Goal: Task Accomplishment & Management: Complete application form

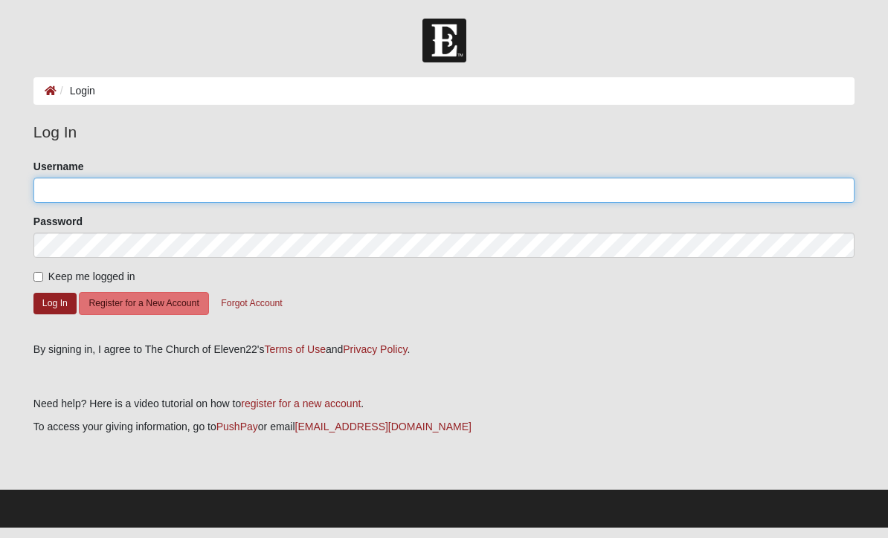
click at [135, 195] on input "Username" at bounding box center [443, 190] width 821 height 25
type input "missihowell"
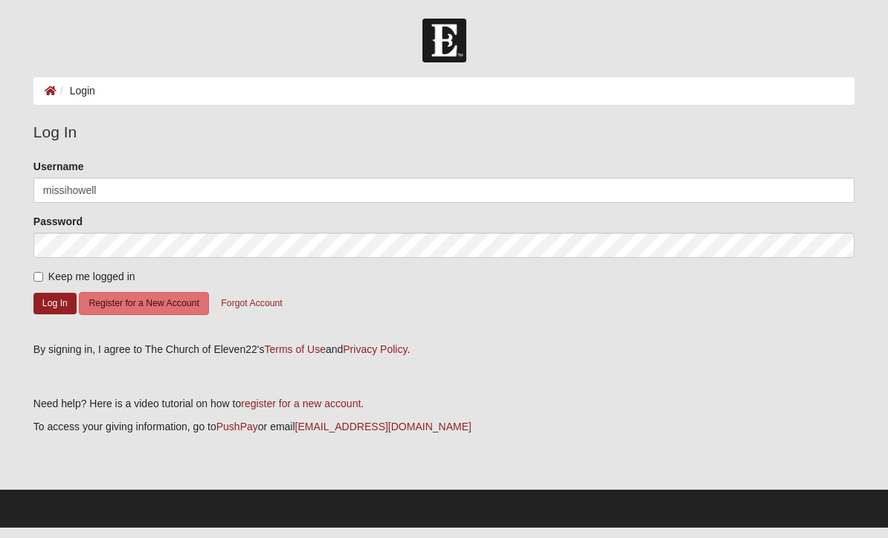
click at [54, 303] on button "Log In" at bounding box center [54, 304] width 43 height 22
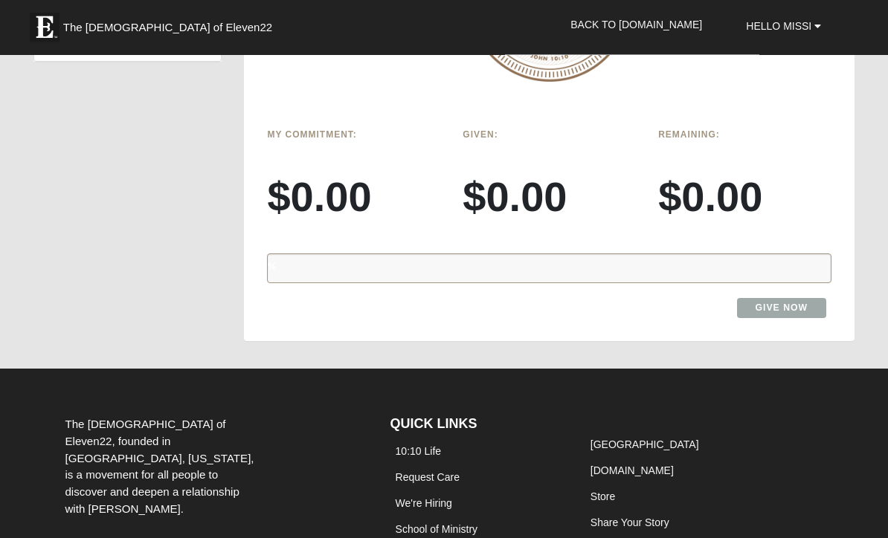
scroll to position [1165, 0]
click at [431, 445] on link "10:10 Life" at bounding box center [419, 451] width 46 height 12
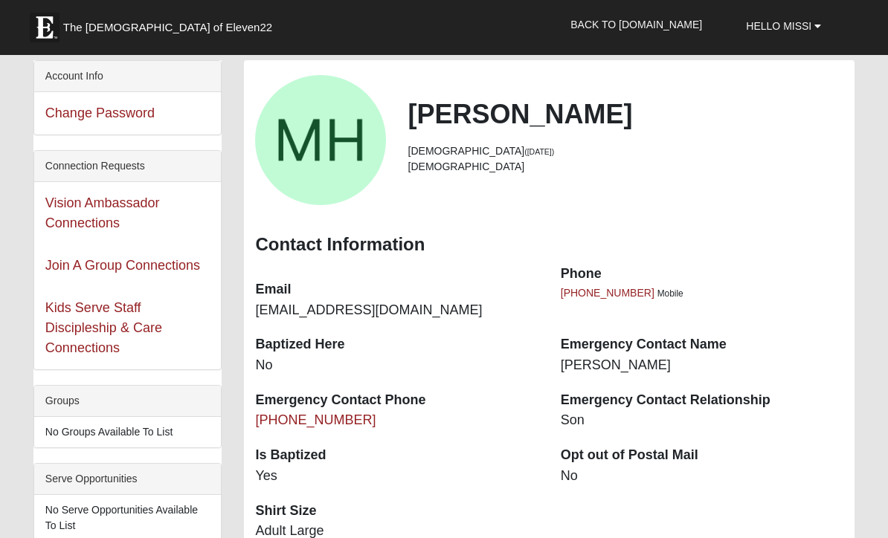
scroll to position [0, 0]
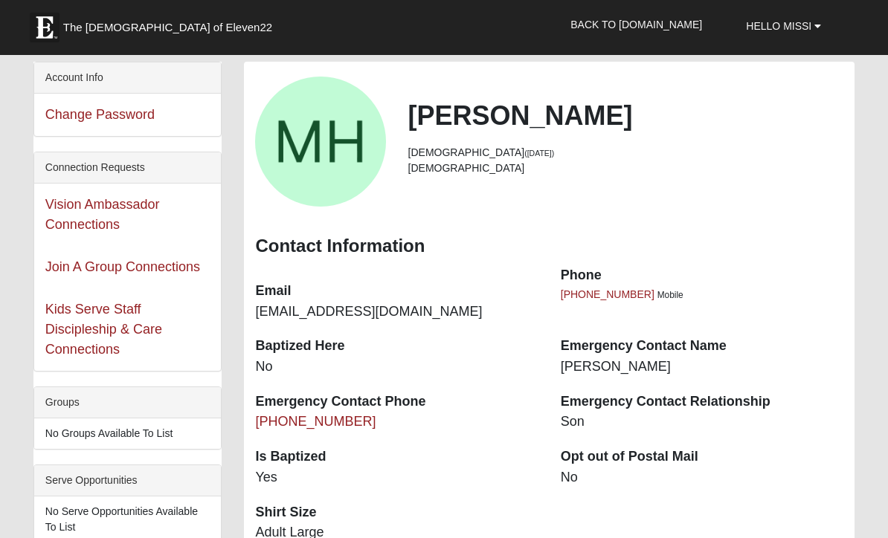
click at [669, 28] on link "Back to [DOMAIN_NAME]" at bounding box center [636, 24] width 154 height 37
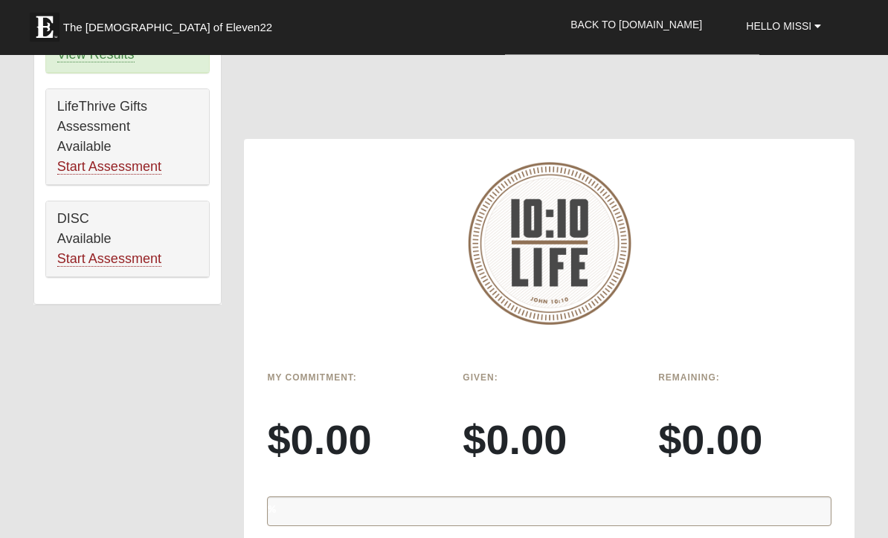
scroll to position [921, 0]
click at [126, 257] on link "Start Assessment" at bounding box center [109, 259] width 104 height 16
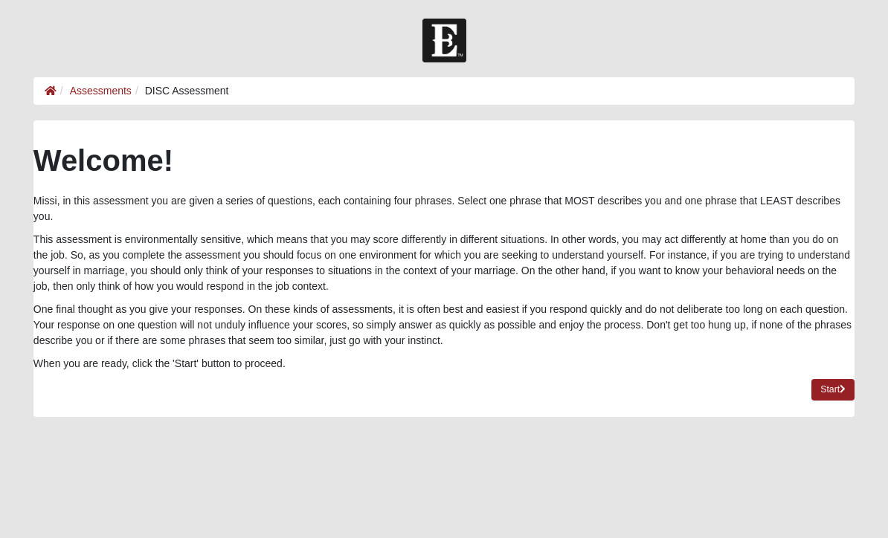
click at [825, 390] on link "Start" at bounding box center [832, 390] width 43 height 22
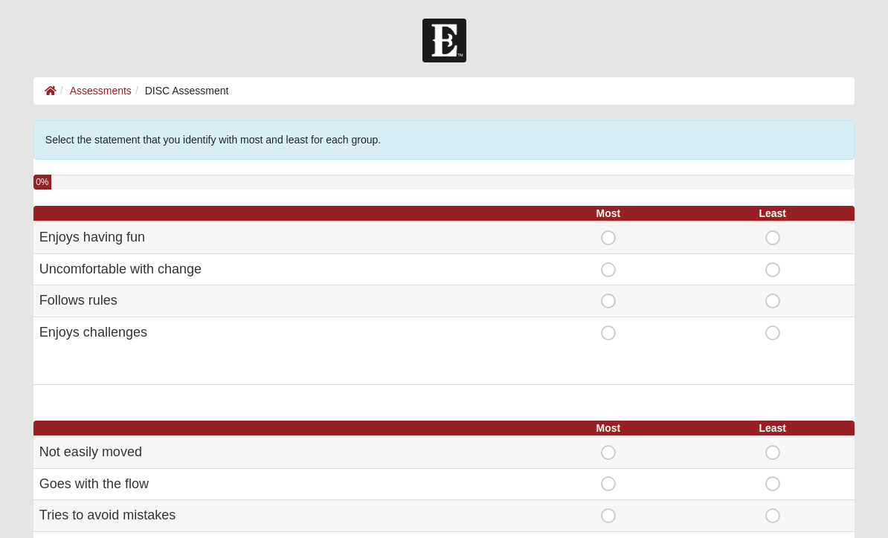
click at [608, 326] on span "Most" at bounding box center [608, 326] width 0 height 0
click at [608, 337] on input "Most" at bounding box center [613, 333] width 10 height 15
radio input "true"
click at [773, 263] on span "Least" at bounding box center [773, 263] width 0 height 0
click at [775, 265] on input "Least" at bounding box center [778, 270] width 10 height 15
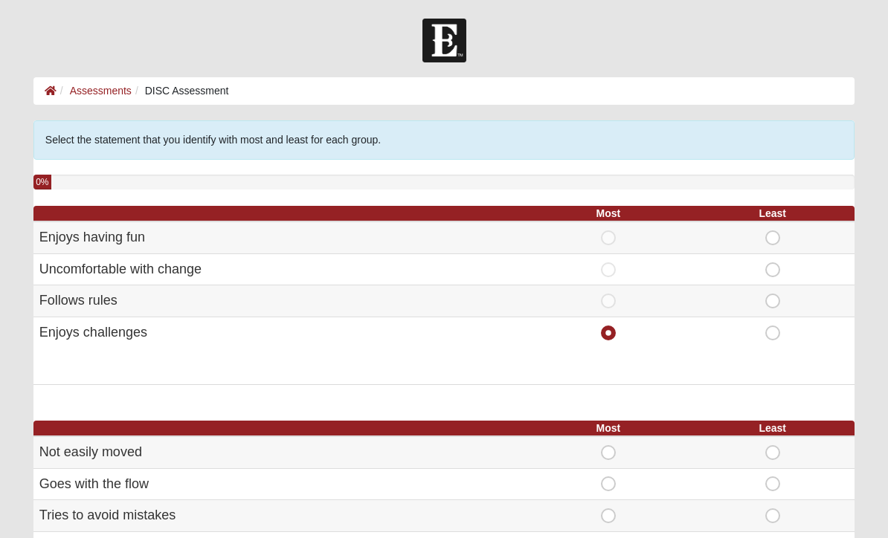
radio input "true"
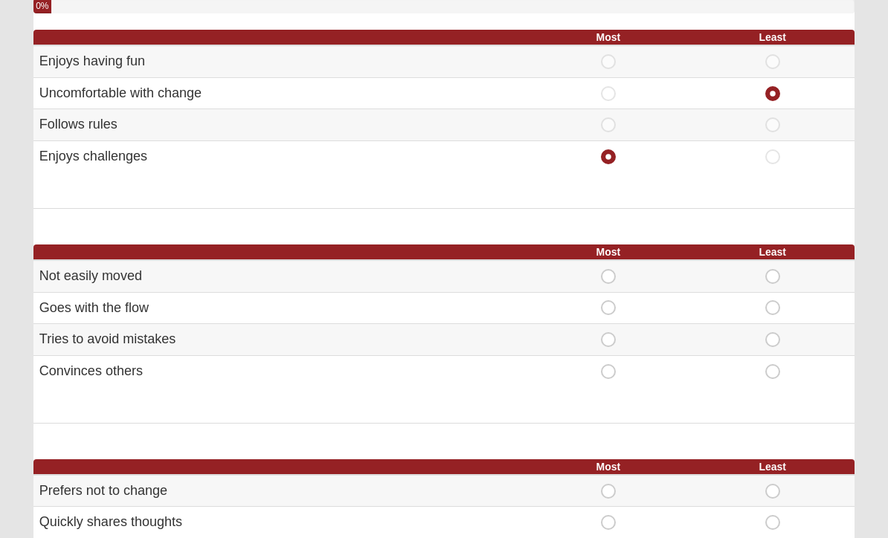
scroll to position [176, 0]
click at [608, 364] on span "Most" at bounding box center [608, 364] width 0 height 0
click at [612, 364] on input "Most" at bounding box center [613, 371] width 10 height 15
radio input "true"
click at [773, 364] on span "Least" at bounding box center [773, 364] width 0 height 0
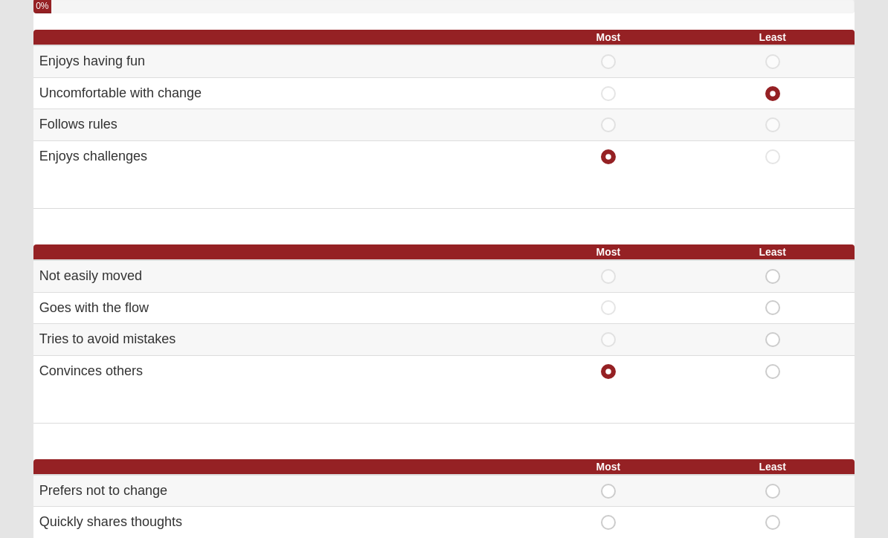
click at [773, 368] on input "Least" at bounding box center [778, 371] width 10 height 15
radio input "true"
radio input "false"
click at [773, 332] on span "Least" at bounding box center [773, 332] width 0 height 0
click at [773, 333] on input "Least" at bounding box center [778, 339] width 10 height 15
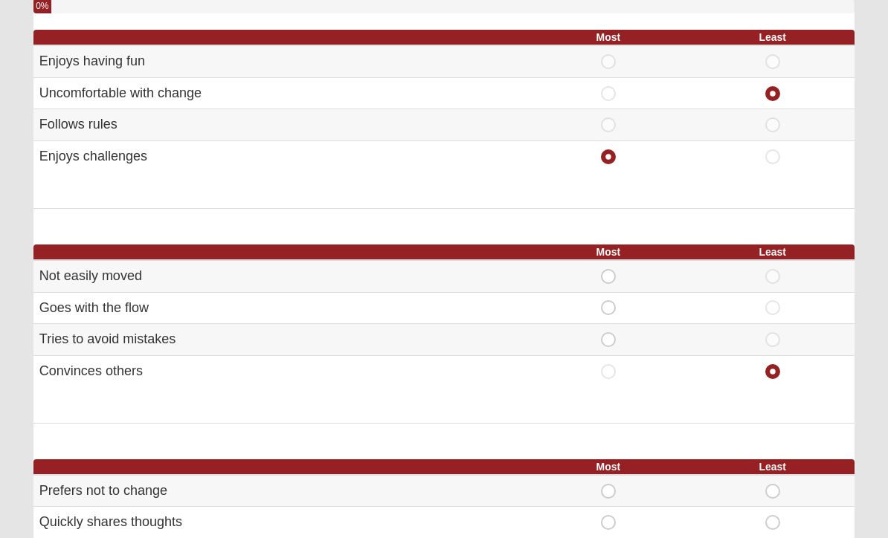
radio input "true"
radio input "false"
click at [617, 370] on input "Most" at bounding box center [613, 371] width 10 height 15
radio input "true"
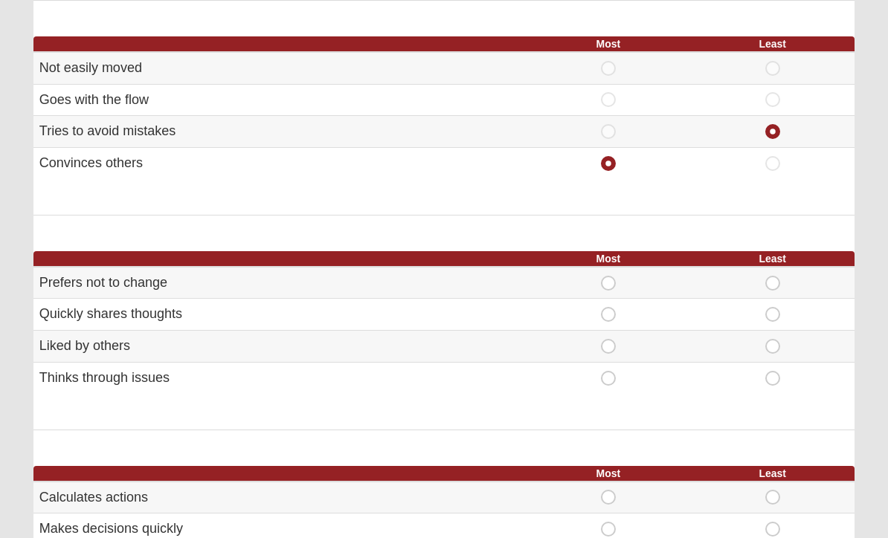
scroll to position [405, 0]
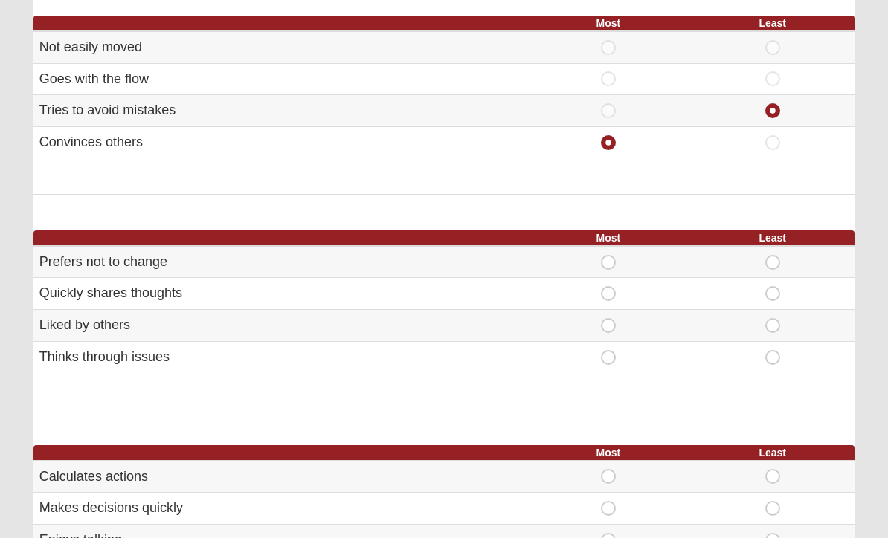
click at [616, 287] on div "Most" at bounding box center [608, 294] width 146 height 15
click at [773, 256] on span "Least" at bounding box center [773, 256] width 0 height 0
click at [776, 257] on input "Least" at bounding box center [778, 263] width 10 height 15
radio input "true"
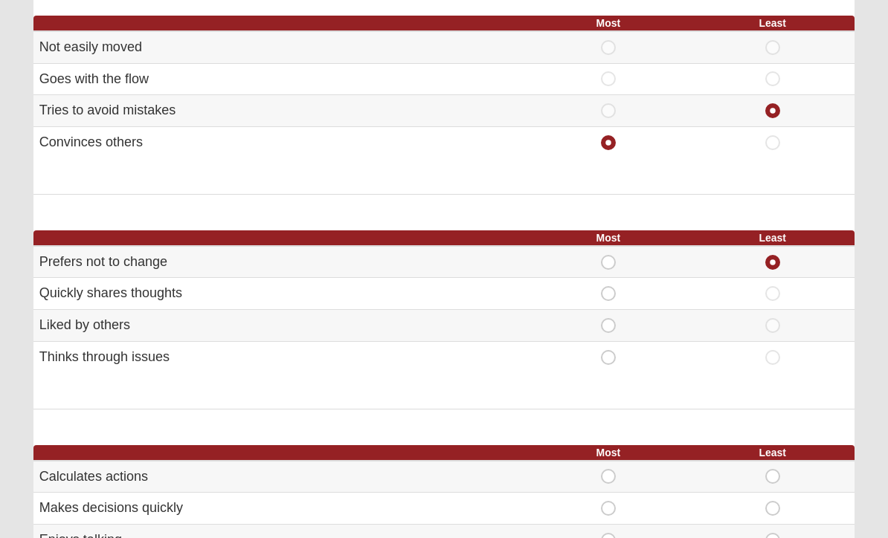
click at [608, 286] on span "Most" at bounding box center [608, 286] width 0 height 0
click at [608, 286] on input "Most" at bounding box center [613, 293] width 10 height 15
radio input "true"
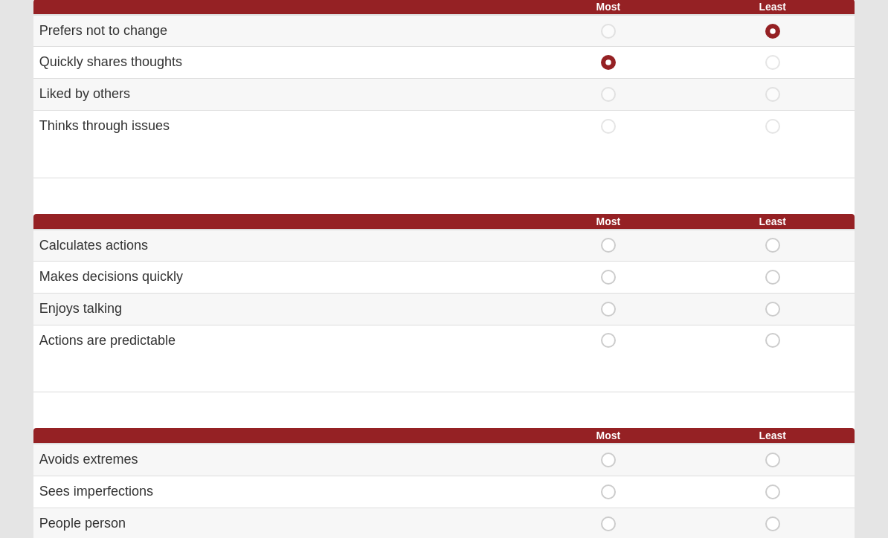
scroll to position [637, 0]
click at [608, 238] on span "Most" at bounding box center [608, 238] width 0 height 0
click at [608, 240] on input "Most" at bounding box center [613, 245] width 10 height 15
radio input "true"
click at [773, 333] on span "Least" at bounding box center [773, 333] width 0 height 0
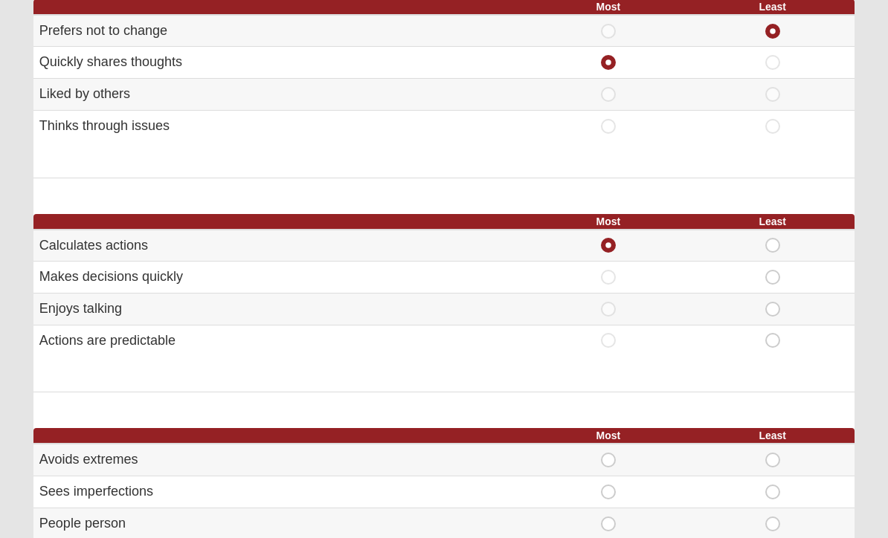
click at [775, 333] on input "Least" at bounding box center [778, 340] width 10 height 15
radio input "true"
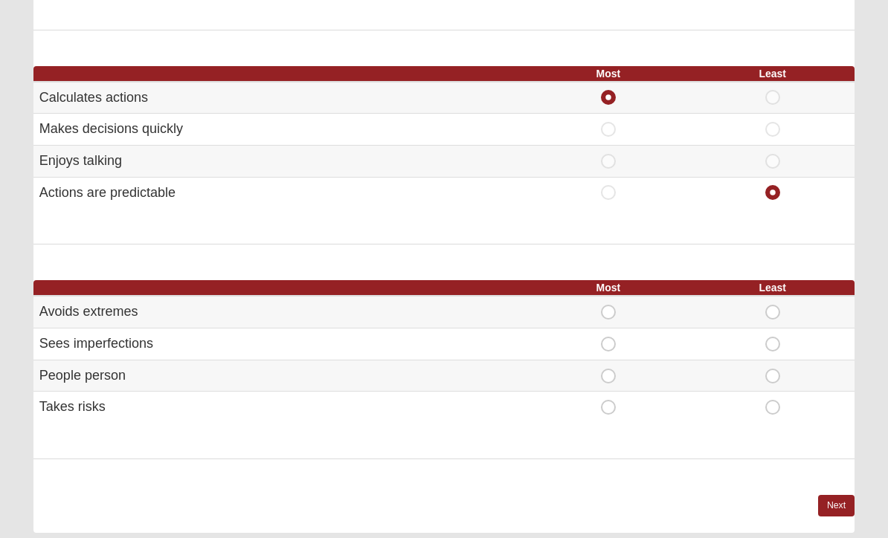
scroll to position [784, 0]
click at [773, 338] on span "Least" at bounding box center [773, 338] width 0 height 0
click at [773, 338] on input "Least" at bounding box center [778, 345] width 10 height 15
radio input "true"
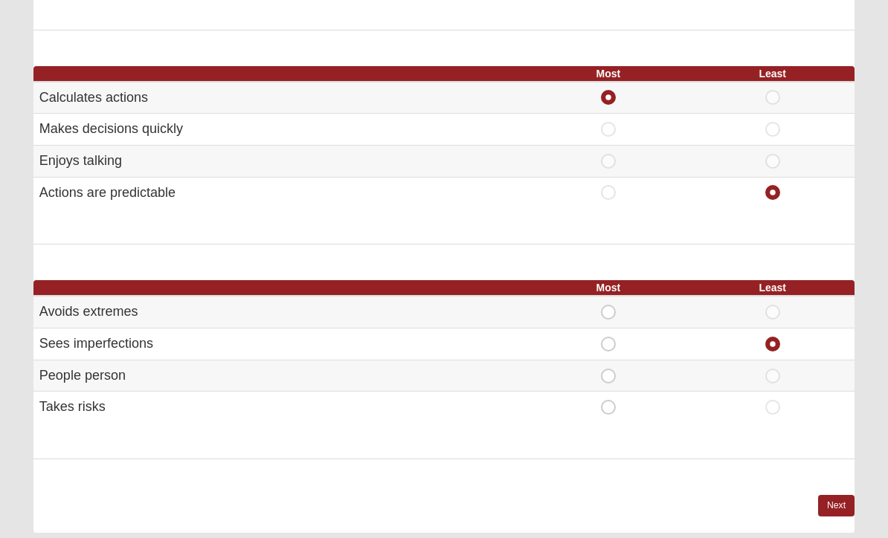
click at [608, 369] on span "Most" at bounding box center [608, 369] width 0 height 0
click at [615, 369] on input "Most" at bounding box center [613, 376] width 10 height 15
radio input "true"
click at [841, 495] on link "Next" at bounding box center [836, 506] width 36 height 22
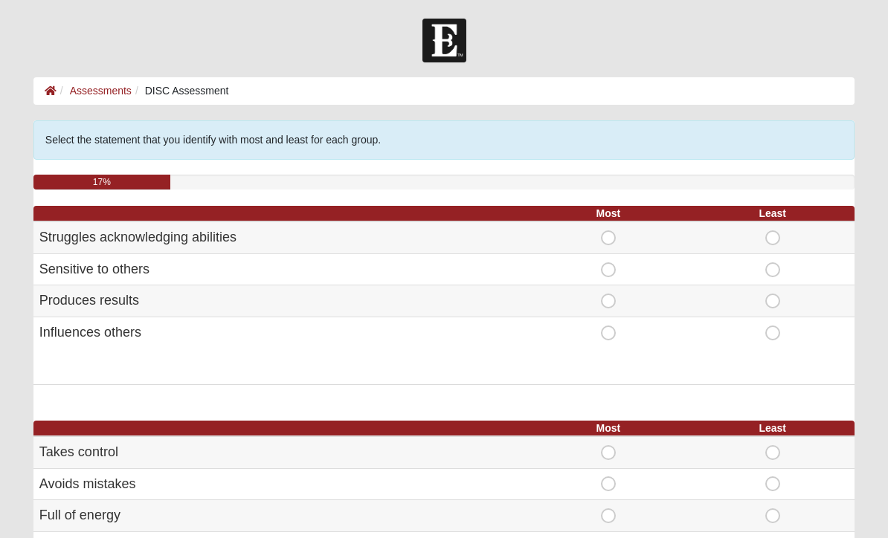
click at [608, 294] on span "Most" at bounding box center [608, 294] width 0 height 0
click at [608, 302] on input "Most" at bounding box center [613, 301] width 10 height 15
radio input "true"
click at [773, 231] on span "Least" at bounding box center [773, 231] width 0 height 0
click at [775, 237] on input "Least" at bounding box center [778, 238] width 10 height 15
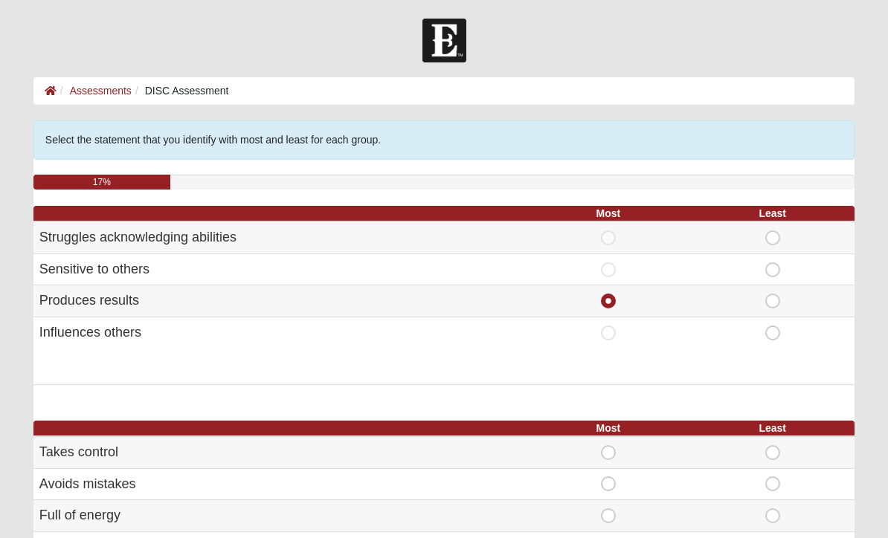
radio input "true"
click at [608, 538] on span "Most" at bounding box center [608, 541] width 0 height 0
click at [608, 538] on input "Most" at bounding box center [613, 548] width 10 height 15
radio input "true"
click at [775, 470] on td "Least" at bounding box center [772, 484] width 164 height 32
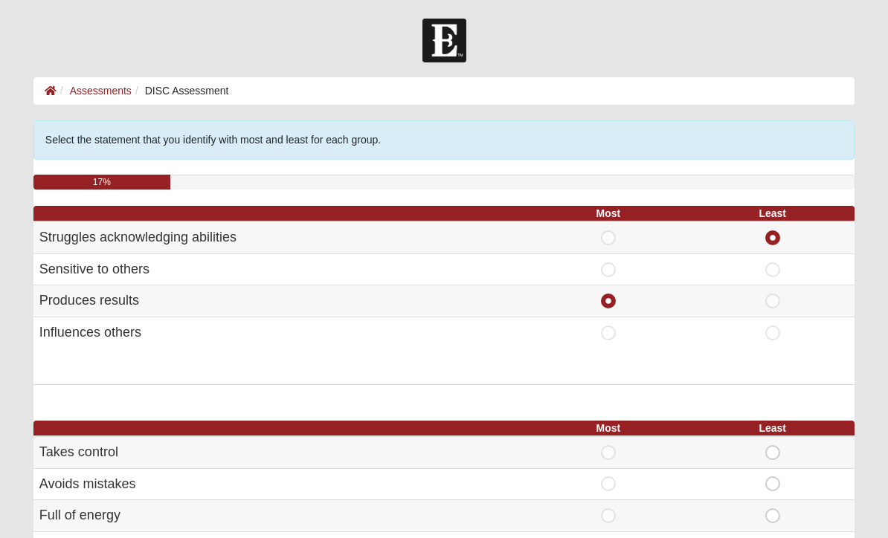
click at [773, 477] on span "Least" at bounding box center [773, 477] width 0 height 0
click at [773, 482] on input "Least" at bounding box center [778, 484] width 10 height 15
radio input "true"
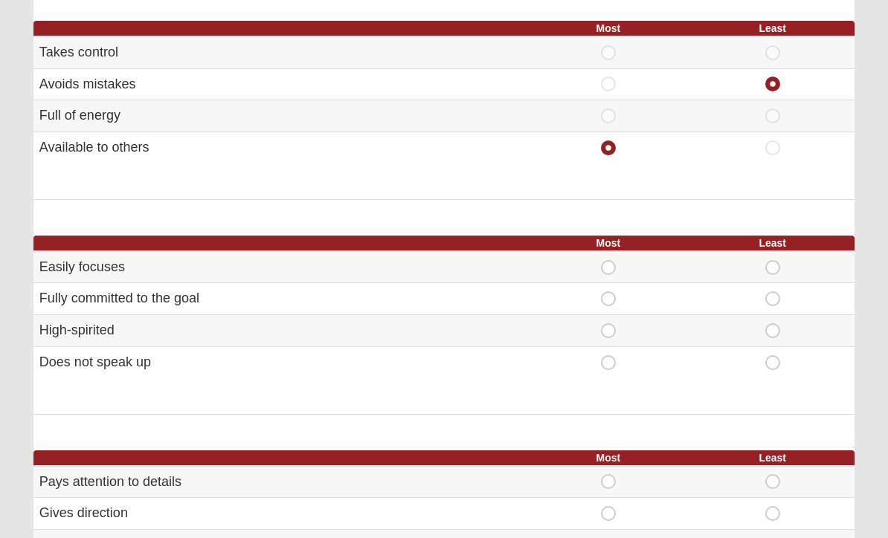
scroll to position [405, 0]
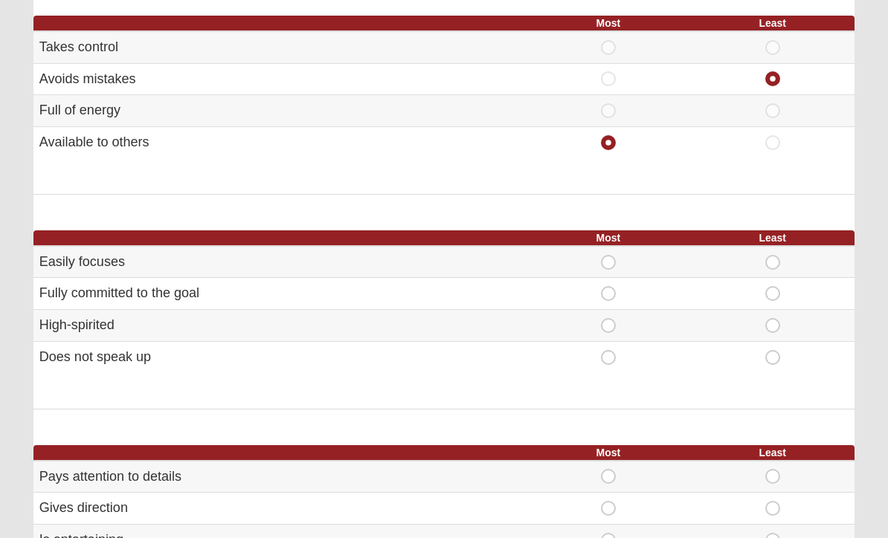
click at [608, 287] on span "Most" at bounding box center [608, 287] width 0 height 0
click at [609, 287] on input "Most" at bounding box center [613, 294] width 10 height 15
radio input "true"
click at [773, 350] on span "Least" at bounding box center [773, 350] width 0 height 0
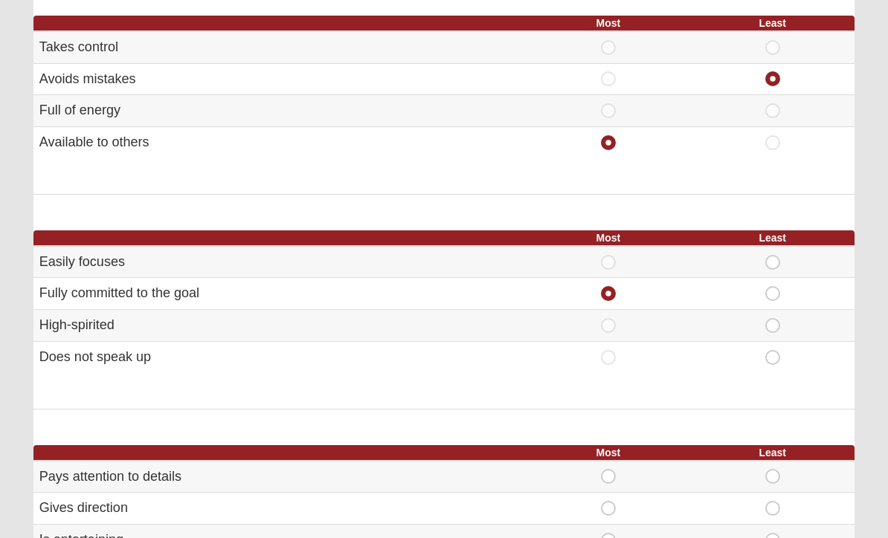
click at [775, 350] on input "Least" at bounding box center [778, 357] width 10 height 15
radio input "true"
click at [608, 501] on span "Most" at bounding box center [608, 501] width 0 height 0
click at [615, 501] on input "Most" at bounding box center [613, 508] width 10 height 15
radio input "true"
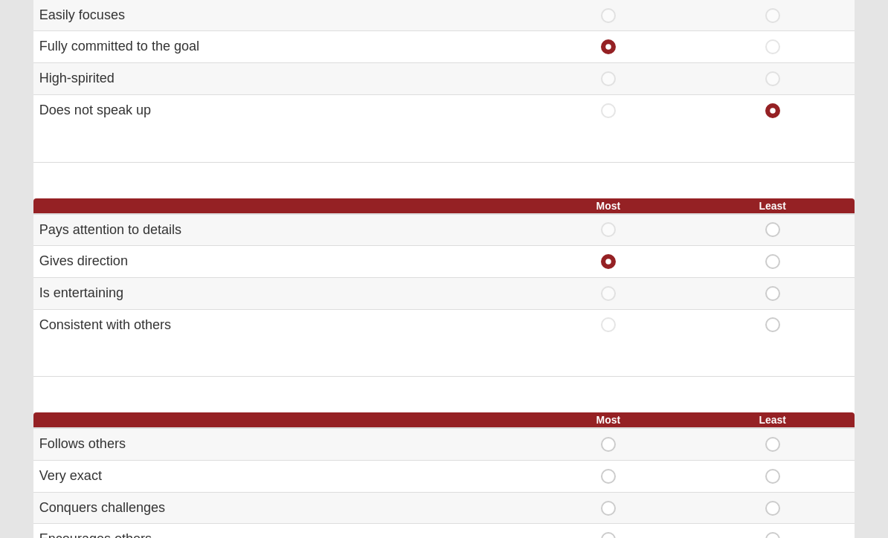
click at [773, 318] on span "Least" at bounding box center [773, 318] width 0 height 0
click at [773, 323] on input "Least" at bounding box center [778, 325] width 10 height 15
radio input "true"
click at [608, 532] on span "Most" at bounding box center [608, 532] width 0 height 0
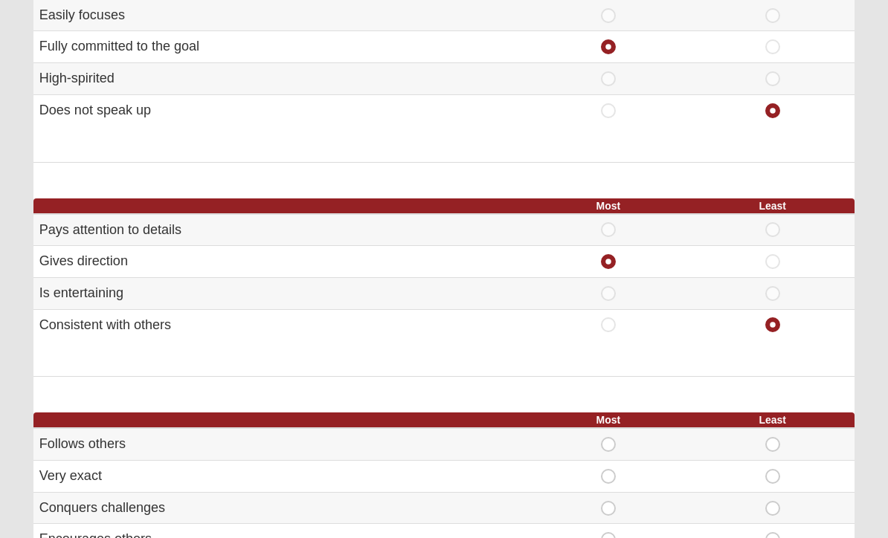
click at [611, 532] on input "Most" at bounding box center [613, 539] width 10 height 15
radio input "true"
click at [773, 469] on span "Least" at bounding box center [773, 469] width 0 height 0
click at [778, 469] on input "Least" at bounding box center [778, 476] width 10 height 15
radio input "true"
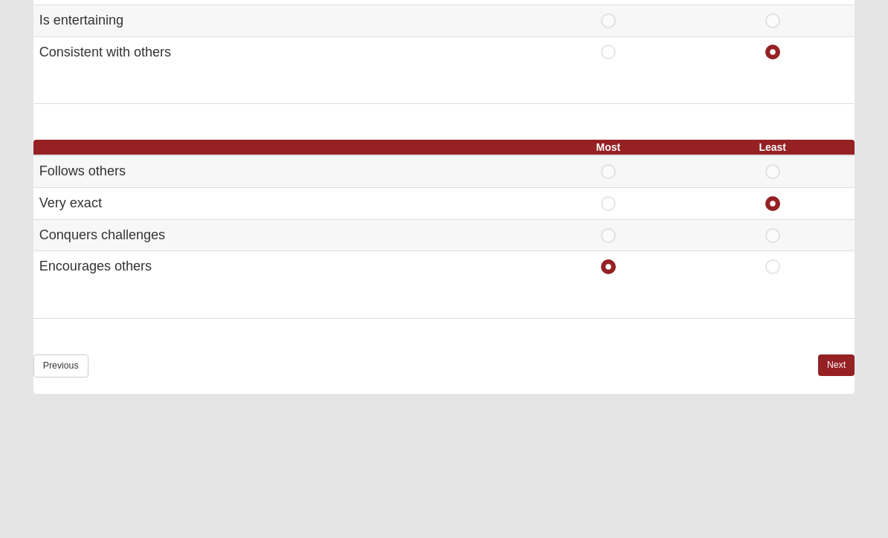
scroll to position [924, 0]
click at [837, 355] on link "Next" at bounding box center [836, 366] width 36 height 22
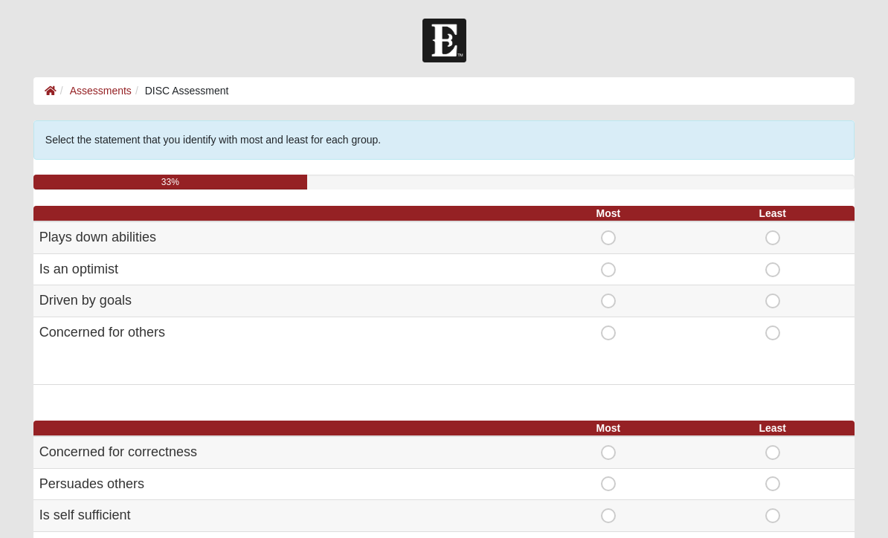
click at [608, 263] on span "Most" at bounding box center [608, 263] width 0 height 0
click at [611, 263] on input "Most" at bounding box center [613, 270] width 10 height 15
radio input "true"
click at [608, 294] on span "Most" at bounding box center [608, 294] width 0 height 0
click at [608, 297] on input "Most" at bounding box center [613, 301] width 10 height 15
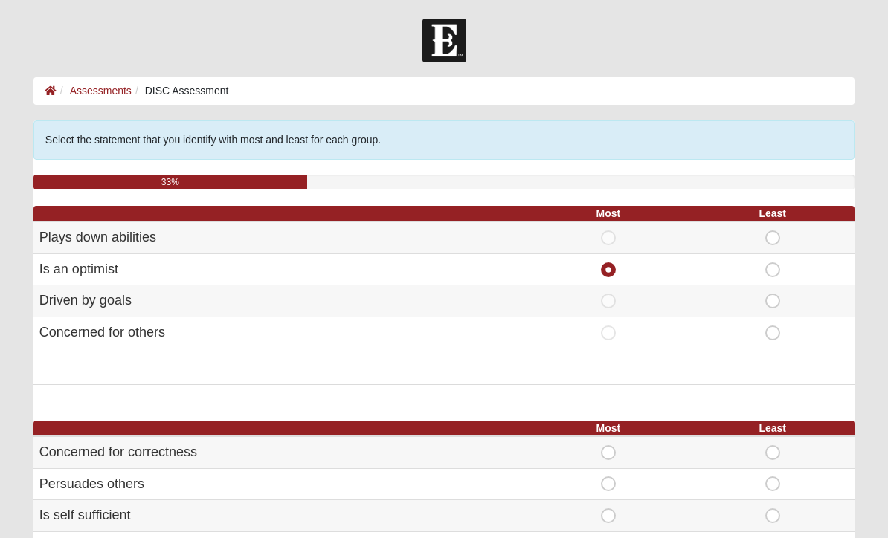
radio input "true"
radio input "false"
click at [773, 231] on span "Least" at bounding box center [773, 231] width 0 height 0
click at [773, 236] on input "Least" at bounding box center [778, 238] width 10 height 15
radio input "true"
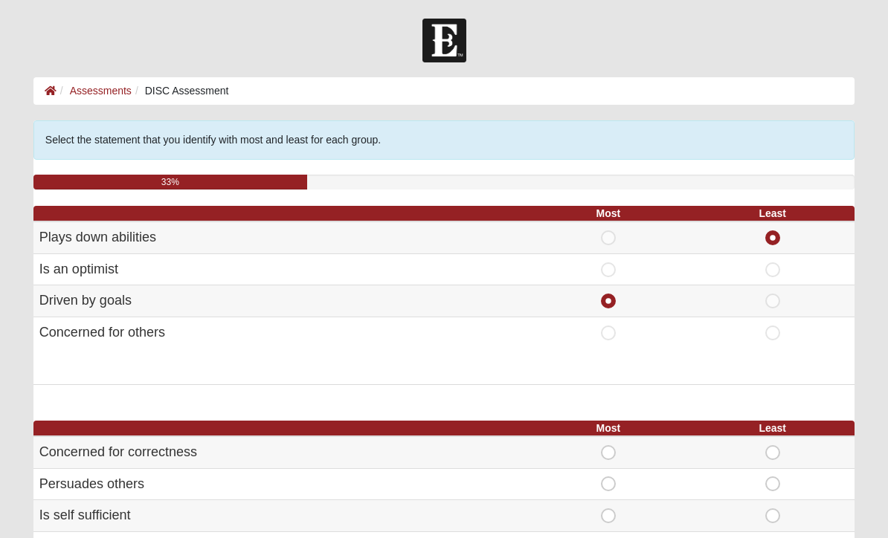
click at [608, 509] on span "Most" at bounding box center [608, 509] width 0 height 0
click at [609, 512] on input "Most" at bounding box center [613, 516] width 10 height 15
radio input "true"
click at [773, 477] on span "Least" at bounding box center [773, 477] width 0 height 0
click at [773, 480] on input "Least" at bounding box center [778, 484] width 10 height 15
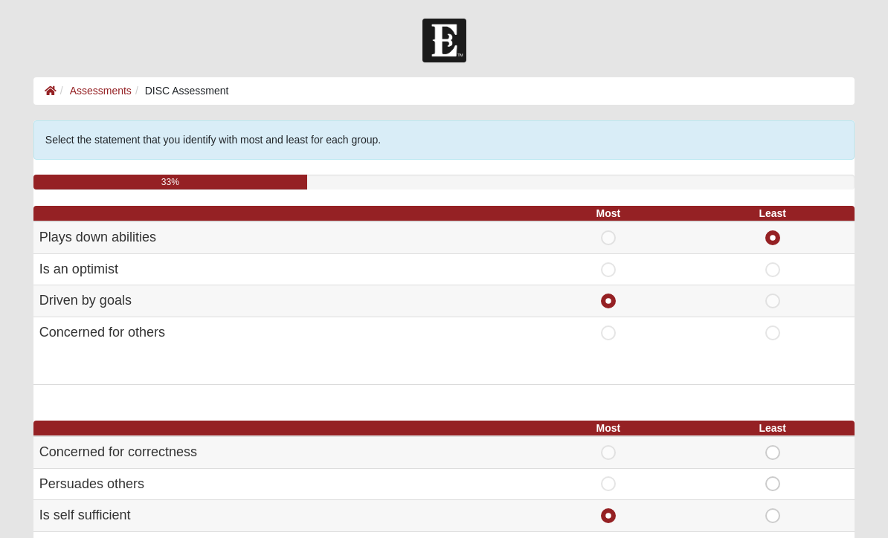
radio input "true"
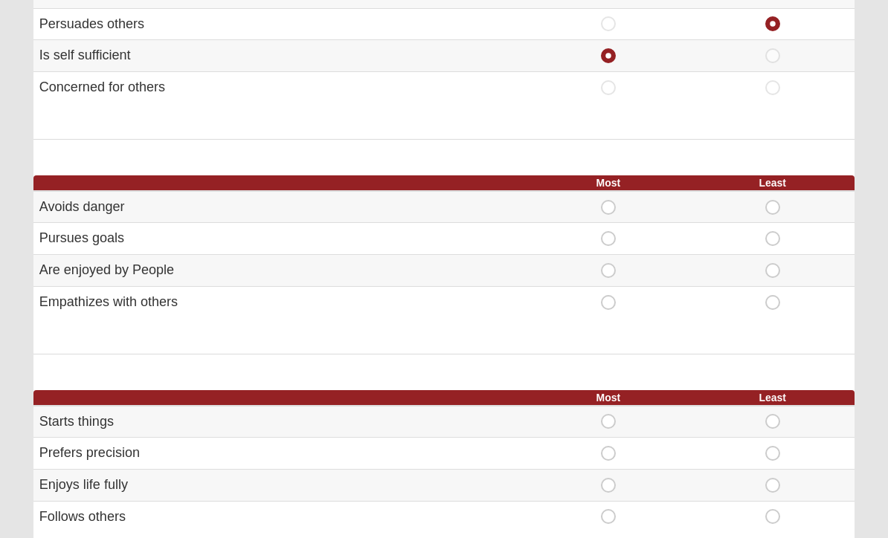
scroll to position [460, 0]
click at [608, 231] on span "Most" at bounding box center [608, 231] width 0 height 0
click at [608, 233] on input "Most" at bounding box center [613, 238] width 10 height 15
radio input "true"
click at [773, 200] on span "Least" at bounding box center [773, 200] width 0 height 0
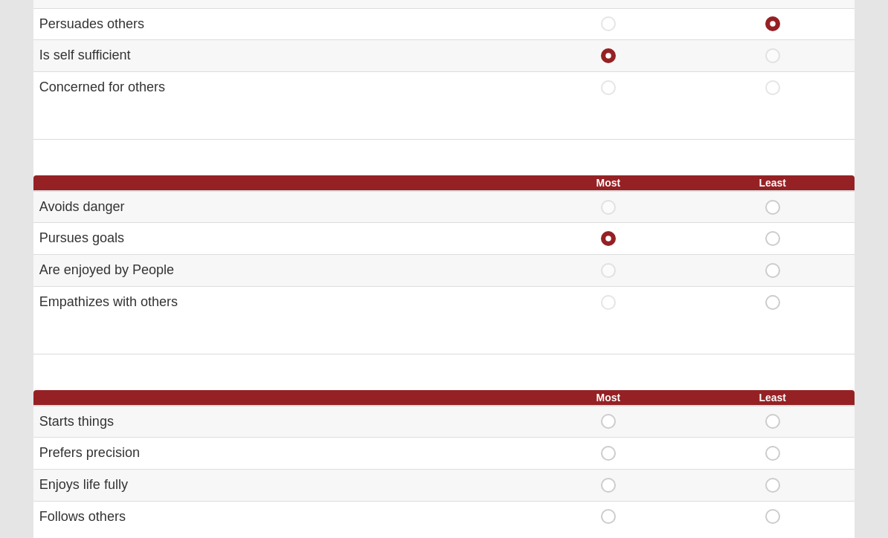
click at [773, 205] on input "Least" at bounding box center [778, 207] width 10 height 15
radio input "true"
click at [608, 414] on span "Most" at bounding box center [608, 414] width 0 height 0
click at [610, 414] on input "Most" at bounding box center [613, 421] width 10 height 15
radio input "true"
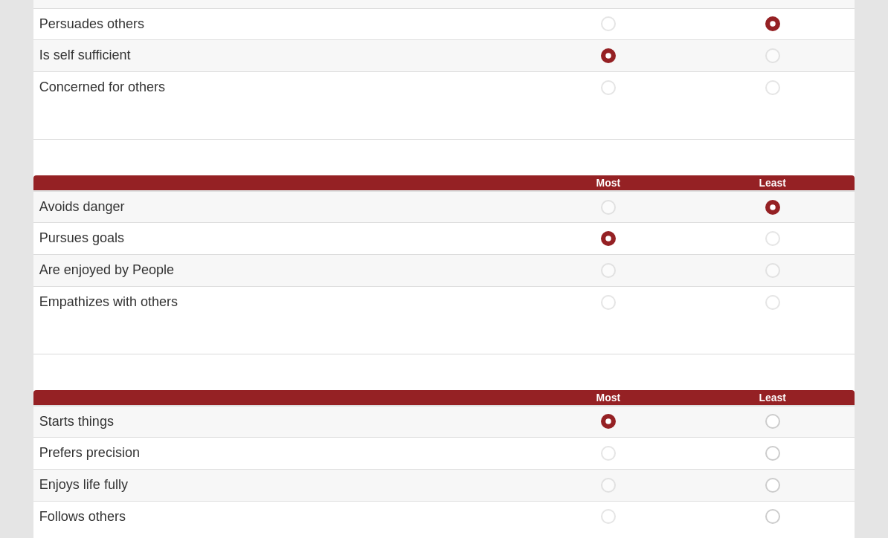
click at [773, 446] on span "Least" at bounding box center [773, 446] width 0 height 0
click at [773, 446] on input "Least" at bounding box center [778, 453] width 10 height 15
radio input "true"
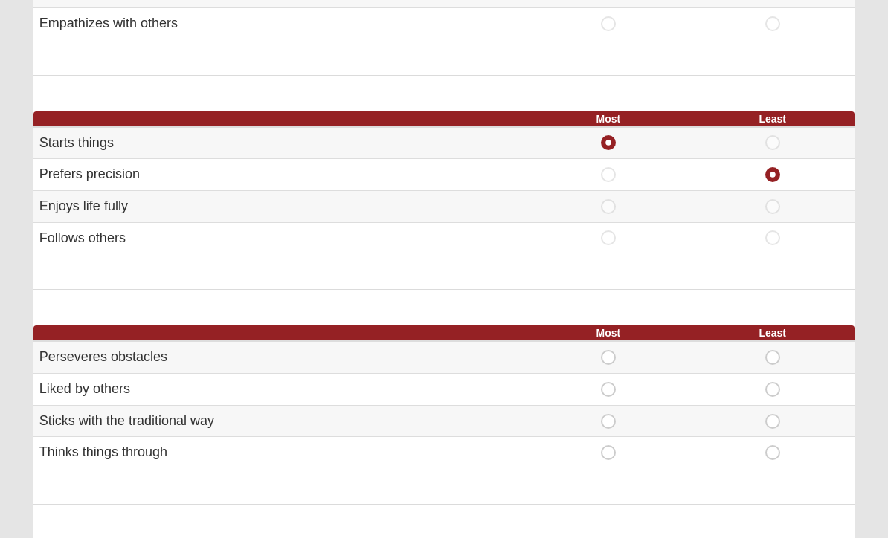
scroll to position [753, 0]
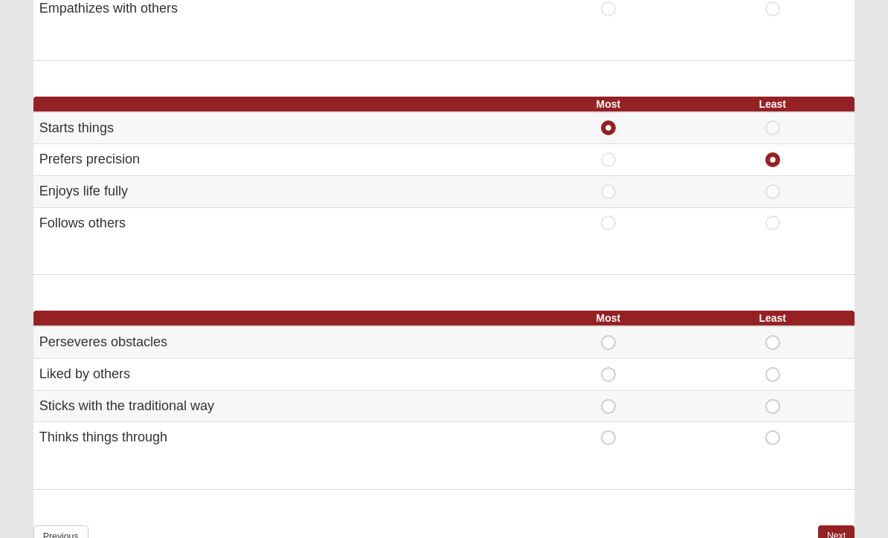
click at [608, 431] on span "Most" at bounding box center [608, 431] width 0 height 0
click at [611, 431] on input "Most" at bounding box center [613, 438] width 10 height 15
radio input "true"
click at [773, 399] on span "Least" at bounding box center [773, 399] width 0 height 0
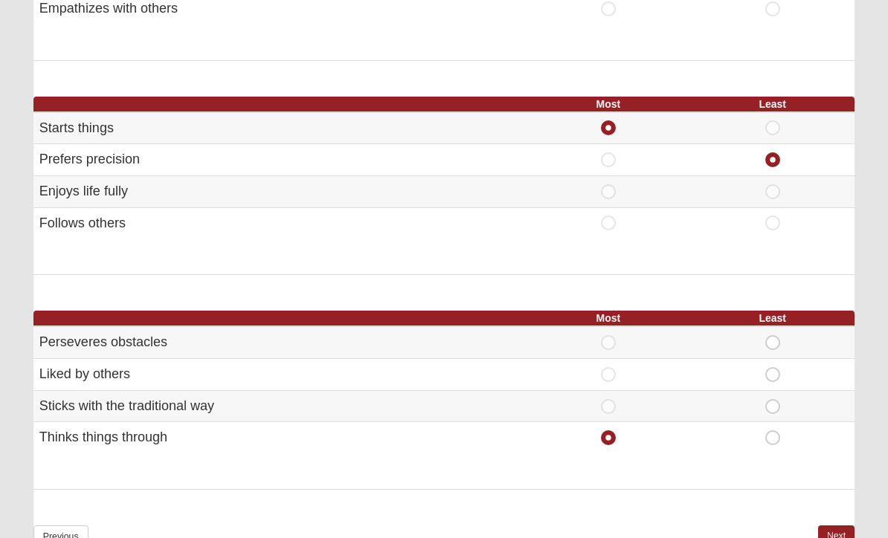
click at [775, 399] on input "Least" at bounding box center [778, 406] width 10 height 15
radio input "true"
click at [838, 526] on link "Next" at bounding box center [836, 537] width 36 height 22
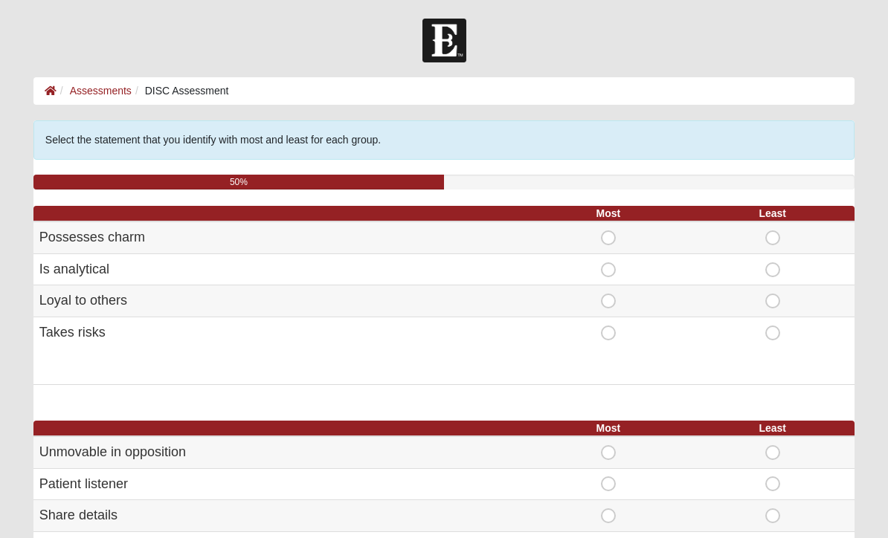
click at [608, 263] on span "Most" at bounding box center [608, 263] width 0 height 0
click at [609, 270] on input "Most" at bounding box center [613, 270] width 10 height 15
radio input "true"
click at [773, 326] on span "Least" at bounding box center [773, 326] width 0 height 0
click at [774, 332] on input "Least" at bounding box center [778, 333] width 10 height 15
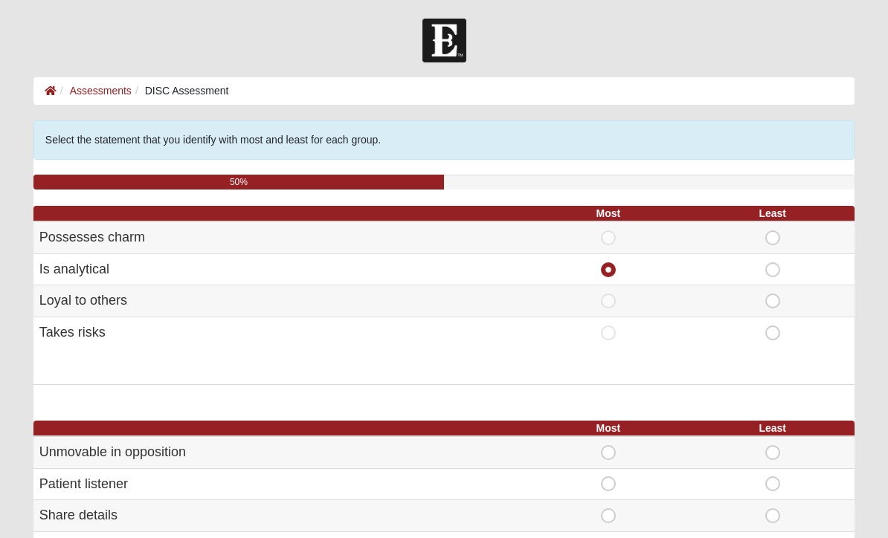
radio input "true"
click at [608, 538] on span "Most" at bounding box center [608, 541] width 0 height 0
click at [612, 538] on input "Most" at bounding box center [613, 548] width 10 height 15
radio input "true"
click at [773, 445] on span "Least" at bounding box center [773, 445] width 0 height 0
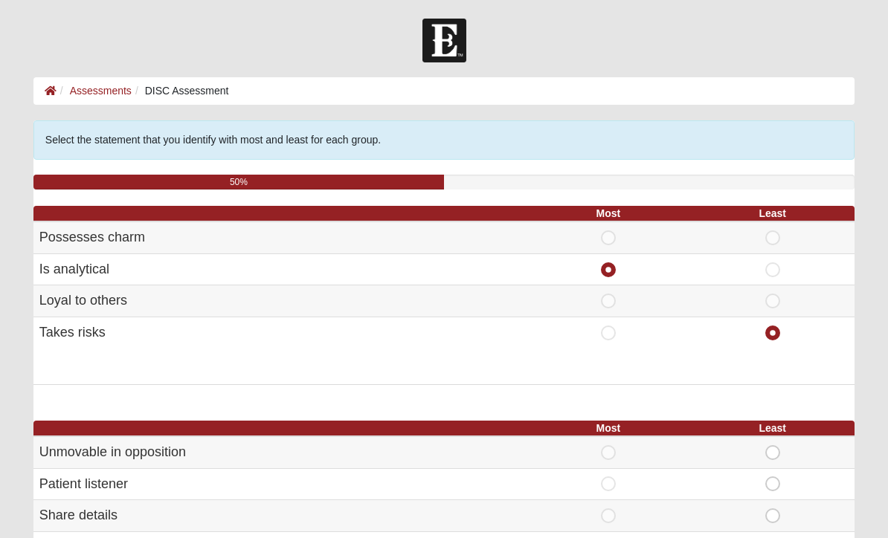
click at [773, 448] on input "Least" at bounding box center [778, 452] width 10 height 15
radio input "true"
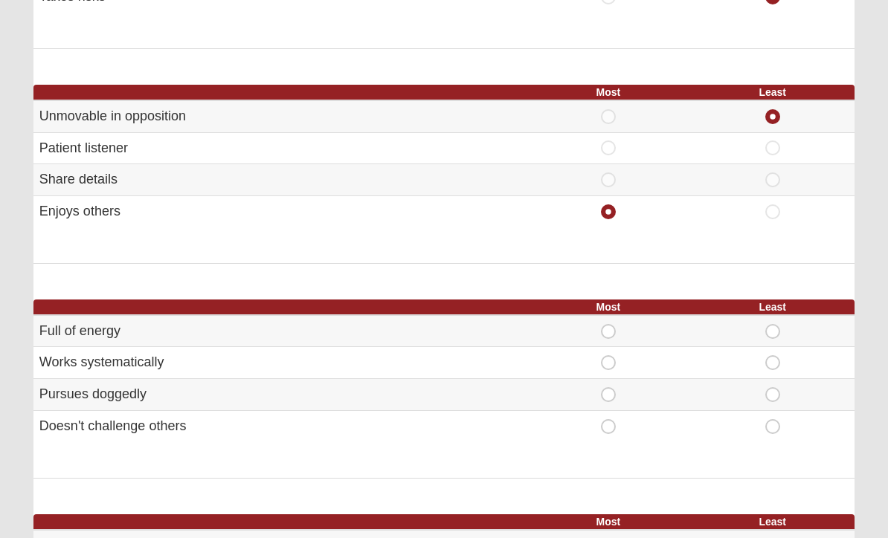
scroll to position [338, 0]
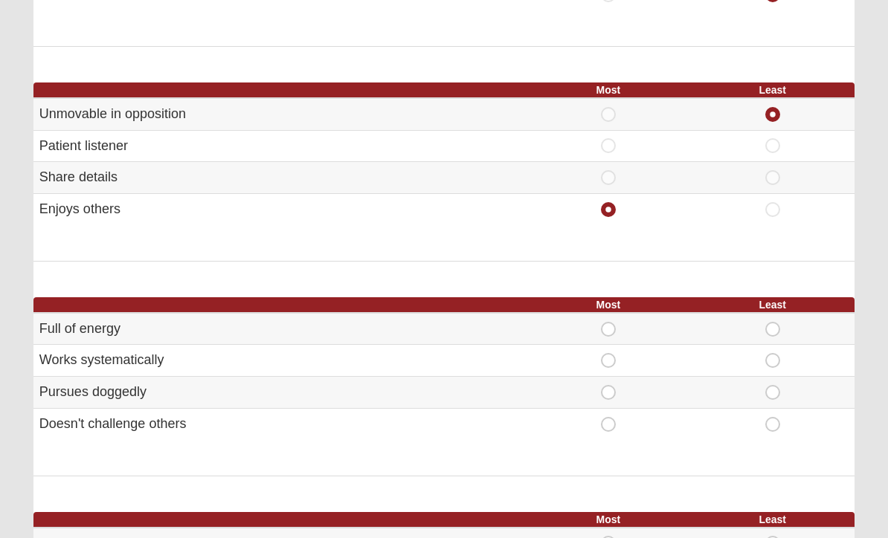
click at [608, 354] on span "Most" at bounding box center [608, 354] width 0 height 0
click at [612, 354] on input "Most" at bounding box center [613, 361] width 10 height 15
radio input "true"
click at [773, 417] on span "Least" at bounding box center [773, 417] width 0 height 0
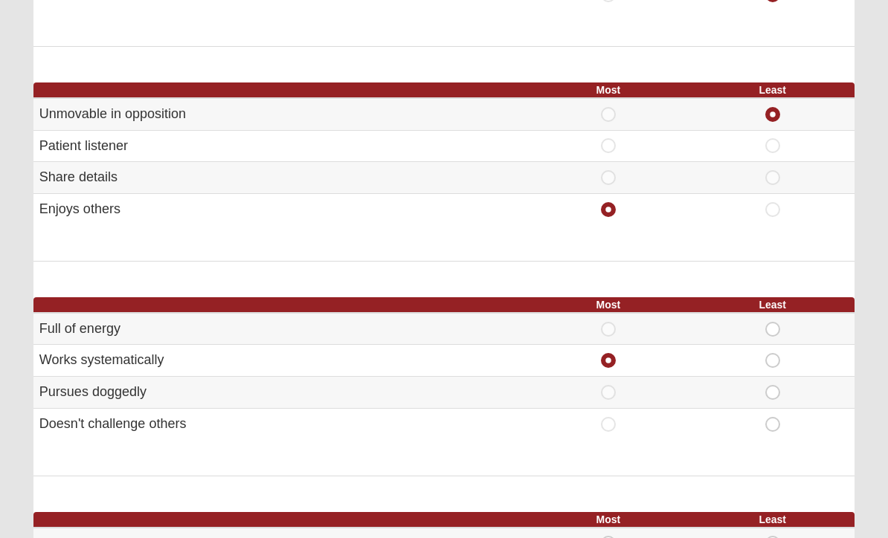
click at [776, 417] on input "Least" at bounding box center [778, 424] width 10 height 15
radio input "true"
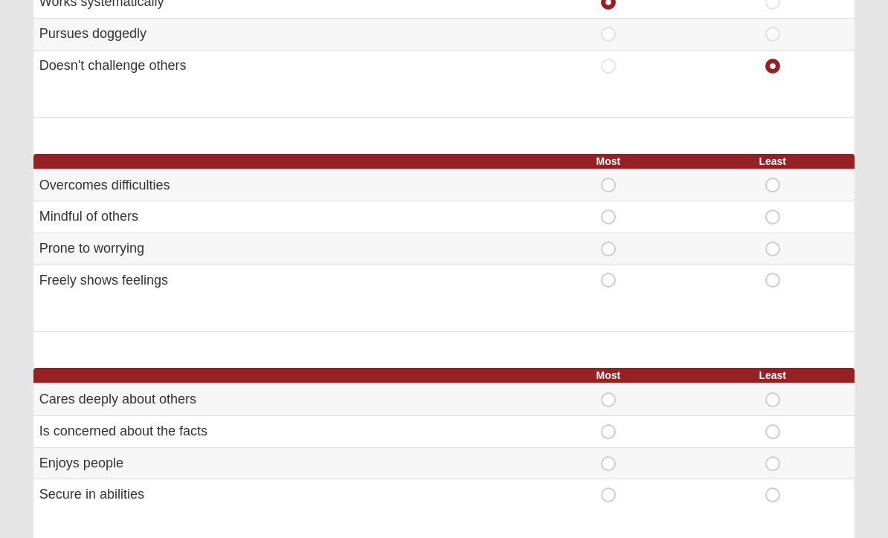
scroll to position [697, 0]
click at [608, 178] on span "Most" at bounding box center [608, 178] width 0 height 0
click at [608, 183] on input "Most" at bounding box center [613, 185] width 10 height 15
radio input "true"
click at [773, 242] on span "Least" at bounding box center [773, 242] width 0 height 0
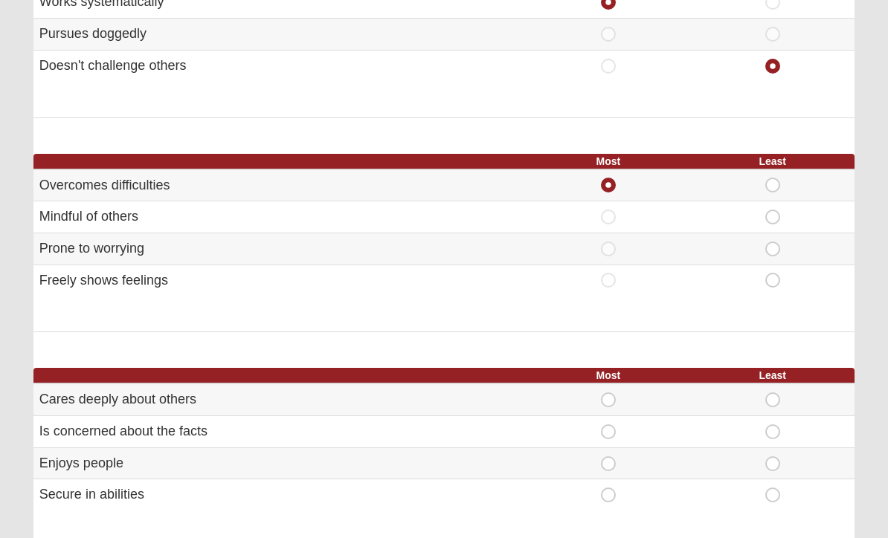
click at [773, 247] on input "Least" at bounding box center [778, 249] width 10 height 15
radio input "true"
click at [608, 425] on span "Most" at bounding box center [608, 425] width 0 height 0
click at [613, 425] on input "Most" at bounding box center [613, 432] width 10 height 15
radio input "true"
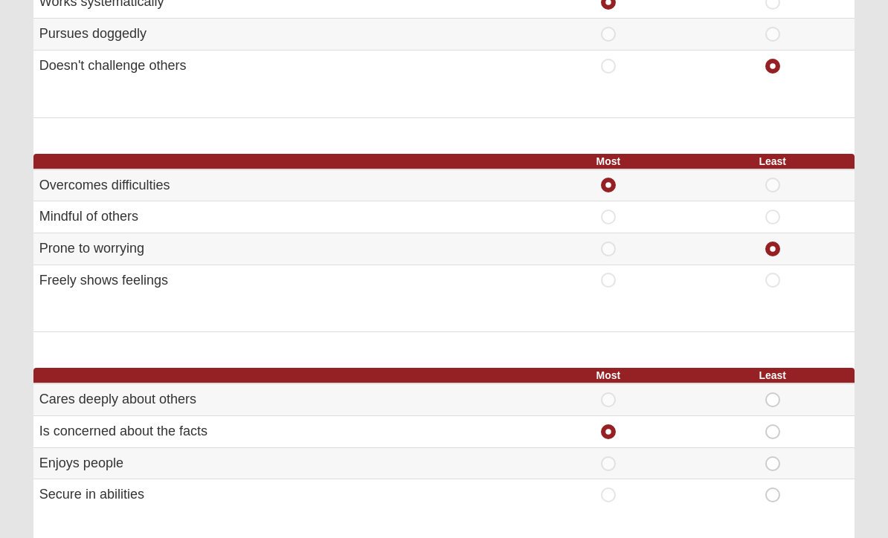
click at [773, 488] on span "Least" at bounding box center [773, 488] width 0 height 0
click at [776, 488] on input "Least" at bounding box center [778, 495] width 10 height 15
radio input "true"
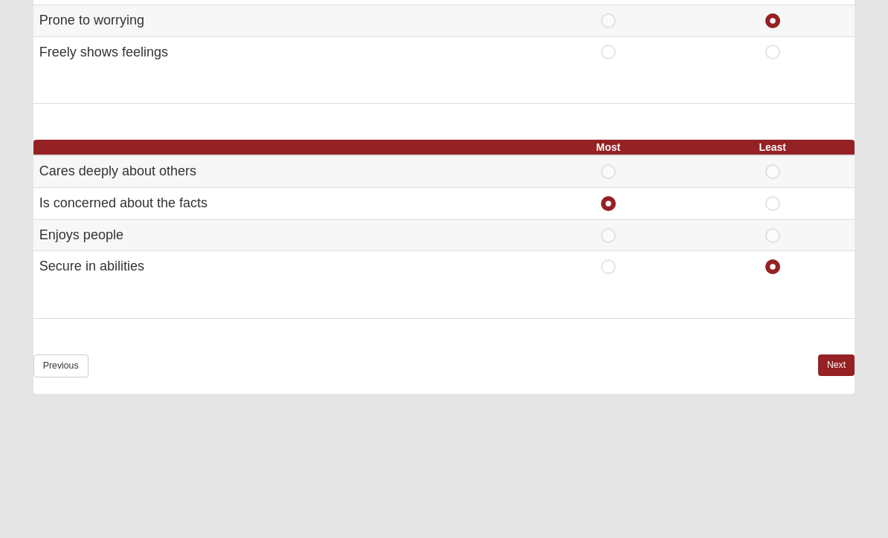
scroll to position [924, 0]
click at [839, 355] on link "Next" at bounding box center [836, 366] width 36 height 22
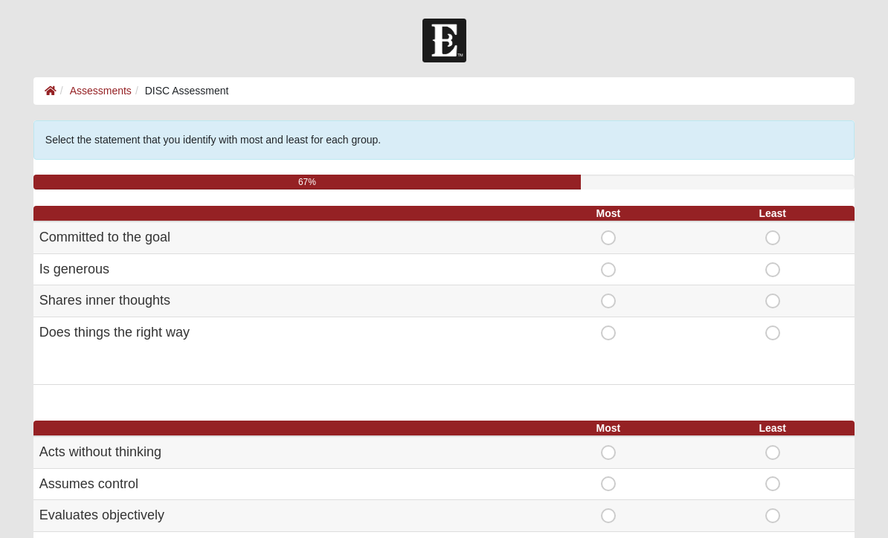
click at [608, 231] on span "Most" at bounding box center [608, 231] width 0 height 0
click at [609, 238] on input "Most" at bounding box center [613, 238] width 10 height 15
radio input "true"
click at [605, 258] on td "Most" at bounding box center [608, 270] width 164 height 32
click at [616, 264] on input "Most" at bounding box center [613, 270] width 10 height 15
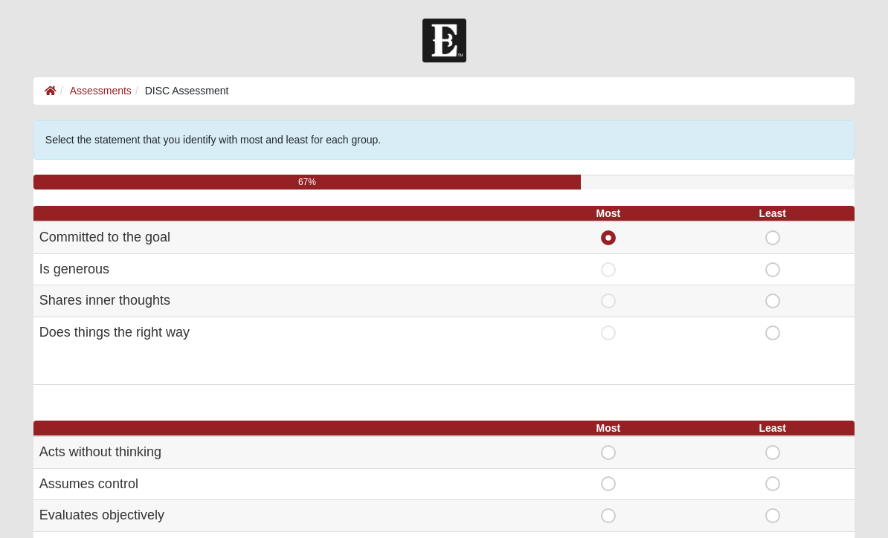
radio input "true"
radio input "false"
click at [773, 294] on span "Least" at bounding box center [773, 294] width 0 height 0
click at [776, 295] on input "Least" at bounding box center [778, 301] width 10 height 15
radio input "true"
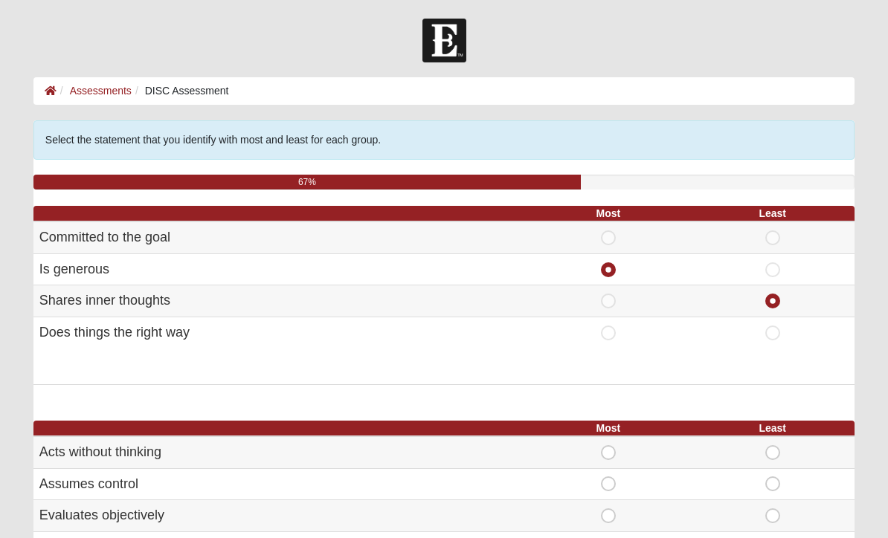
click at [608, 509] on span "Most" at bounding box center [608, 509] width 0 height 0
click at [608, 514] on input "Most" at bounding box center [613, 516] width 10 height 15
radio input "true"
click at [773, 445] on span "Least" at bounding box center [773, 445] width 0 height 0
click at [773, 451] on input "Least" at bounding box center [778, 452] width 10 height 15
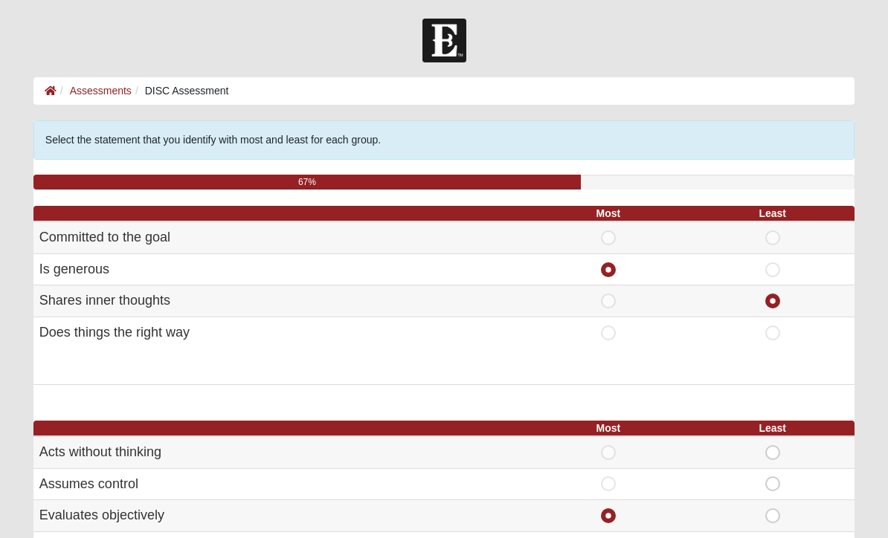
radio input "true"
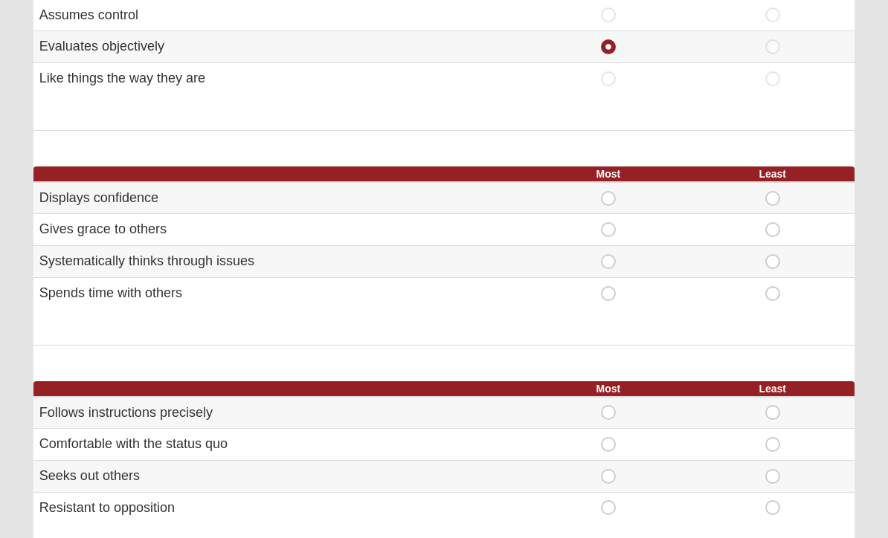
scroll to position [468, 0]
click at [608, 192] on span "Most" at bounding box center [608, 192] width 0 height 0
click at [614, 192] on input "Most" at bounding box center [613, 199] width 10 height 15
radio input "true"
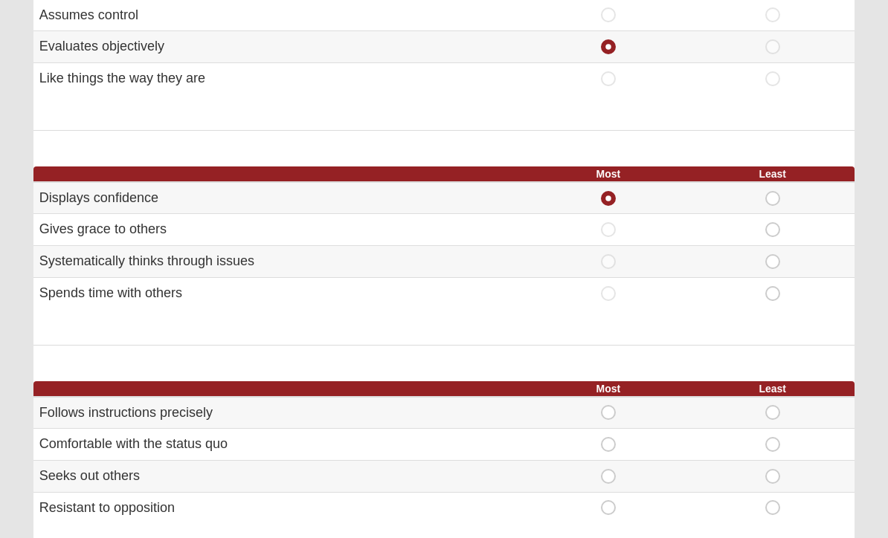
click at [773, 286] on span "Least" at bounding box center [773, 286] width 0 height 0
click at [778, 286] on input "Least" at bounding box center [778, 293] width 10 height 15
radio input "true"
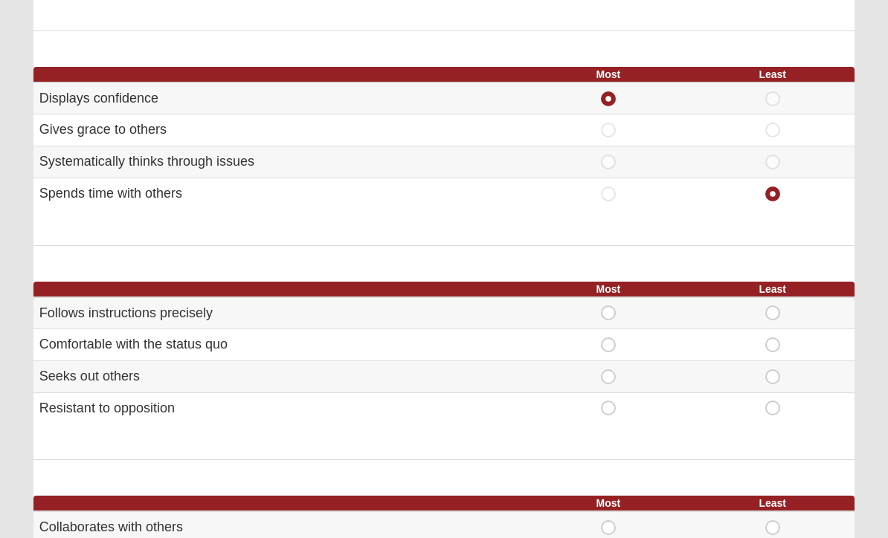
scroll to position [569, 0]
click at [608, 370] on span "Most" at bounding box center [608, 370] width 0 height 0
click at [614, 370] on input "Most" at bounding box center [613, 377] width 10 height 15
radio input "true"
click at [773, 338] on span "Least" at bounding box center [773, 338] width 0 height 0
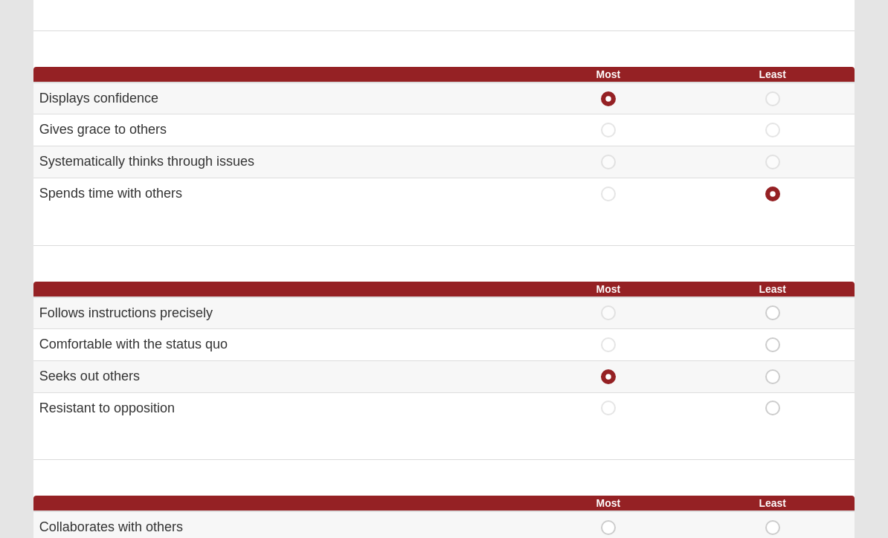
click at [774, 338] on input "Least" at bounding box center [778, 345] width 10 height 15
radio input "true"
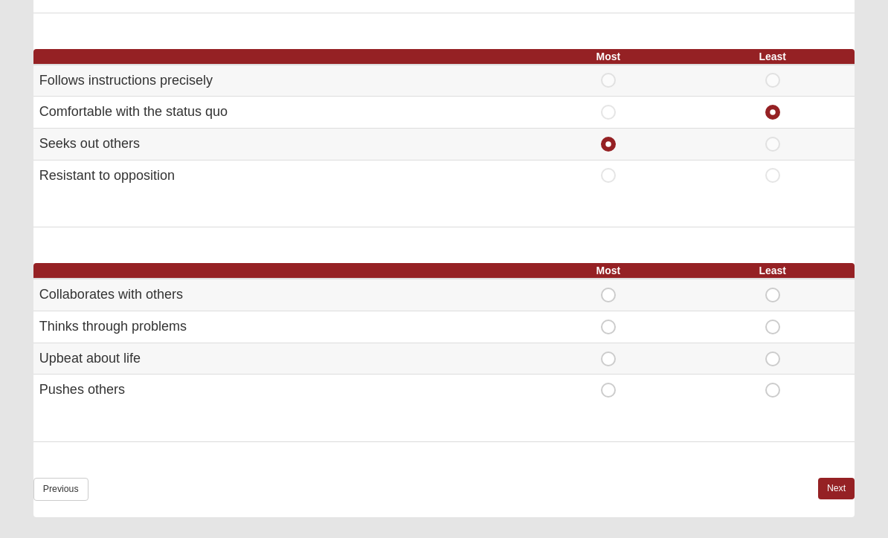
scroll to position [802, 0]
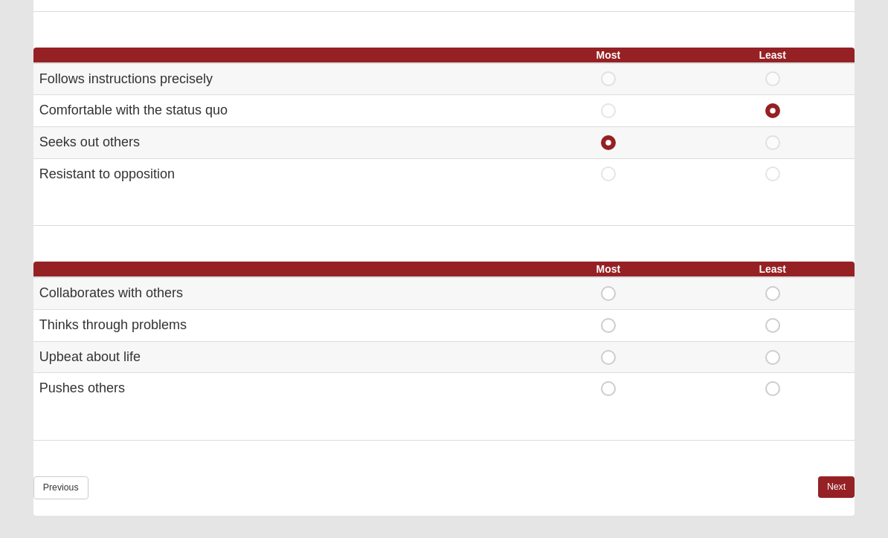
click at [608, 382] on span "Most" at bounding box center [608, 382] width 0 height 0
click at [610, 382] on input "Most" at bounding box center [613, 389] width 10 height 15
radio input "true"
click at [773, 350] on span "Least" at bounding box center [773, 350] width 0 height 0
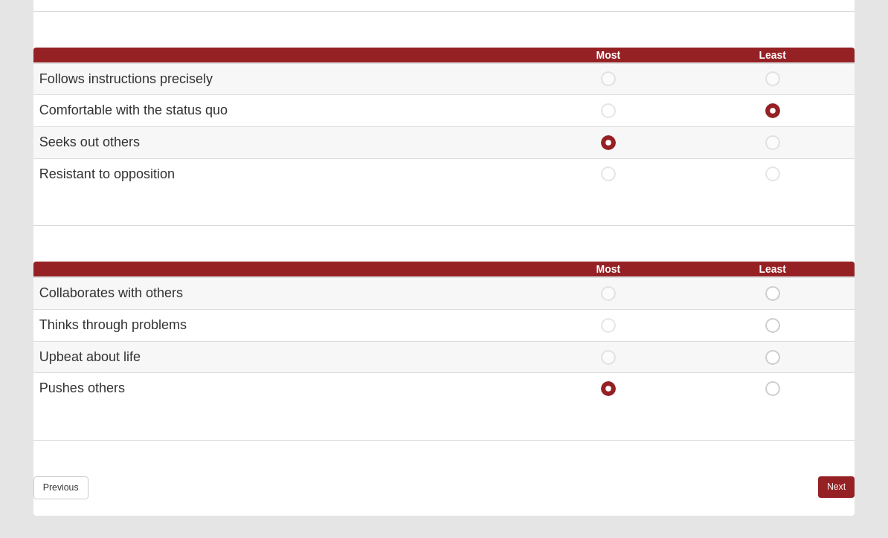
click at [776, 350] on input "Least" at bounding box center [778, 357] width 10 height 15
radio input "true"
click at [839, 477] on link "Next" at bounding box center [836, 488] width 36 height 22
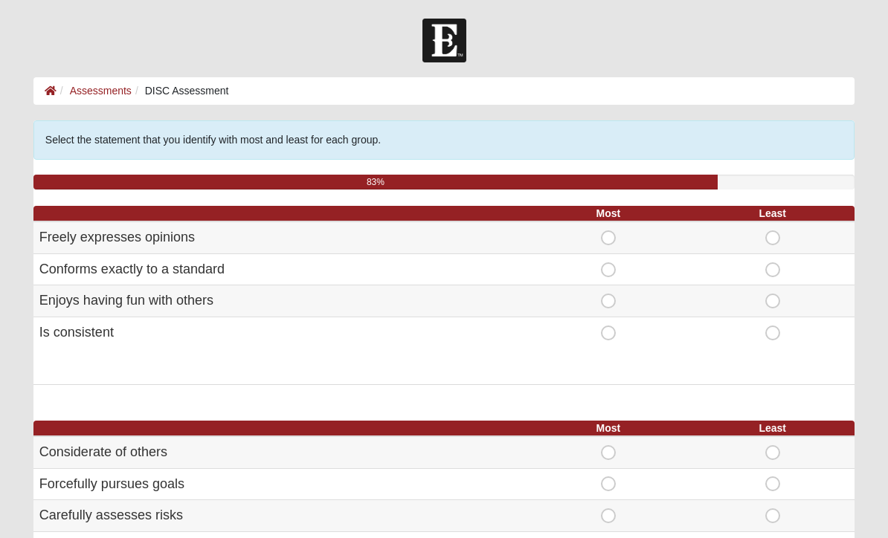
click at [608, 231] on span "Most" at bounding box center [608, 231] width 0 height 0
click at [608, 235] on input "Most" at bounding box center [613, 238] width 10 height 15
radio input "true"
click at [773, 263] on span "Least" at bounding box center [773, 263] width 0 height 0
click at [773, 265] on input "Least" at bounding box center [778, 270] width 10 height 15
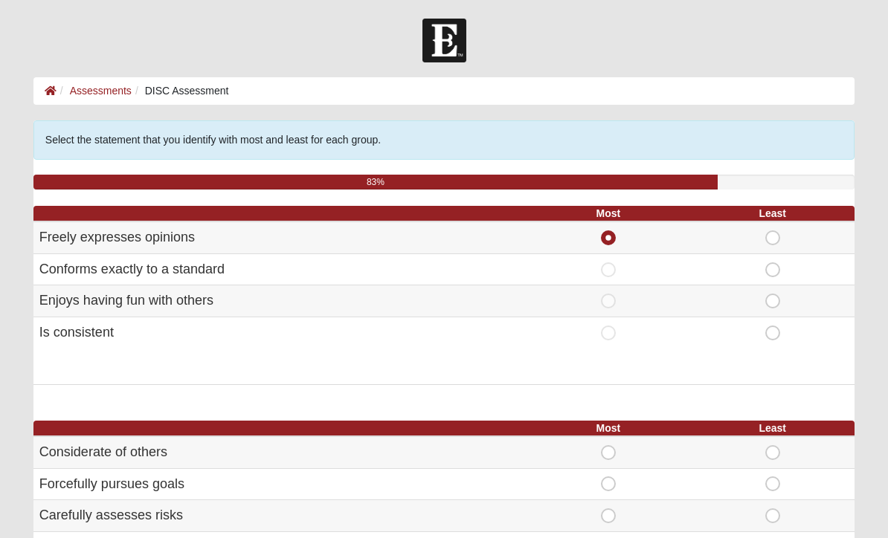
radio input "true"
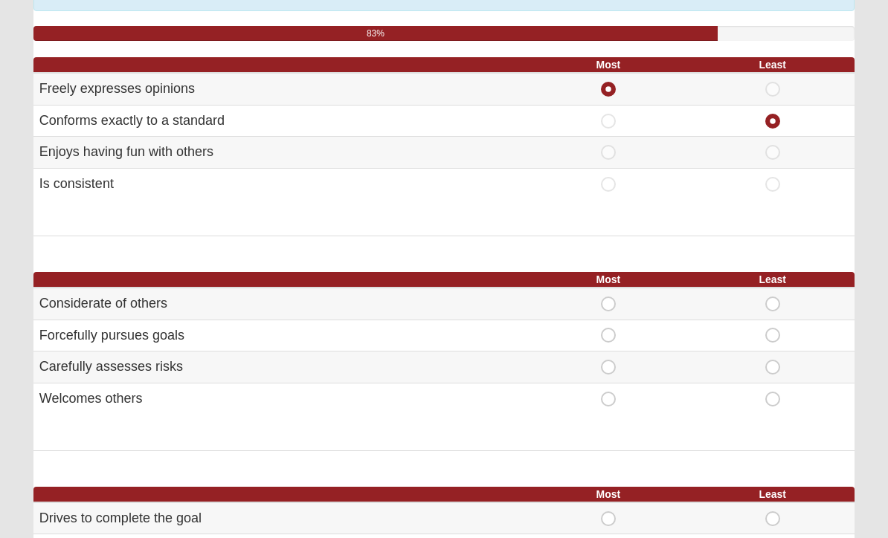
scroll to position [149, 0]
click at [608, 360] on span "Most" at bounding box center [608, 360] width 0 height 0
click at [608, 367] on input "Most" at bounding box center [613, 367] width 10 height 15
radio input "true"
click at [773, 328] on span "Least" at bounding box center [773, 328] width 0 height 0
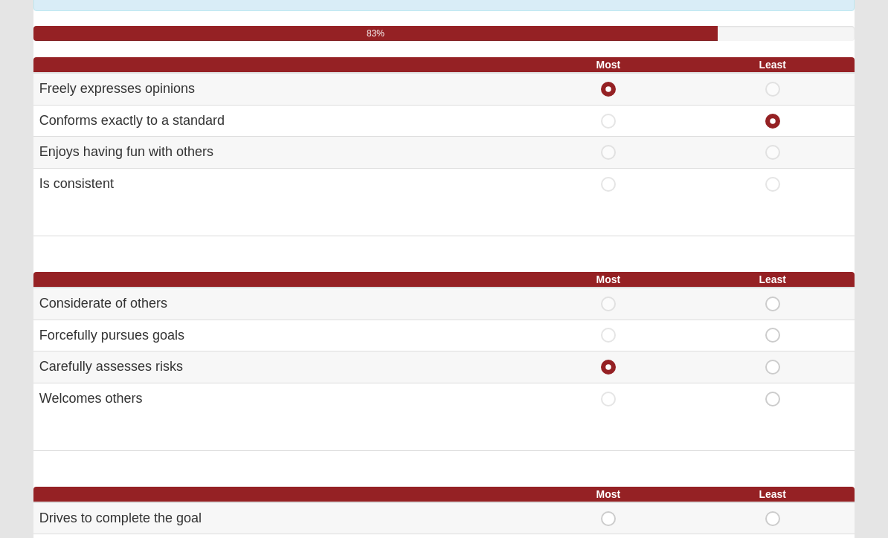
click at [773, 333] on input "Least" at bounding box center [778, 335] width 10 height 15
radio input "true"
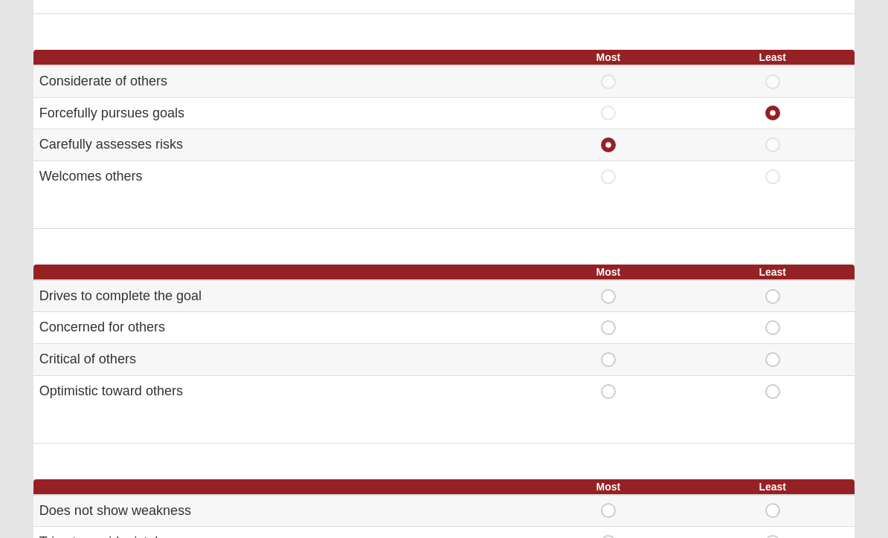
scroll to position [373, 0]
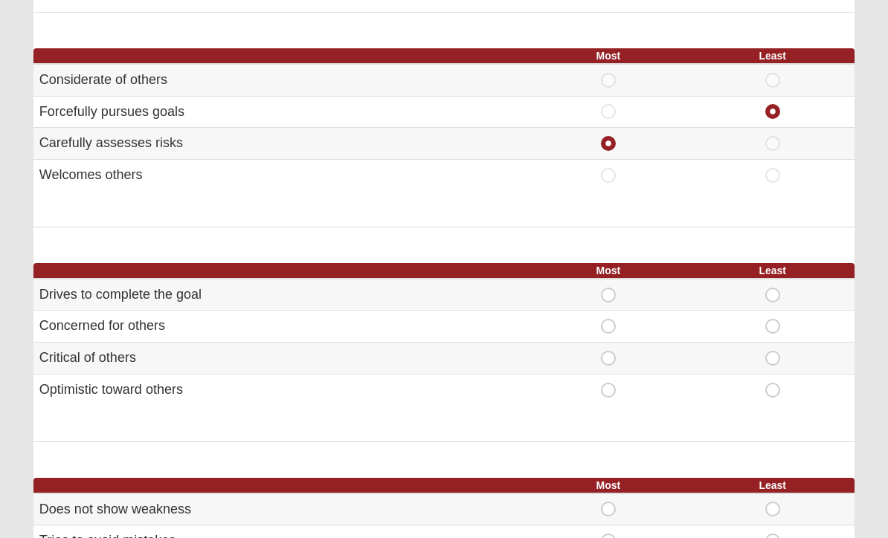
click at [773, 351] on span "Least" at bounding box center [773, 351] width 0 height 0
click at [773, 351] on input "Least" at bounding box center [778, 358] width 10 height 15
radio input "true"
click at [623, 281] on td "Most" at bounding box center [608, 295] width 164 height 32
click at [618, 288] on div "Most" at bounding box center [608, 295] width 146 height 15
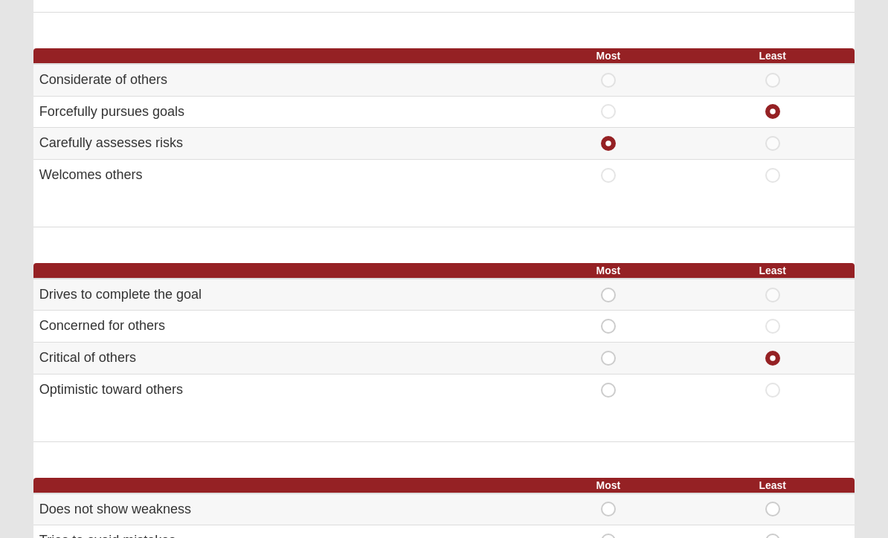
click at [608, 288] on span "Most" at bounding box center [608, 288] width 0 height 0
click at [608, 288] on input "Most" at bounding box center [613, 295] width 10 height 15
radio input "true"
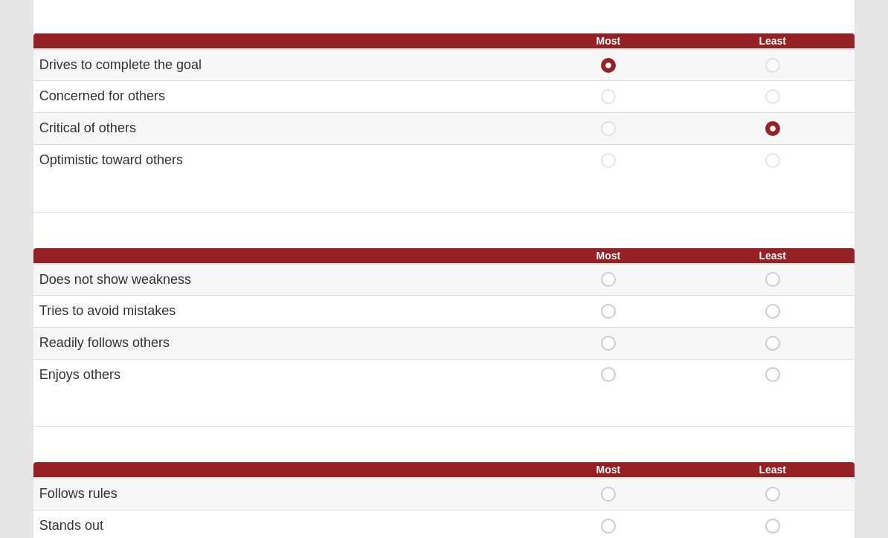
scroll to position [604, 0]
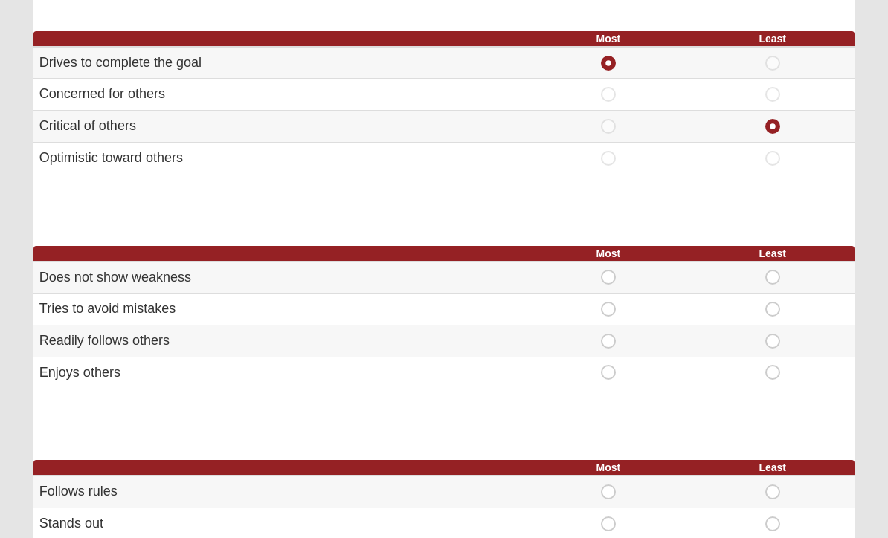
click at [608, 303] on span "Most" at bounding box center [608, 303] width 0 height 0
click at [611, 303] on input "Most" at bounding box center [613, 310] width 10 height 15
radio input "true"
click at [773, 334] on span "Least" at bounding box center [773, 334] width 0 height 0
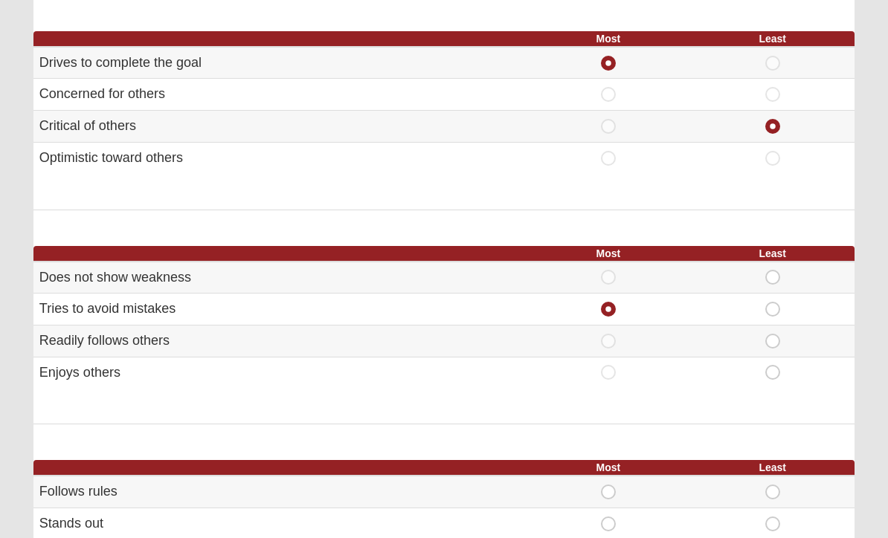
click at [773, 334] on input "Least" at bounding box center [778, 341] width 10 height 15
radio input "true"
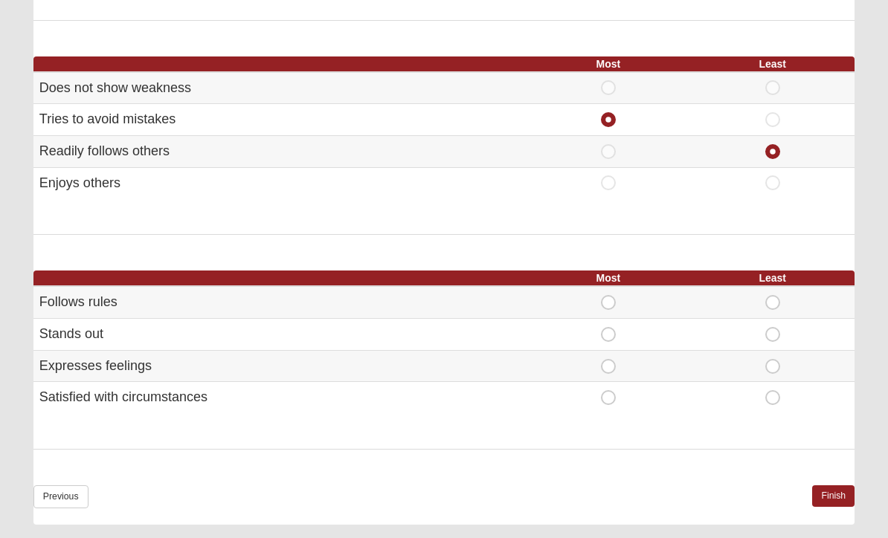
scroll to position [793, 0]
click at [773, 391] on span "Least" at bounding box center [773, 391] width 0 height 0
click at [773, 391] on input "Least" at bounding box center [778, 398] width 10 height 15
radio input "true"
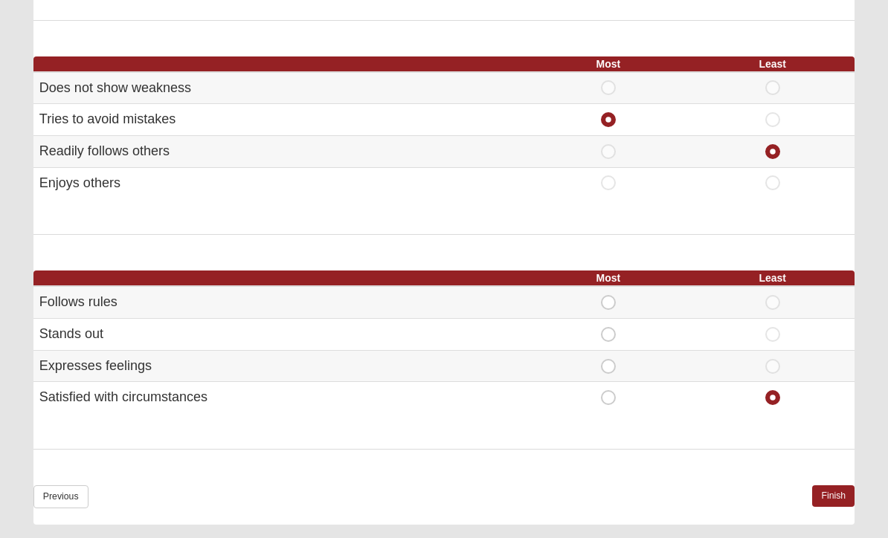
click at [608, 295] on span "Most" at bounding box center [608, 295] width 0 height 0
click at [612, 295] on input "Most" at bounding box center [613, 302] width 10 height 15
radio input "true"
click at [829, 486] on link "Finish" at bounding box center [833, 497] width 42 height 22
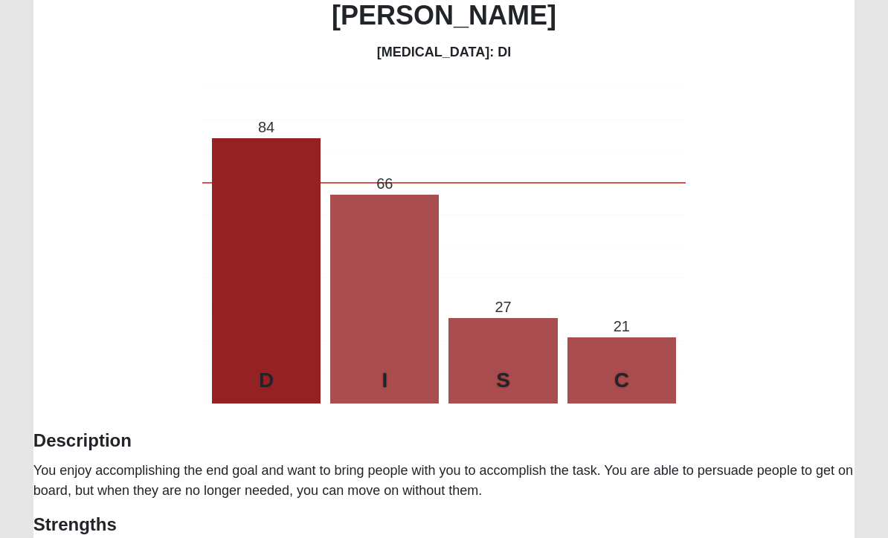
scroll to position [181, 0]
click at [730, 181] on div "Tip! Consider printing this page out for future reference. Missi Howell Persona…" at bounding box center [443, 324] width 821 height 769
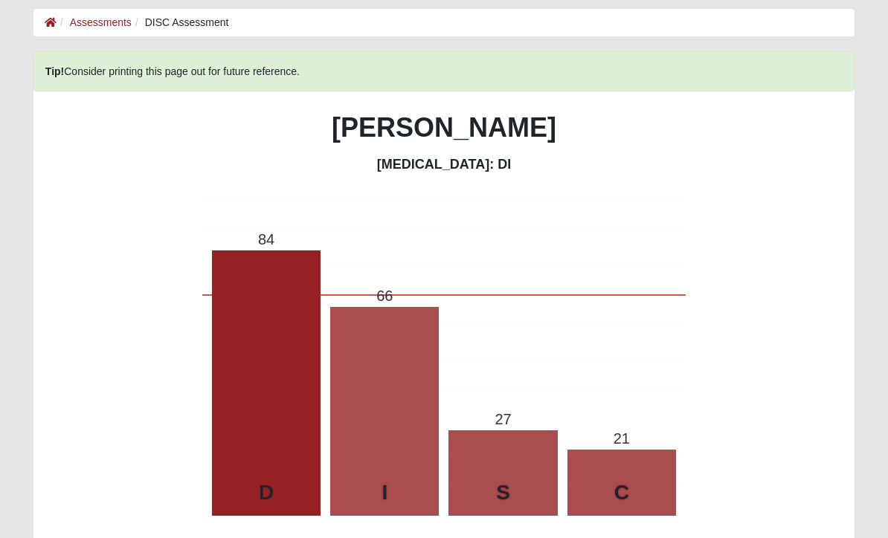
scroll to position [0, 0]
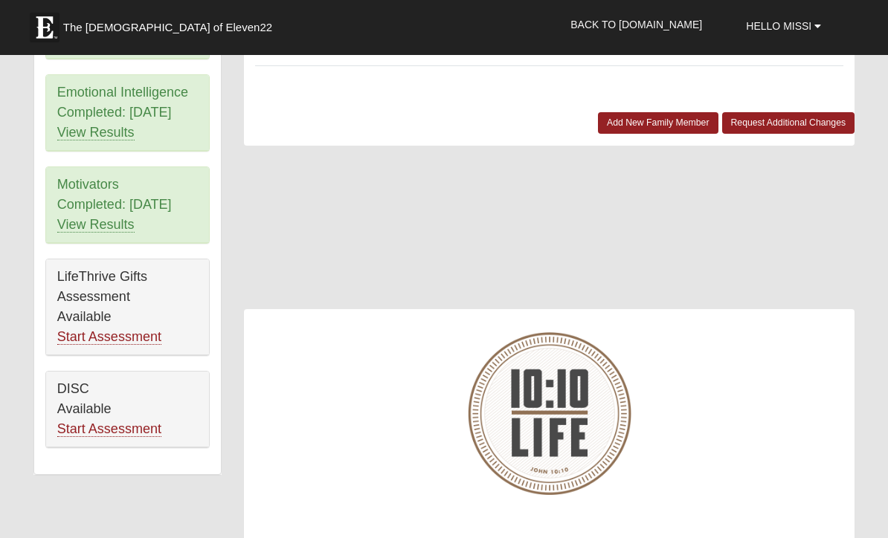
scroll to position [717, 0]
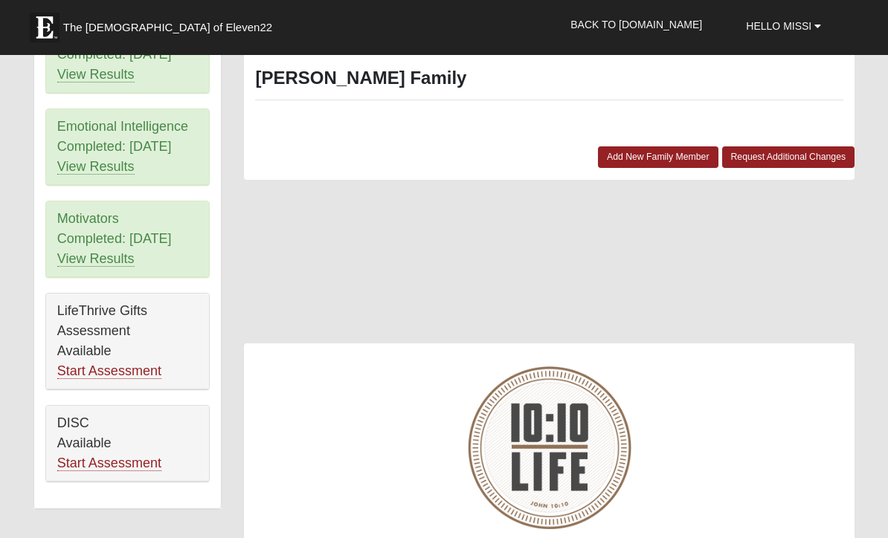
click at [125, 371] on link "Start Assessment" at bounding box center [109, 372] width 104 height 16
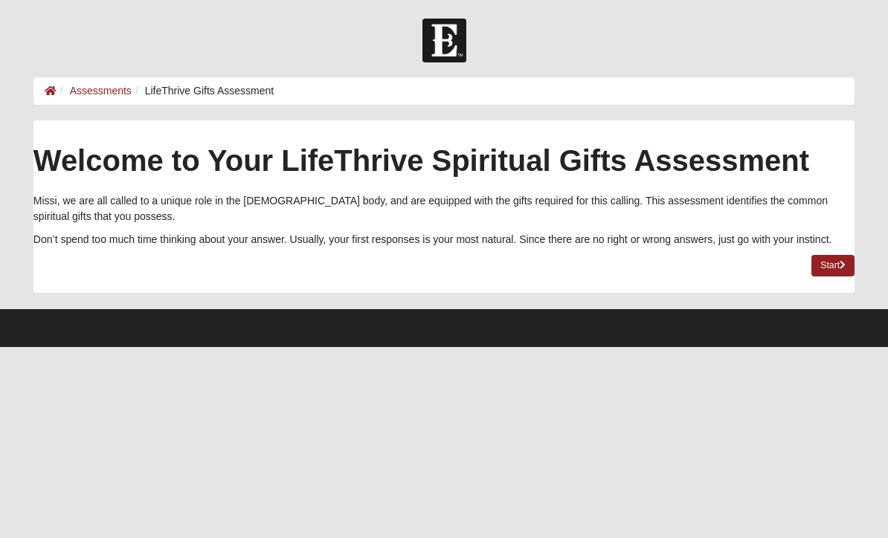
click at [835, 267] on link "Start" at bounding box center [832, 266] width 43 height 22
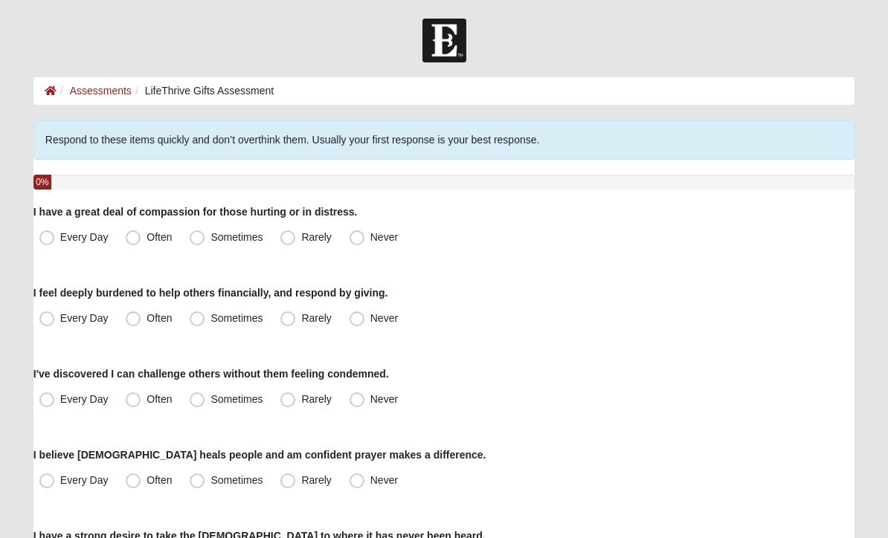
click at [210, 239] on span "Sometimes" at bounding box center [236, 237] width 52 height 12
click at [196, 239] on input "Sometimes" at bounding box center [201, 238] width 10 height 10
radio input "true"
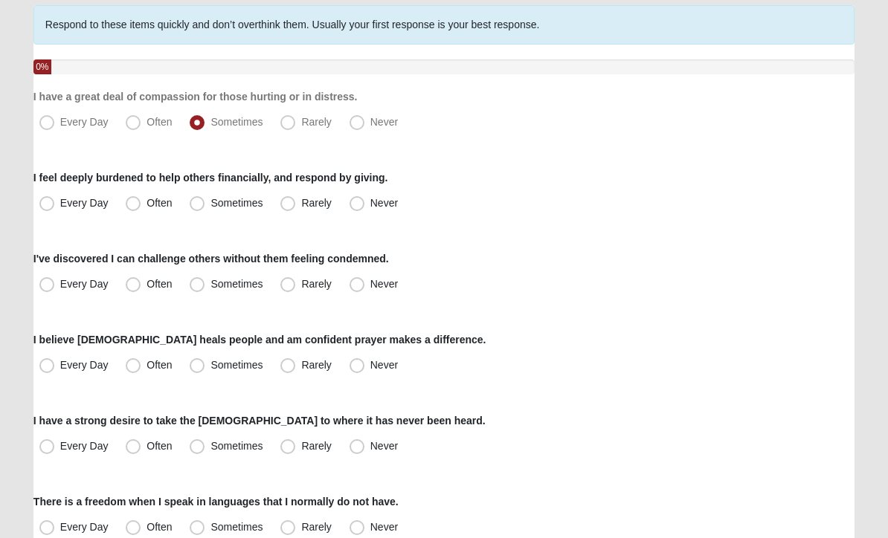
scroll to position [119, 0]
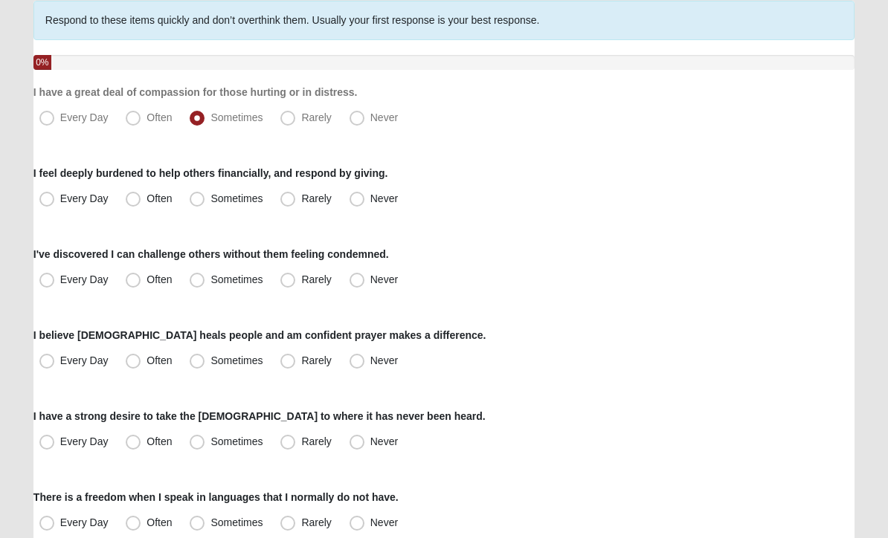
click at [210, 199] on span "Sometimes" at bounding box center [236, 199] width 52 height 12
click at [196, 199] on input "Sometimes" at bounding box center [201, 200] width 10 height 10
radio input "true"
click at [146, 277] on span "Often" at bounding box center [158, 280] width 25 height 12
click at [137, 277] on input "Often" at bounding box center [137, 281] width 10 height 10
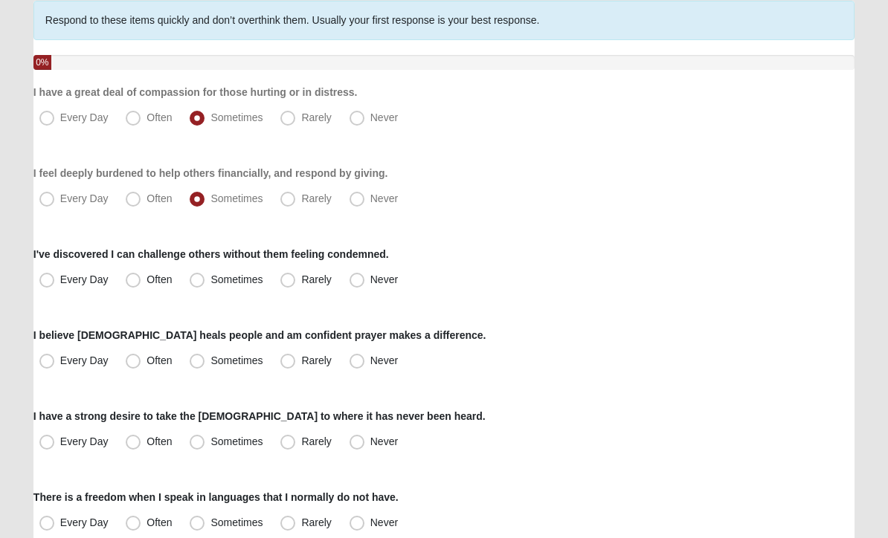
radio input "true"
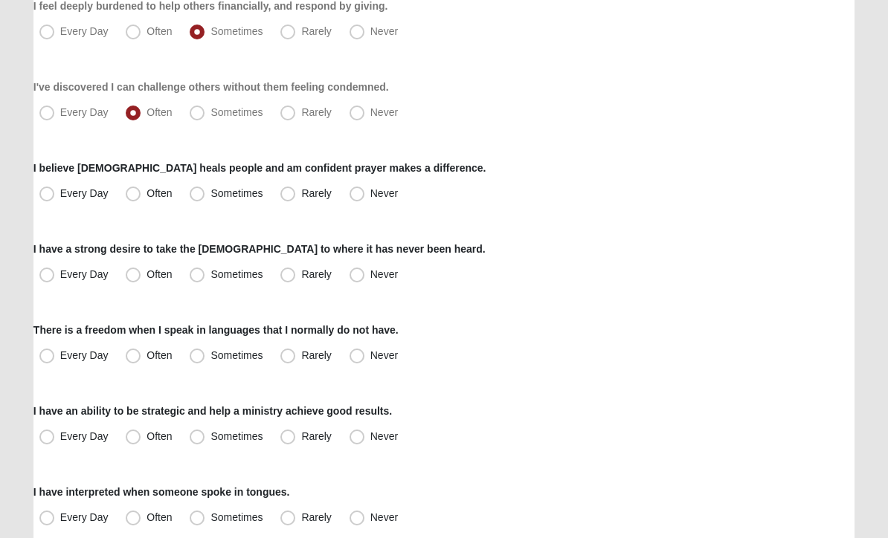
scroll to position [288, 0]
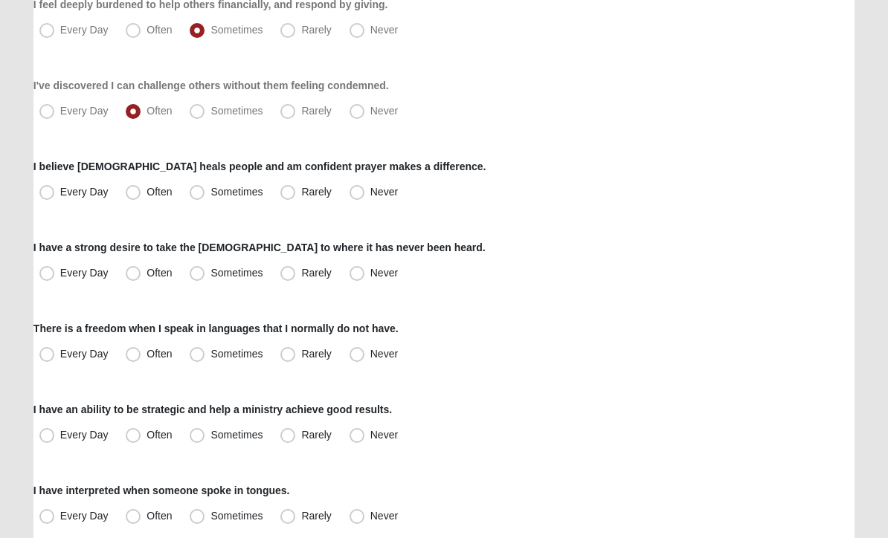
click at [146, 193] on span "Often" at bounding box center [158, 193] width 25 height 12
click at [137, 193] on input "Often" at bounding box center [137, 193] width 10 height 10
radio input "true"
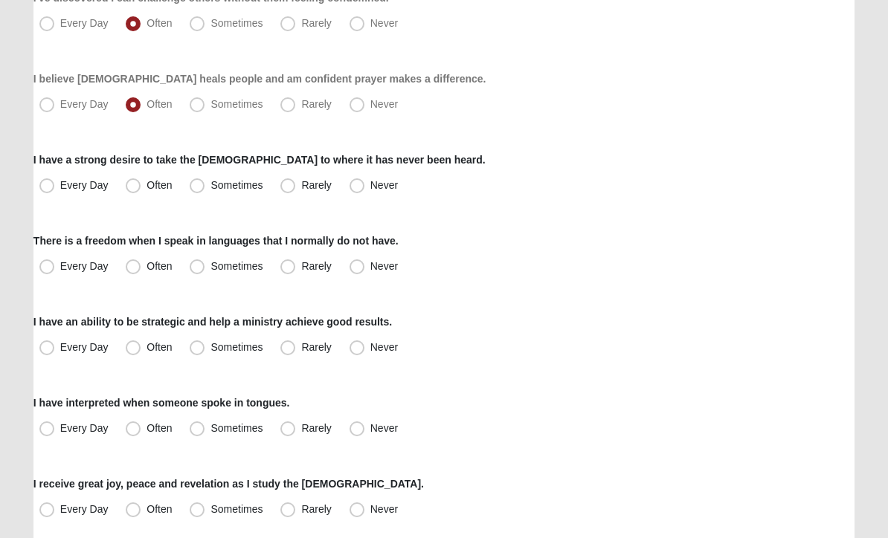
scroll to position [379, 0]
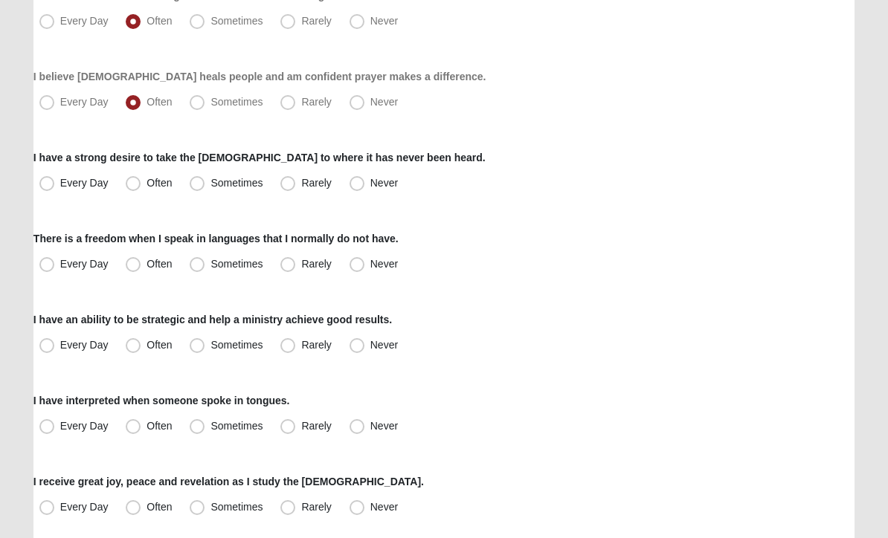
click at [301, 189] on span "Rarely" at bounding box center [316, 183] width 30 height 12
click at [286, 188] on input "Rarely" at bounding box center [291, 183] width 10 height 10
radio input "true"
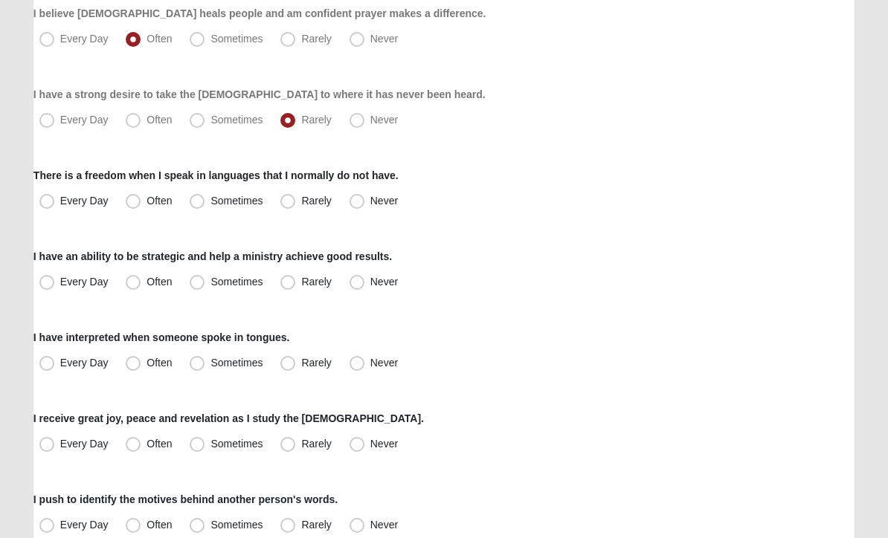
scroll to position [449, 0]
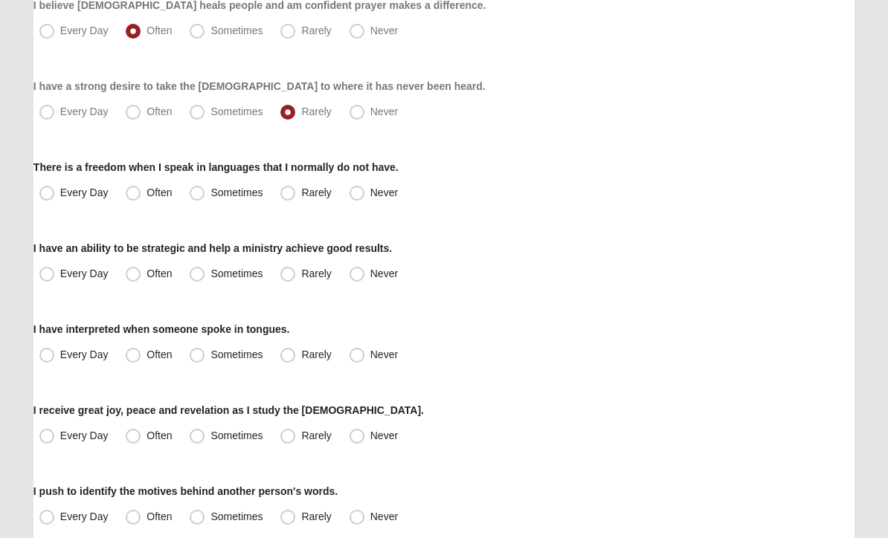
click at [210, 197] on span "Sometimes" at bounding box center [236, 193] width 52 height 12
click at [197, 197] on input "Sometimes" at bounding box center [201, 194] width 10 height 10
radio input "true"
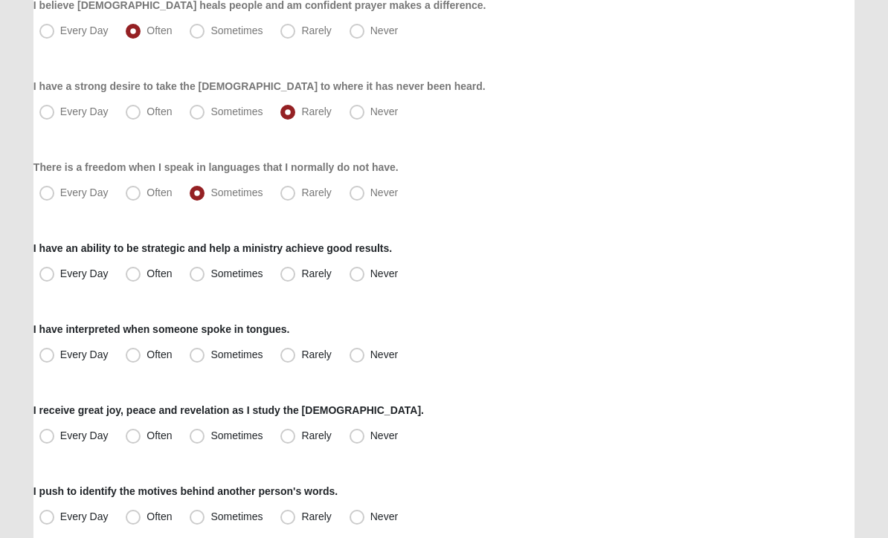
click at [210, 269] on span "Sometimes" at bounding box center [236, 274] width 52 height 12
click at [200, 270] on input "Sometimes" at bounding box center [201, 275] width 10 height 10
radio input "true"
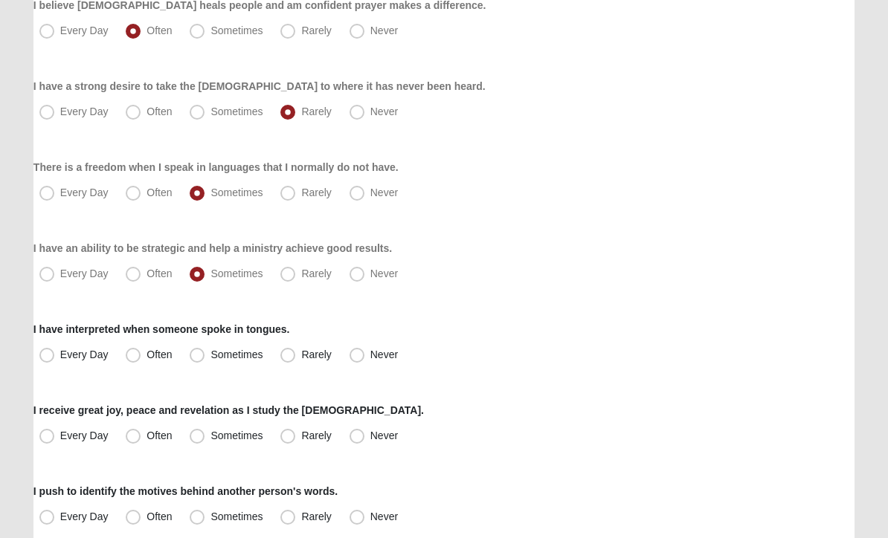
click at [301, 352] on span "Rarely" at bounding box center [316, 356] width 30 height 12
click at [289, 352] on input "Rarely" at bounding box center [291, 356] width 10 height 10
radio input "true"
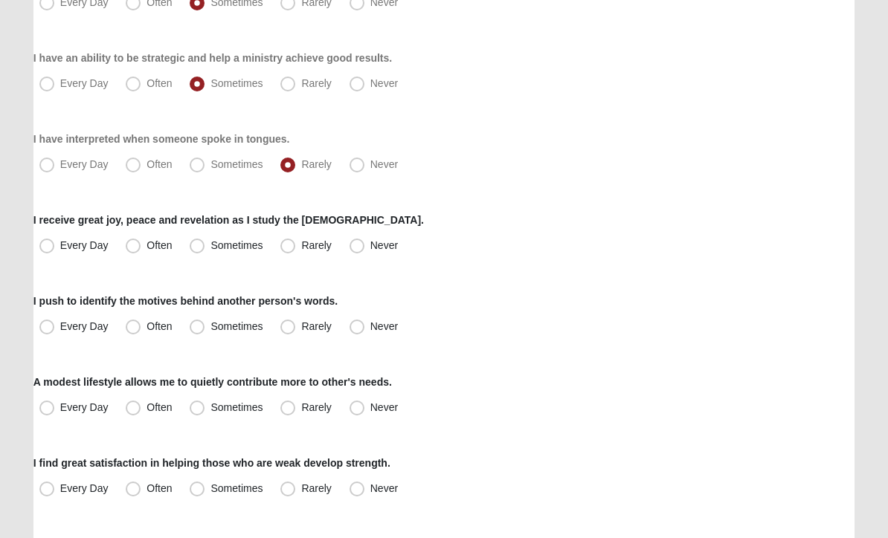
scroll to position [665, 0]
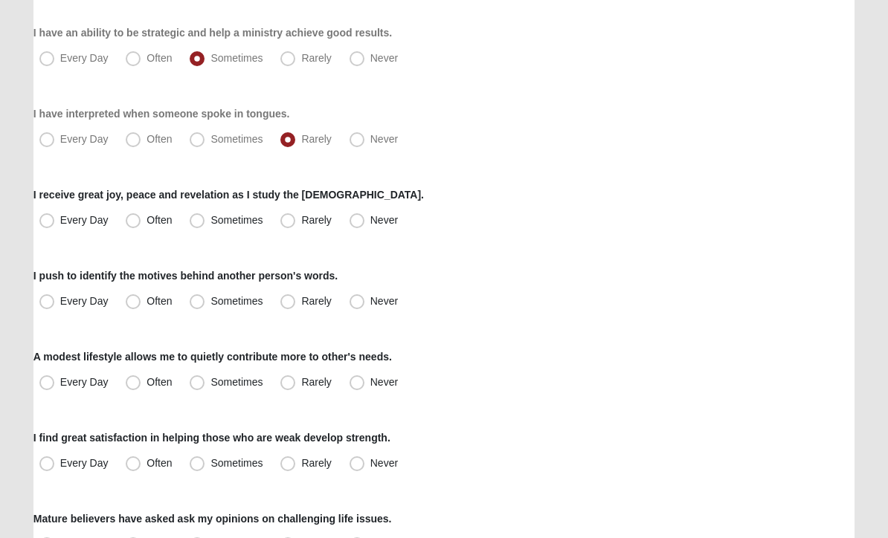
click at [60, 216] on span "Every Day" at bounding box center [84, 221] width 48 height 12
click at [49, 216] on input "Every Day" at bounding box center [50, 221] width 10 height 10
radio input "true"
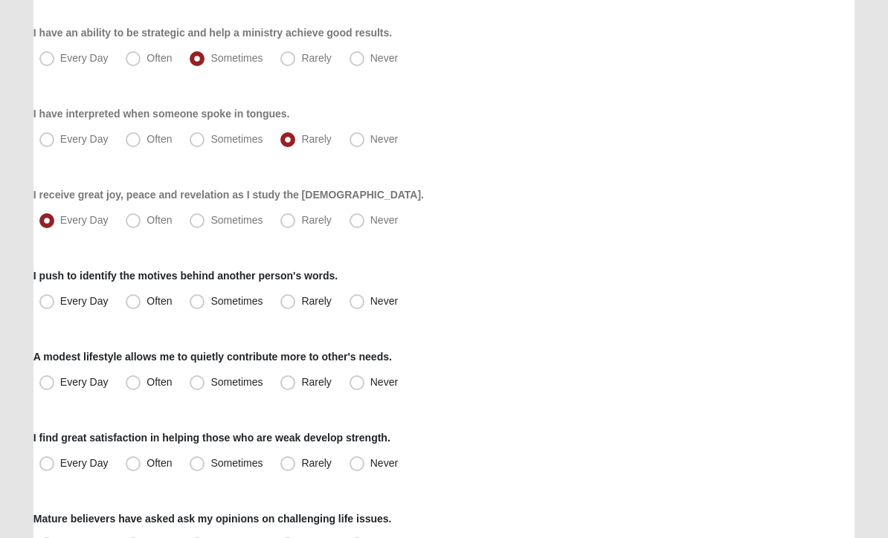
click at [146, 301] on span "Often" at bounding box center [158, 302] width 25 height 12
click at [134, 301] on input "Often" at bounding box center [137, 302] width 10 height 10
radio input "true"
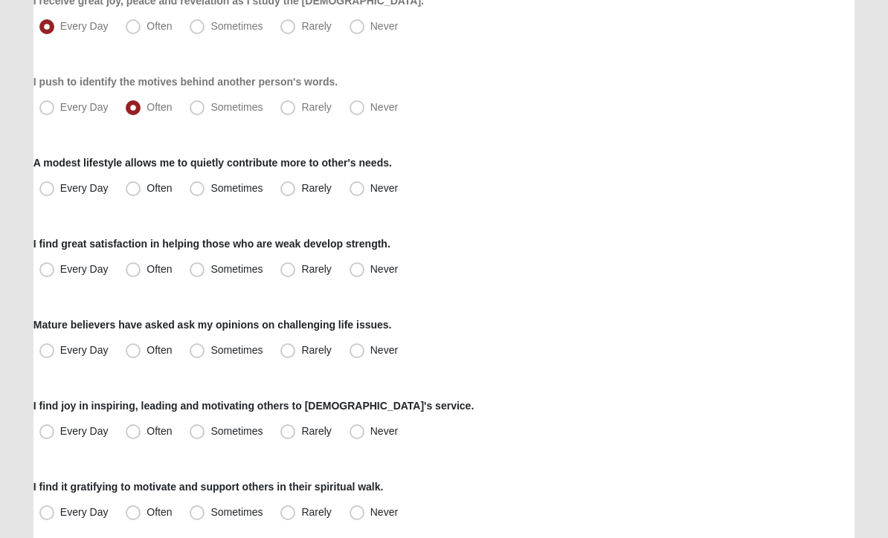
scroll to position [860, 0]
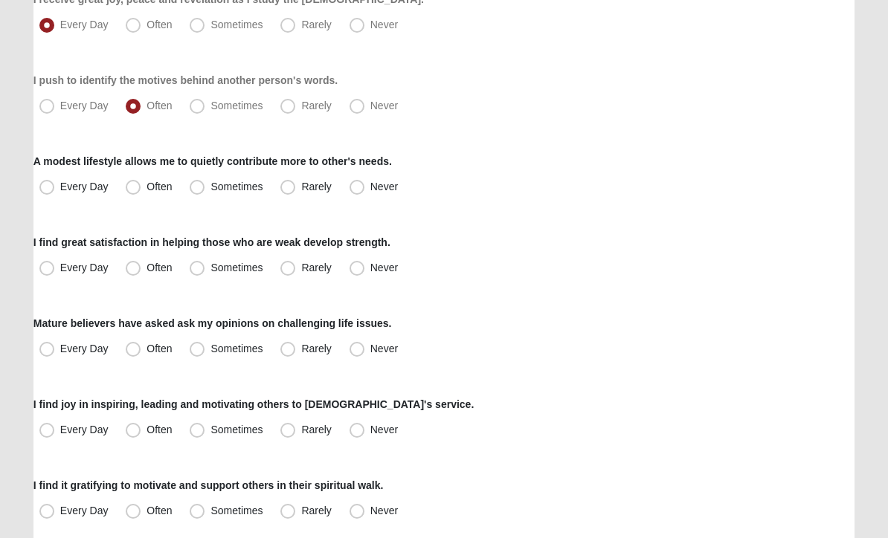
click at [210, 192] on span "Sometimes" at bounding box center [236, 187] width 52 height 12
click at [201, 192] on input "Sometimes" at bounding box center [201, 188] width 10 height 10
radio input "true"
click at [146, 269] on span "Often" at bounding box center [158, 269] width 25 height 12
click at [138, 269] on input "Often" at bounding box center [137, 269] width 10 height 10
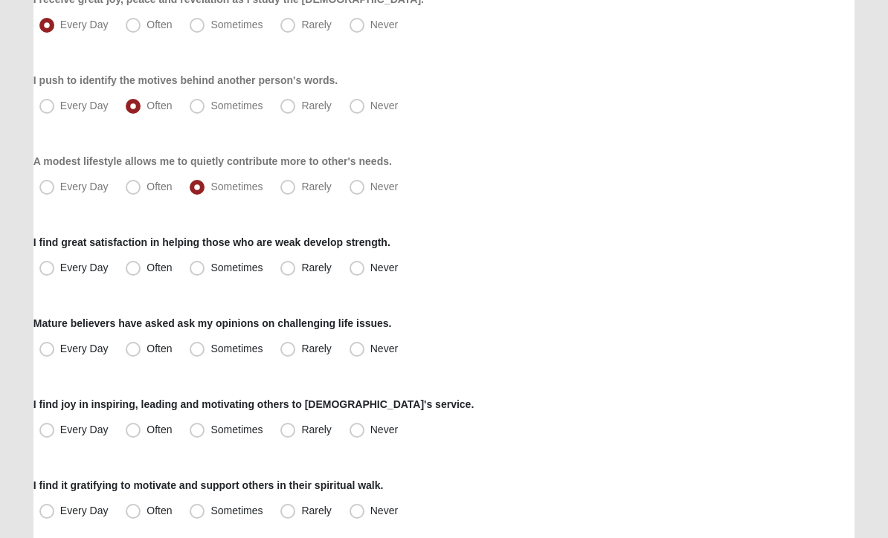
radio input "true"
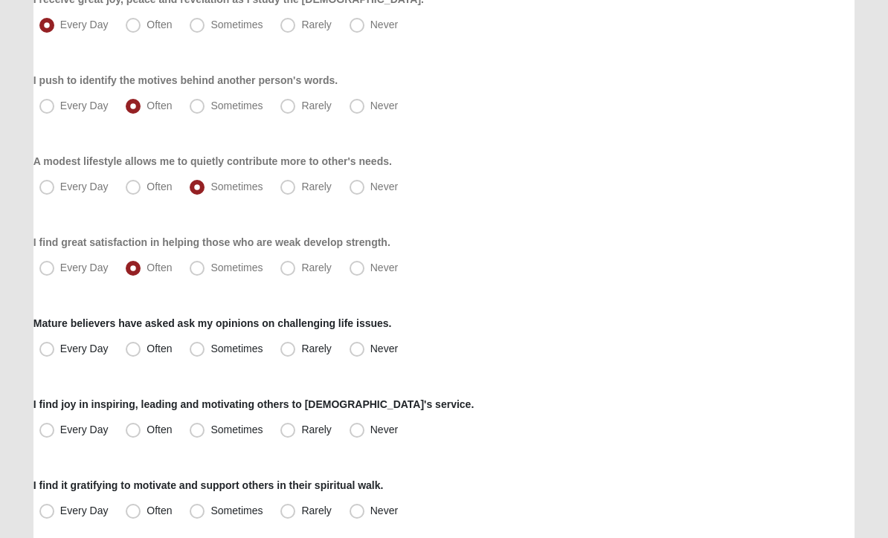
click at [146, 344] on span "Often" at bounding box center [158, 350] width 25 height 12
click at [141, 345] on input "Often" at bounding box center [137, 350] width 10 height 10
radio input "true"
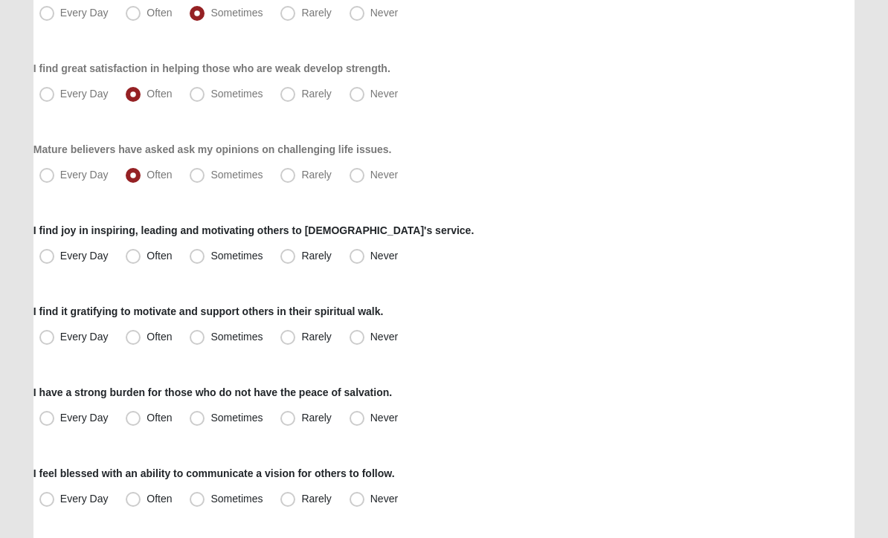
scroll to position [1035, 0]
click at [210, 174] on span "Sometimes" at bounding box center [236, 175] width 52 height 12
click at [200, 174] on input "Sometimes" at bounding box center [201, 175] width 10 height 10
radio input "true"
click at [210, 256] on span "Sometimes" at bounding box center [236, 256] width 52 height 12
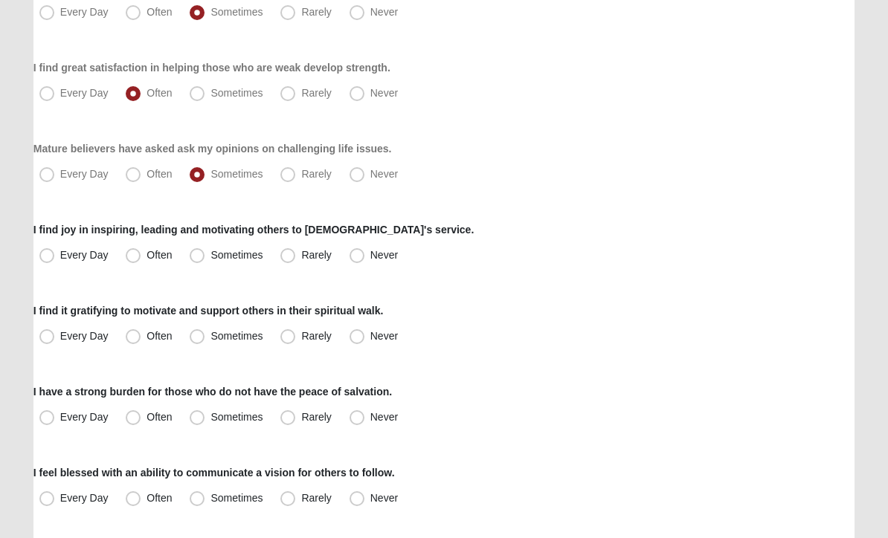
click at [196, 256] on input "Sometimes" at bounding box center [201, 256] width 10 height 10
radio input "true"
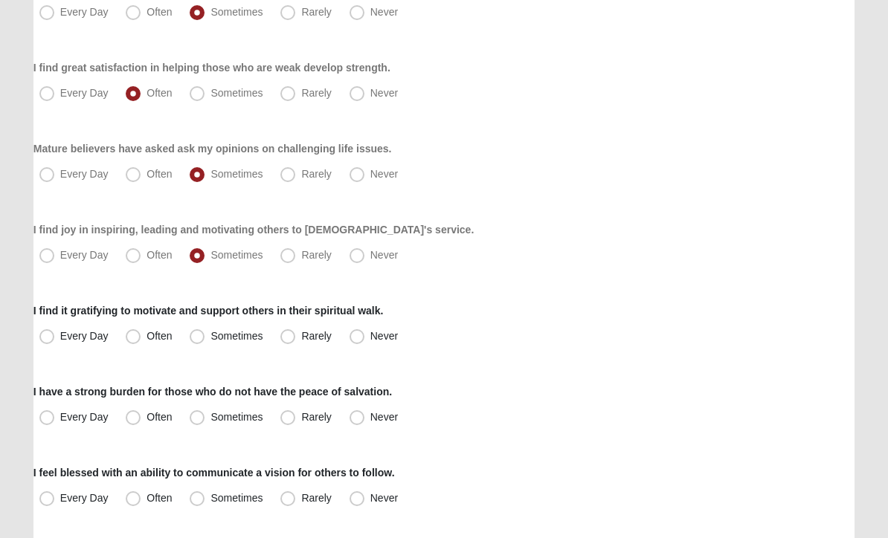
click at [146, 335] on span "Often" at bounding box center [158, 337] width 25 height 12
click at [132, 335] on input "Often" at bounding box center [137, 337] width 10 height 10
radio input "true"
click at [210, 422] on span "Sometimes" at bounding box center [236, 418] width 52 height 12
click at [197, 422] on input "Sometimes" at bounding box center [201, 418] width 10 height 10
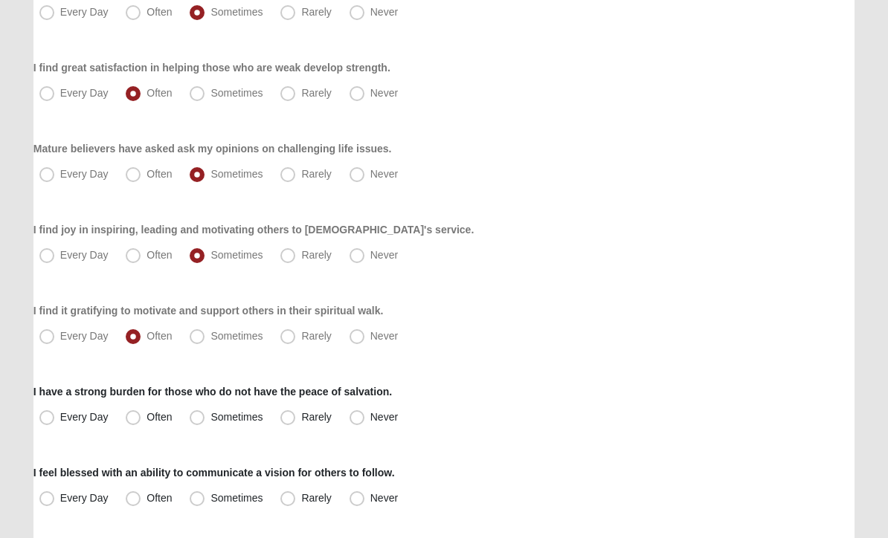
radio input "true"
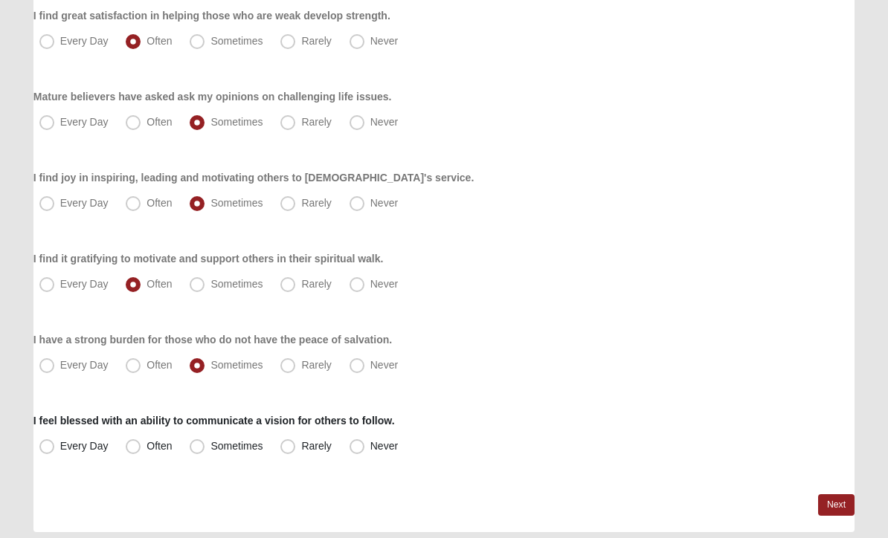
click at [146, 446] on span "Often" at bounding box center [158, 447] width 25 height 12
click at [135, 446] on input "Often" at bounding box center [137, 447] width 10 height 10
radio input "true"
click at [835, 507] on link "Next" at bounding box center [836, 506] width 36 height 22
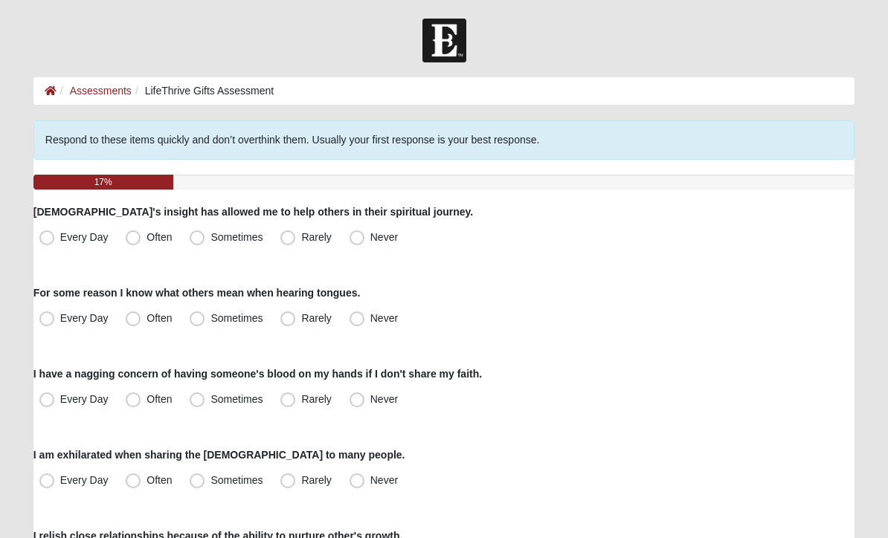
click at [146, 235] on span "Often" at bounding box center [158, 237] width 25 height 12
click at [132, 235] on input "Often" at bounding box center [137, 238] width 10 height 10
radio input "true"
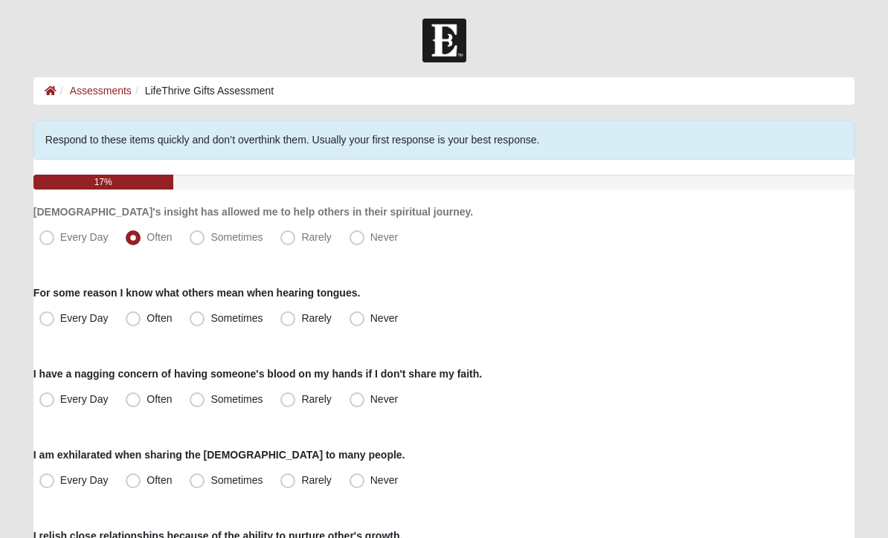
click at [210, 323] on span "Sometimes" at bounding box center [236, 318] width 52 height 12
click at [197, 323] on input "Sometimes" at bounding box center [201, 319] width 10 height 10
radio input "true"
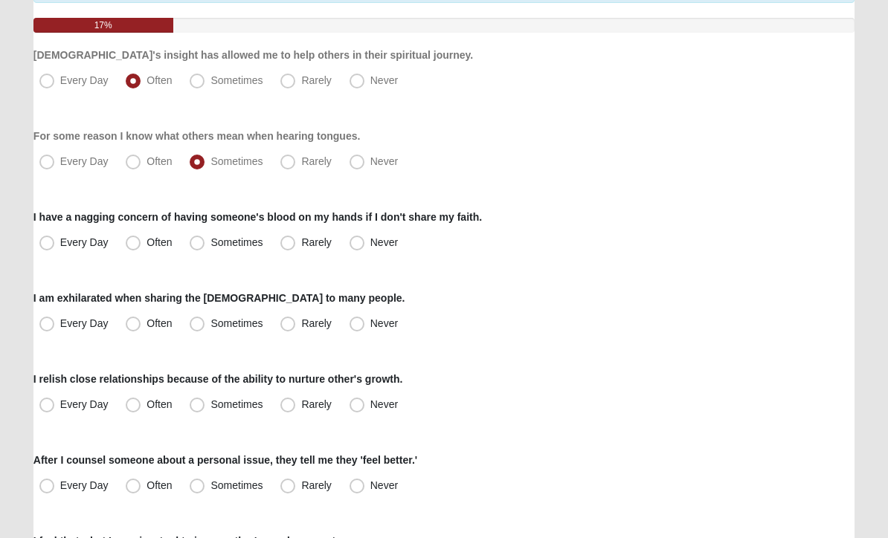
scroll to position [159, 0]
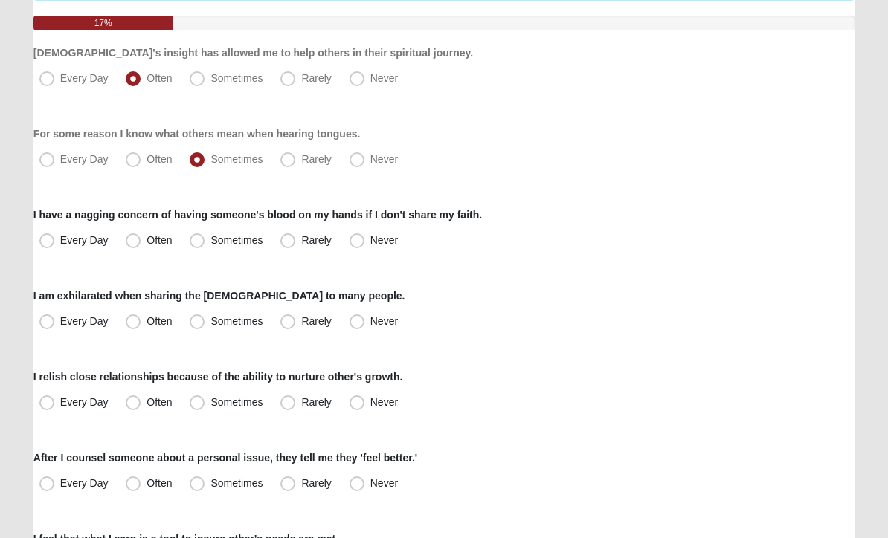
click at [210, 236] on span "Sometimes" at bounding box center [236, 240] width 52 height 12
click at [196, 236] on input "Sometimes" at bounding box center [201, 241] width 10 height 10
radio input "true"
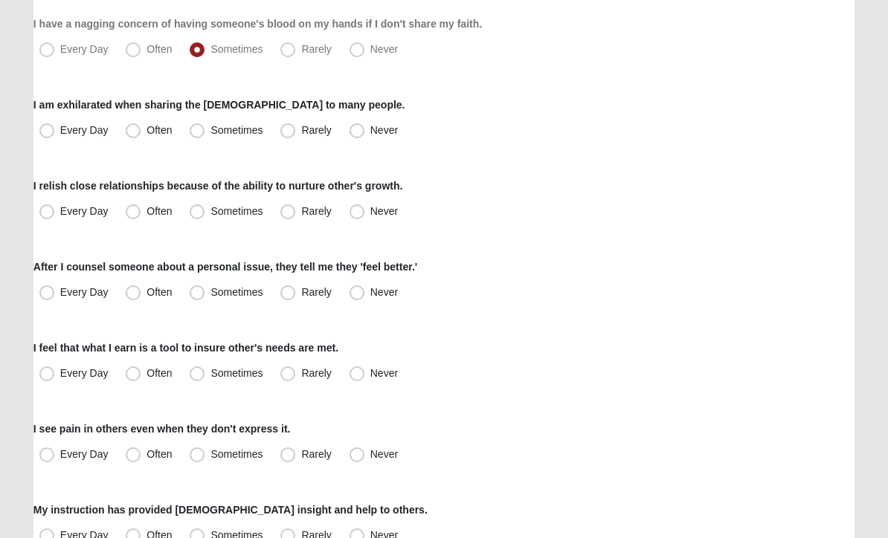
scroll to position [351, 0]
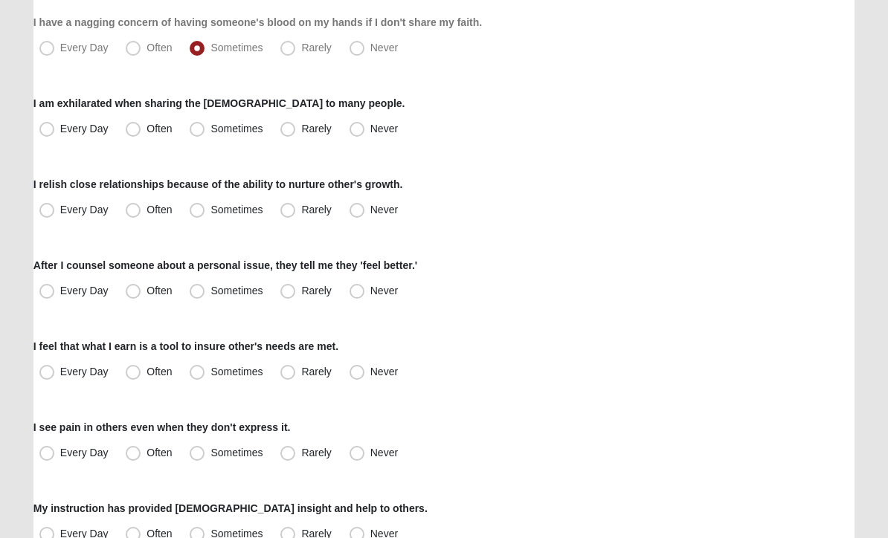
click at [210, 132] on span "Sometimes" at bounding box center [236, 129] width 52 height 12
click at [202, 132] on input "Sometimes" at bounding box center [201, 130] width 10 height 10
radio input "true"
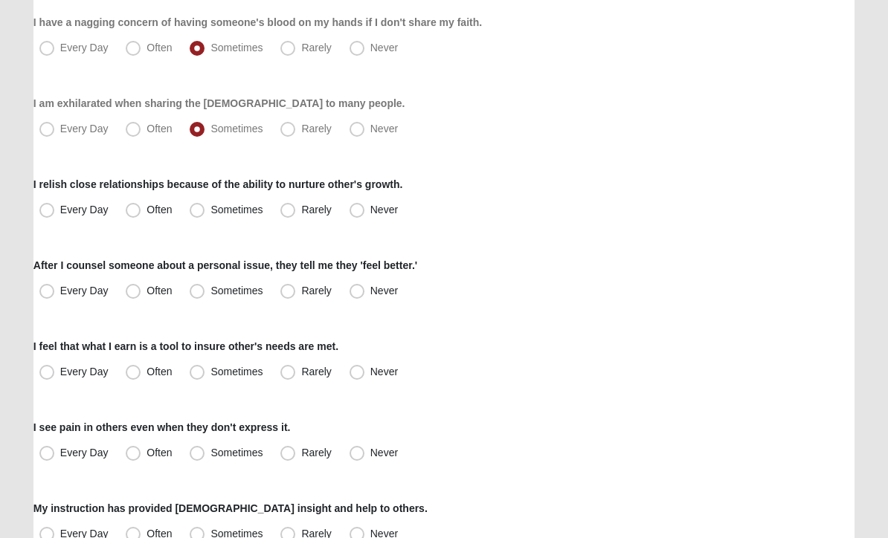
click at [210, 213] on span "Sometimes" at bounding box center [236, 211] width 52 height 12
click at [196, 213] on input "Sometimes" at bounding box center [201, 211] width 10 height 10
radio input "true"
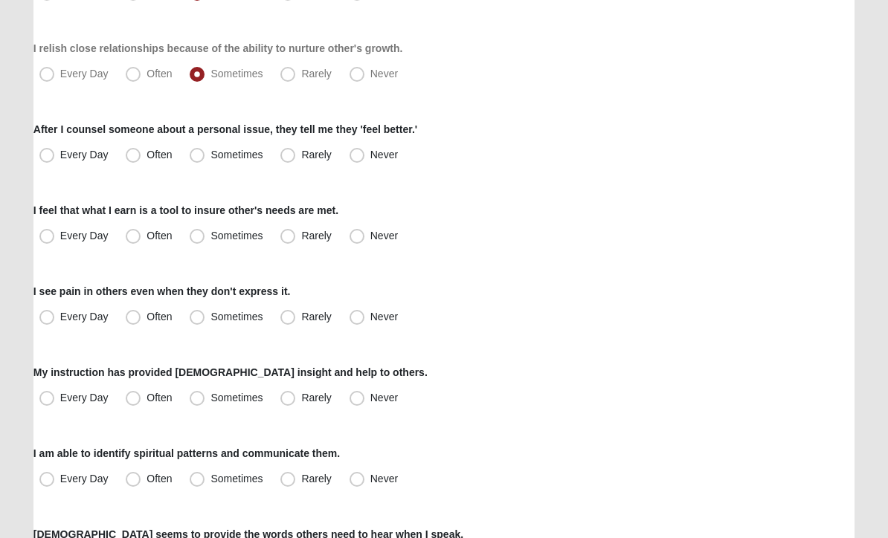
scroll to position [491, 0]
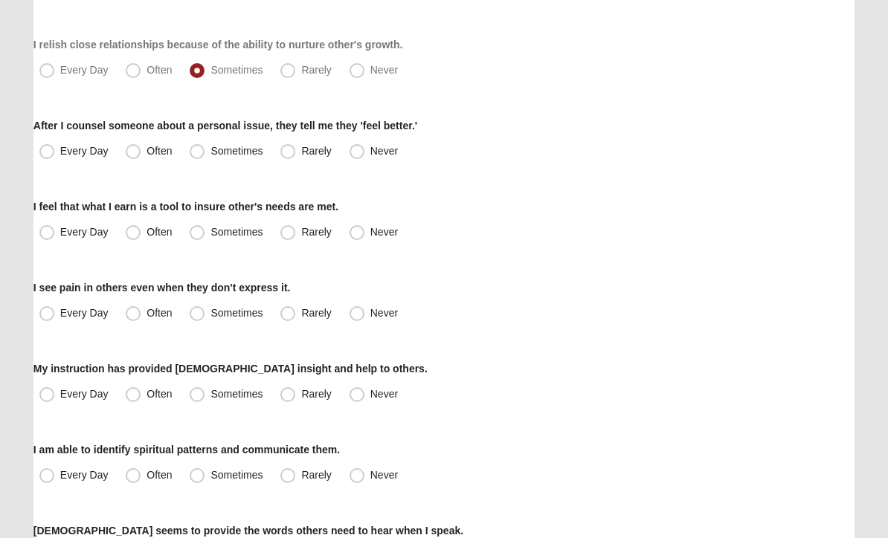
click at [146, 156] on span "Often" at bounding box center [158, 152] width 25 height 12
click at [139, 156] on input "Often" at bounding box center [137, 152] width 10 height 10
radio input "true"
click at [210, 232] on span "Sometimes" at bounding box center [236, 233] width 52 height 12
click at [199, 232] on input "Sometimes" at bounding box center [201, 233] width 10 height 10
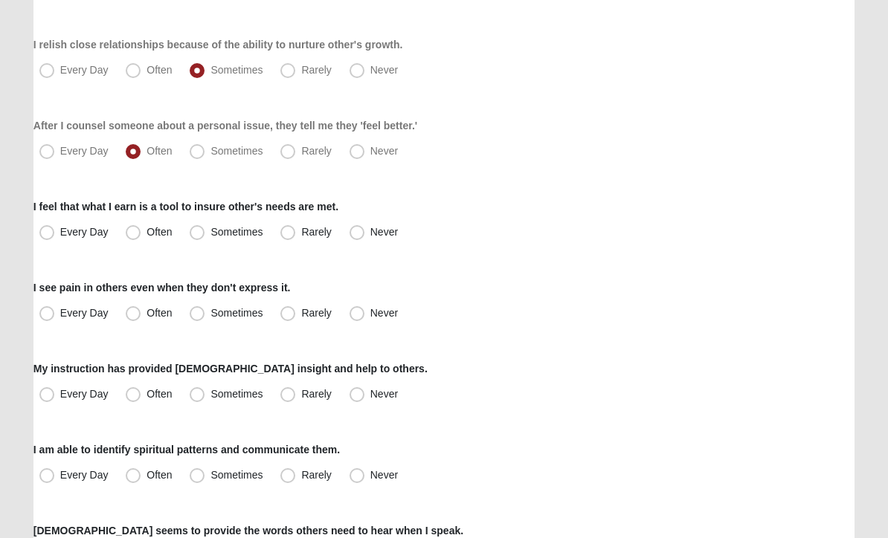
radio input "true"
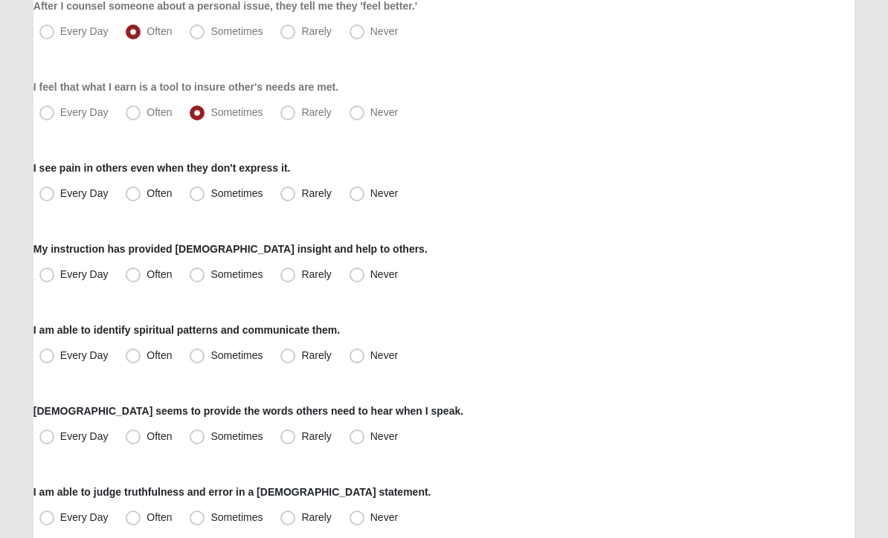
scroll to position [611, 0]
click at [210, 196] on span "Sometimes" at bounding box center [236, 193] width 52 height 12
click at [196, 196] on input "Sometimes" at bounding box center [201, 194] width 10 height 10
radio input "true"
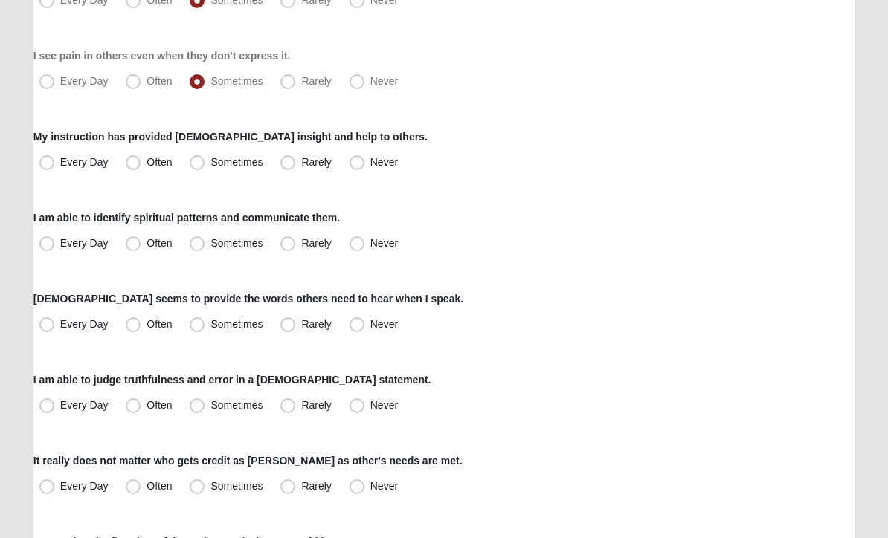
scroll to position [727, 0]
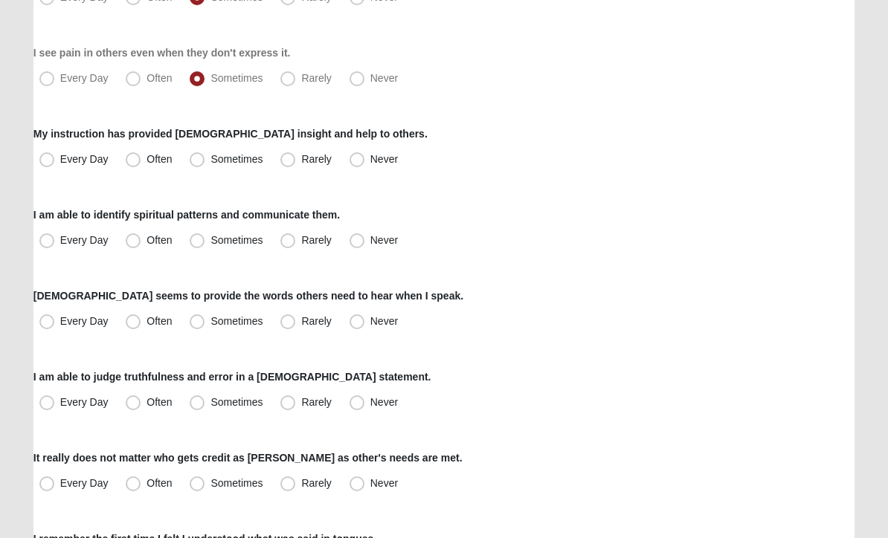
click at [146, 158] on span "Often" at bounding box center [158, 159] width 25 height 12
click at [135, 158] on input "Often" at bounding box center [137, 160] width 10 height 10
radio input "true"
click at [184, 233] on label "Sometimes" at bounding box center [228, 241] width 88 height 24
click at [196, 236] on input "Sometimes" at bounding box center [201, 241] width 10 height 10
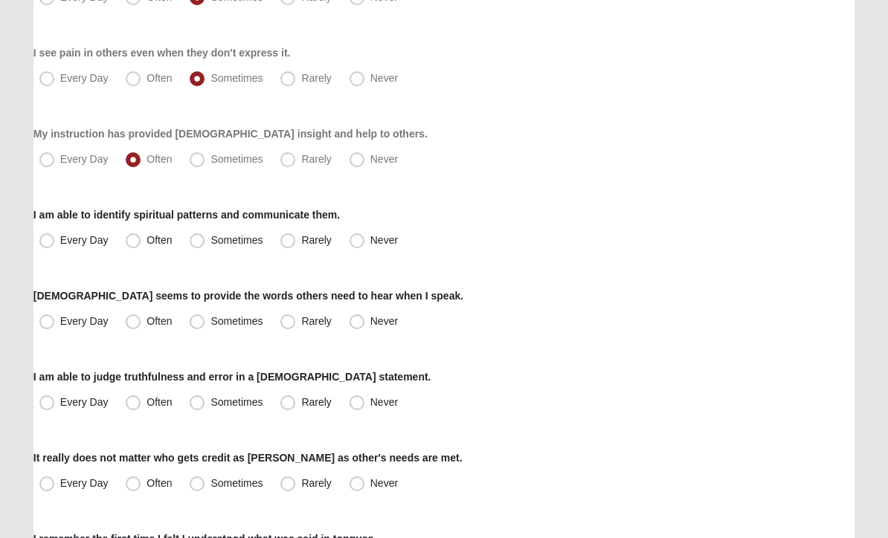
radio input "true"
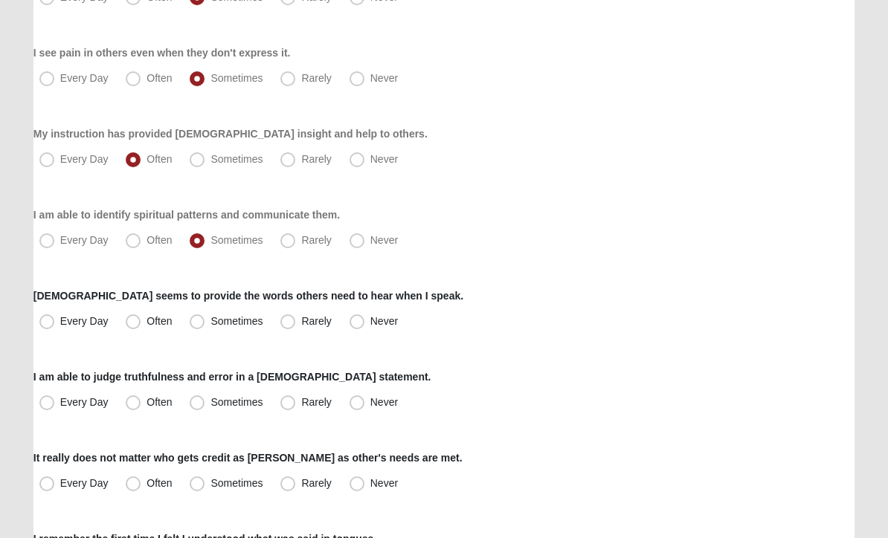
click at [307, 251] on label "Rarely" at bounding box center [306, 241] width 65 height 24
click at [296, 245] on input "Rarely" at bounding box center [291, 241] width 10 height 10
radio input "true"
click at [301, 239] on span "Rarely" at bounding box center [316, 240] width 30 height 12
click at [294, 239] on input "Rarely" at bounding box center [291, 241] width 10 height 10
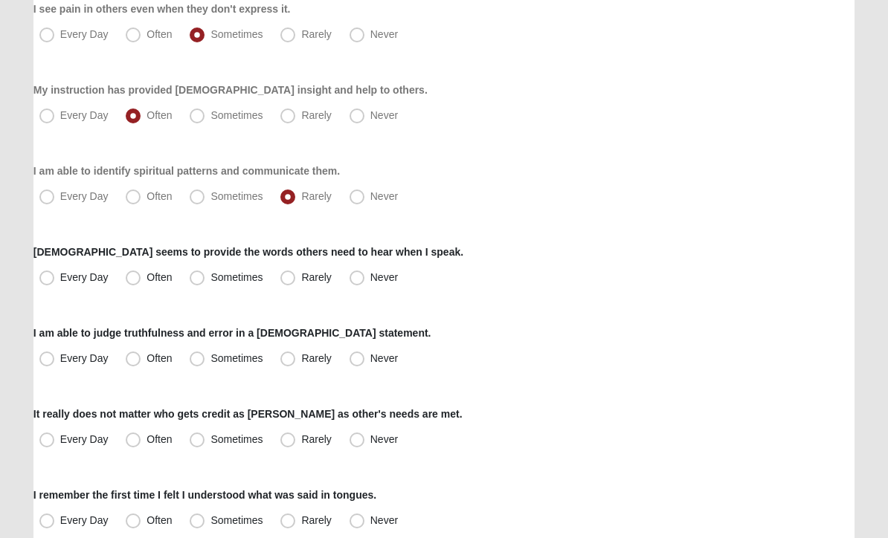
scroll to position [770, 0]
click at [210, 277] on span "Sometimes" at bounding box center [236, 277] width 52 height 12
click at [204, 277] on input "Sometimes" at bounding box center [201, 278] width 10 height 10
radio input "true"
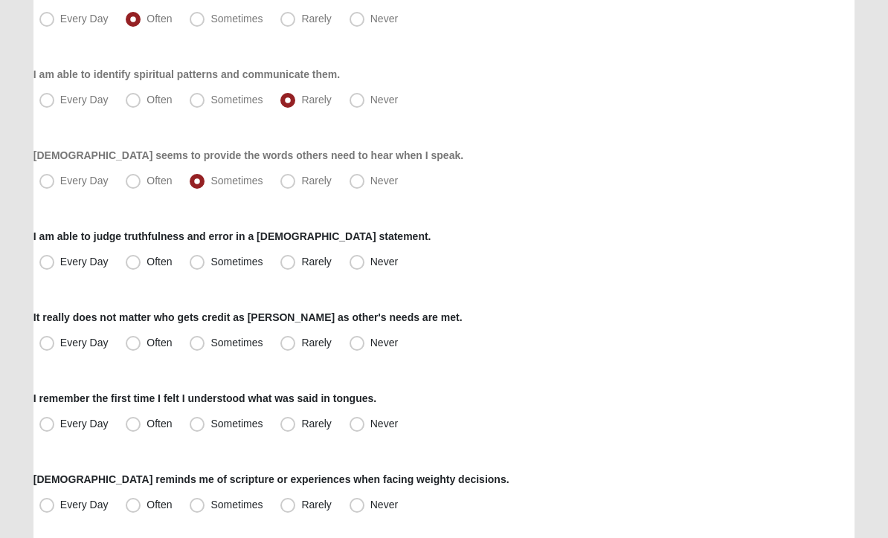
scroll to position [867, 0]
click at [210, 264] on span "Sometimes" at bounding box center [236, 262] width 52 height 12
click at [201, 264] on input "Sometimes" at bounding box center [201, 262] width 10 height 10
radio input "true"
click at [146, 343] on span "Often" at bounding box center [158, 343] width 25 height 12
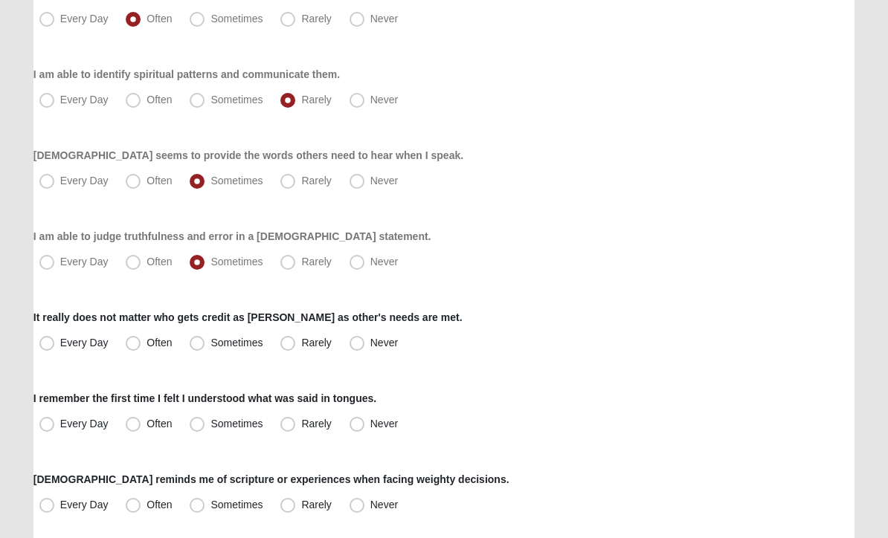
click at [138, 343] on input "Often" at bounding box center [137, 343] width 10 height 10
radio input "true"
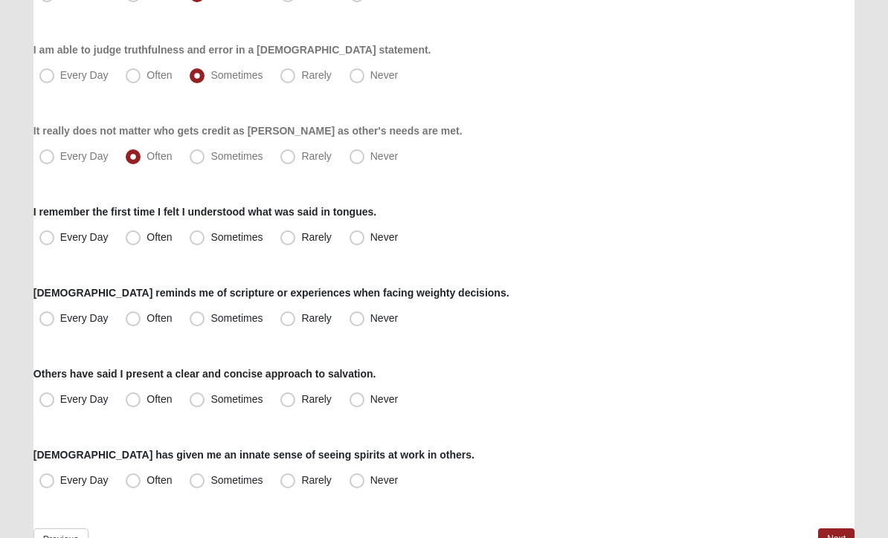
scroll to position [1054, 0]
click at [301, 239] on span "Rarely" at bounding box center [316, 237] width 30 height 12
click at [286, 239] on input "Rarely" at bounding box center [291, 237] width 10 height 10
radio input "true"
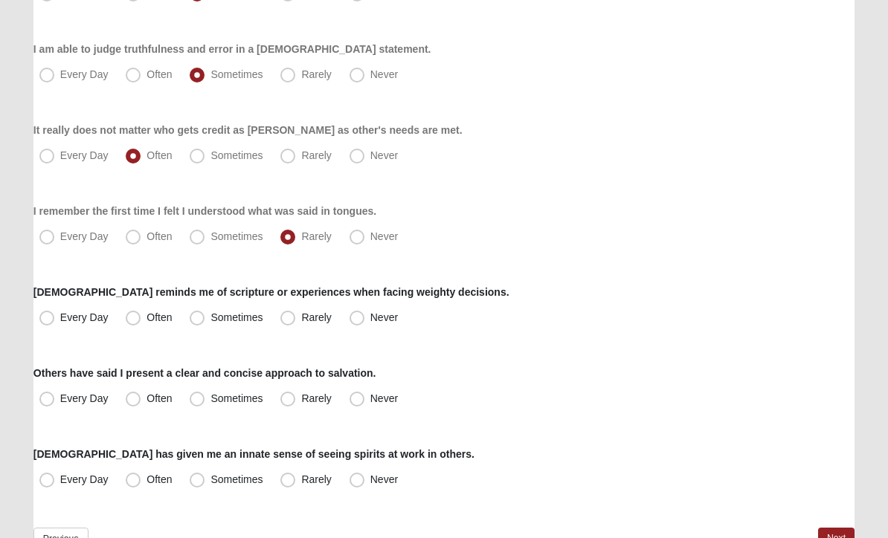
click at [146, 319] on span "Often" at bounding box center [158, 318] width 25 height 12
click at [138, 319] on input "Often" at bounding box center [137, 318] width 10 height 10
radio input "true"
click at [210, 400] on span "Sometimes" at bounding box center [236, 399] width 52 height 12
click at [196, 400] on input "Sometimes" at bounding box center [201, 399] width 10 height 10
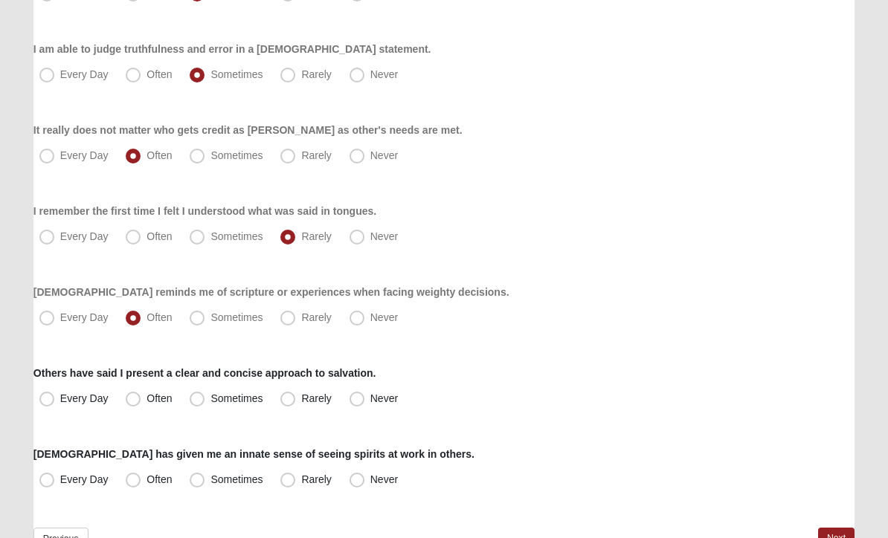
radio input "true"
click at [210, 477] on span "Sometimes" at bounding box center [236, 480] width 52 height 12
click at [196, 477] on input "Sometimes" at bounding box center [201, 480] width 10 height 10
radio input "true"
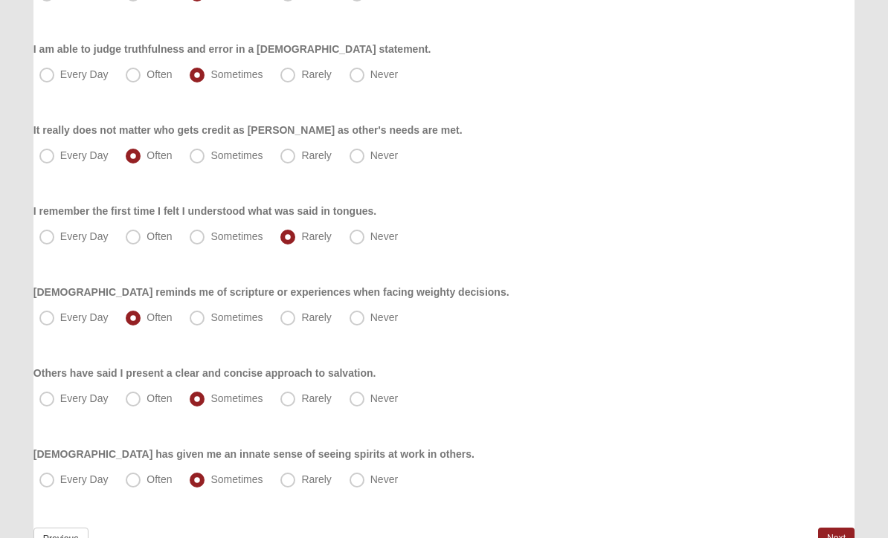
click at [840, 538] on link "Next" at bounding box center [836, 539] width 36 height 22
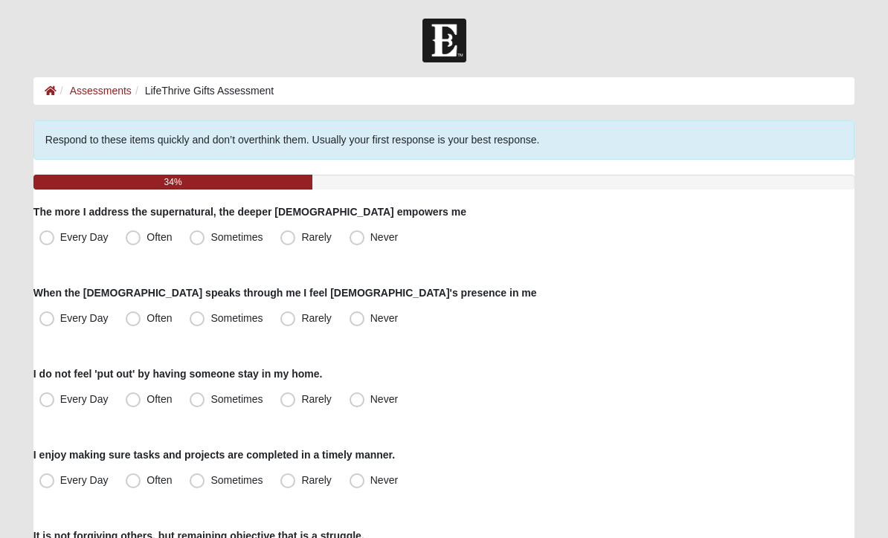
click at [146, 234] on span "Often" at bounding box center [158, 237] width 25 height 12
click at [136, 234] on input "Often" at bounding box center [137, 238] width 10 height 10
radio input "true"
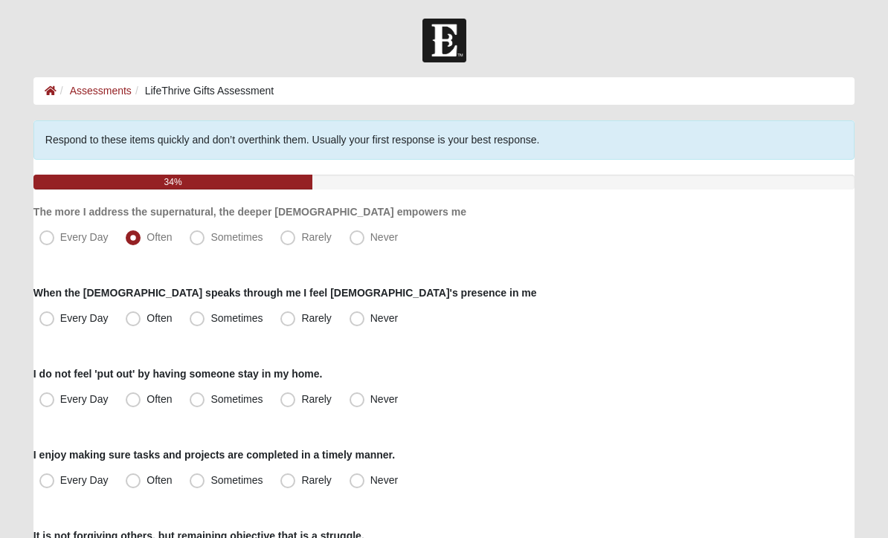
click at [146, 321] on span "Often" at bounding box center [158, 318] width 25 height 12
click at [132, 321] on input "Often" at bounding box center [137, 319] width 10 height 10
radio input "true"
click at [301, 399] on span "Rarely" at bounding box center [316, 399] width 30 height 12
click at [286, 399] on input "Rarely" at bounding box center [291, 400] width 10 height 10
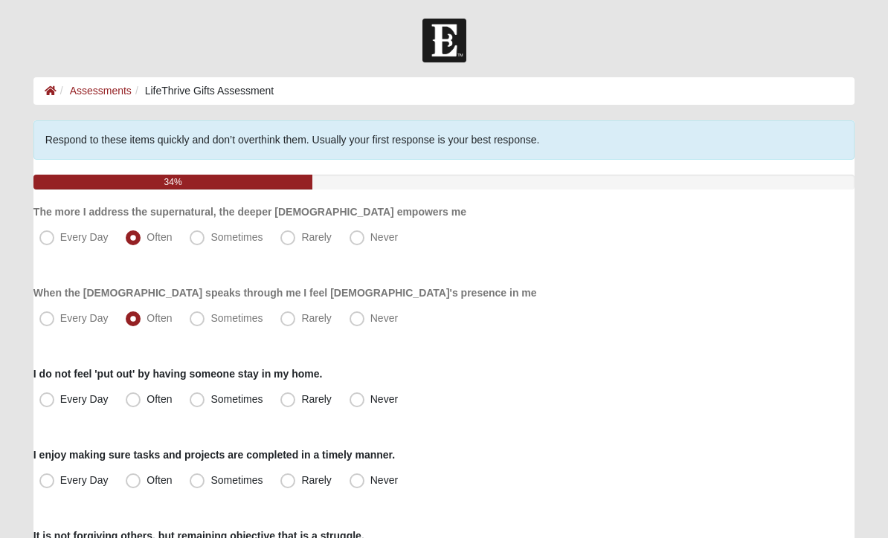
radio input "true"
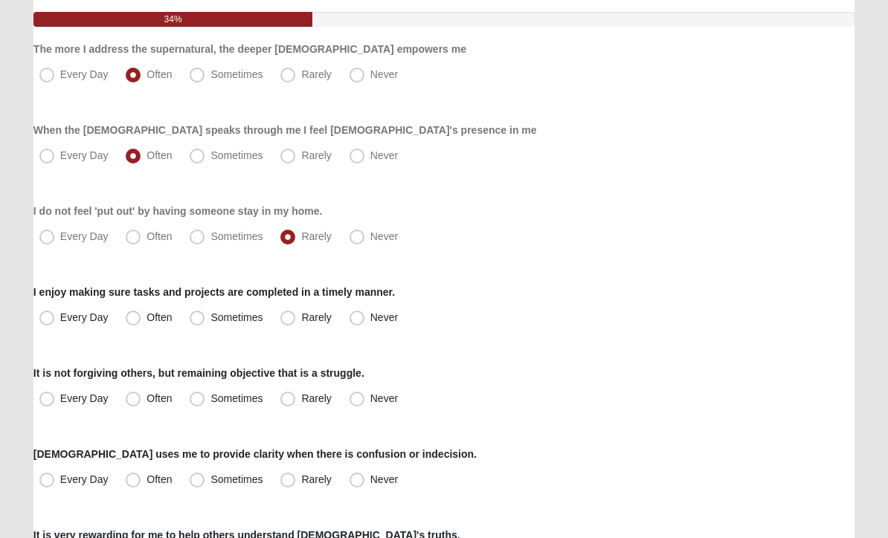
scroll to position [172, 0]
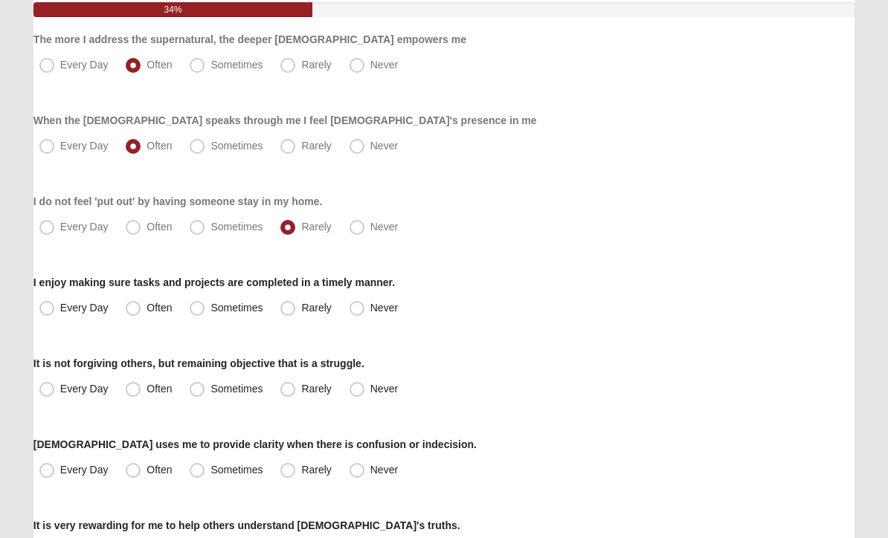
click at [210, 231] on span "Sometimes" at bounding box center [236, 228] width 52 height 12
click at [199, 231] on input "Sometimes" at bounding box center [201, 228] width 10 height 10
radio input "true"
click at [146, 308] on span "Often" at bounding box center [158, 309] width 25 height 12
click at [136, 308] on input "Often" at bounding box center [137, 309] width 10 height 10
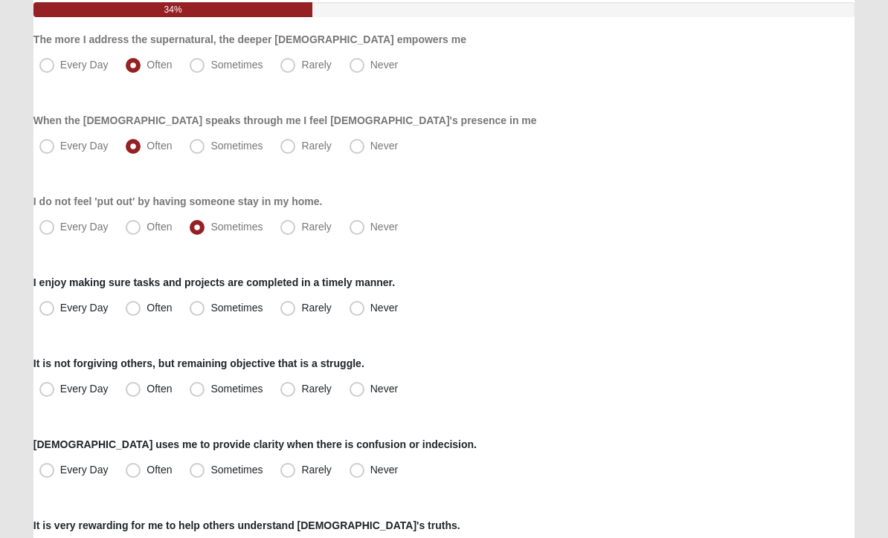
radio input "true"
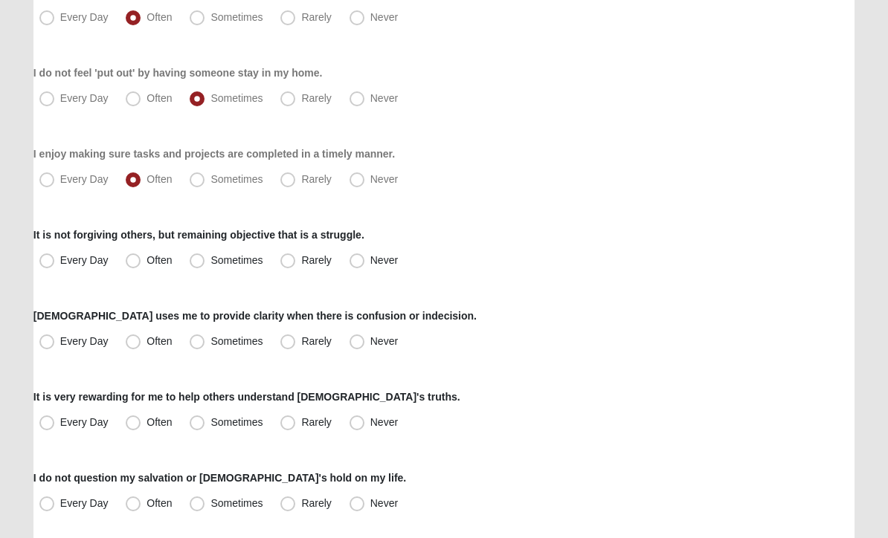
scroll to position [312, 0]
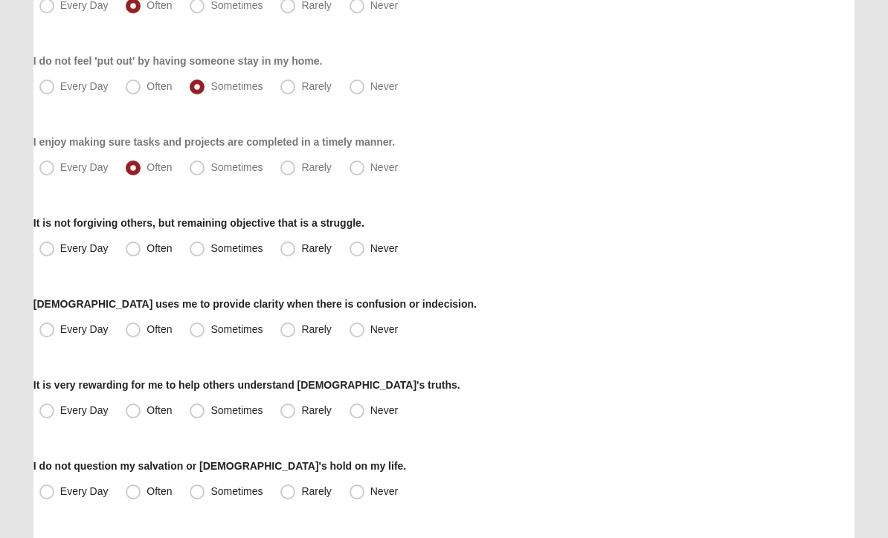
click at [210, 248] on span "Sometimes" at bounding box center [236, 249] width 52 height 12
click at [202, 248] on input "Sometimes" at bounding box center [201, 250] width 10 height 10
radio input "true"
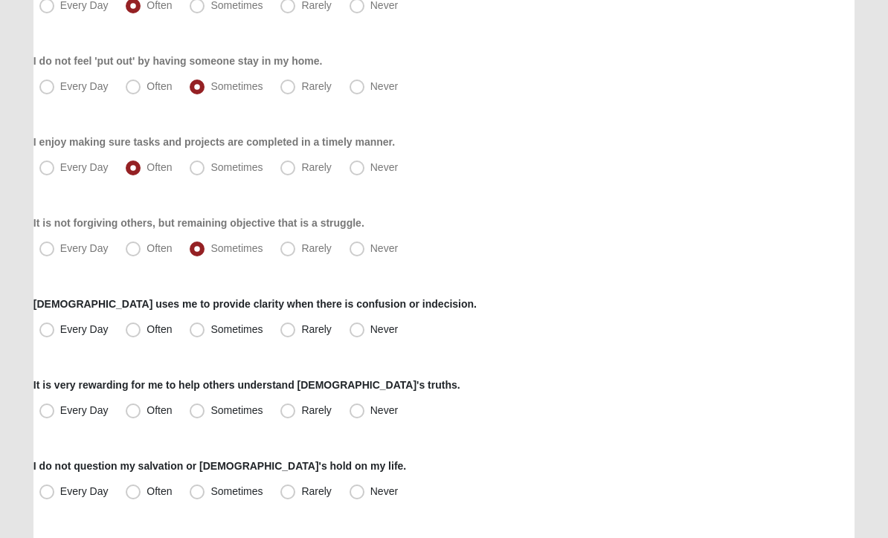
click at [210, 326] on span "Sometimes" at bounding box center [236, 330] width 52 height 12
click at [196, 326] on input "Sometimes" at bounding box center [201, 331] width 10 height 10
radio input "true"
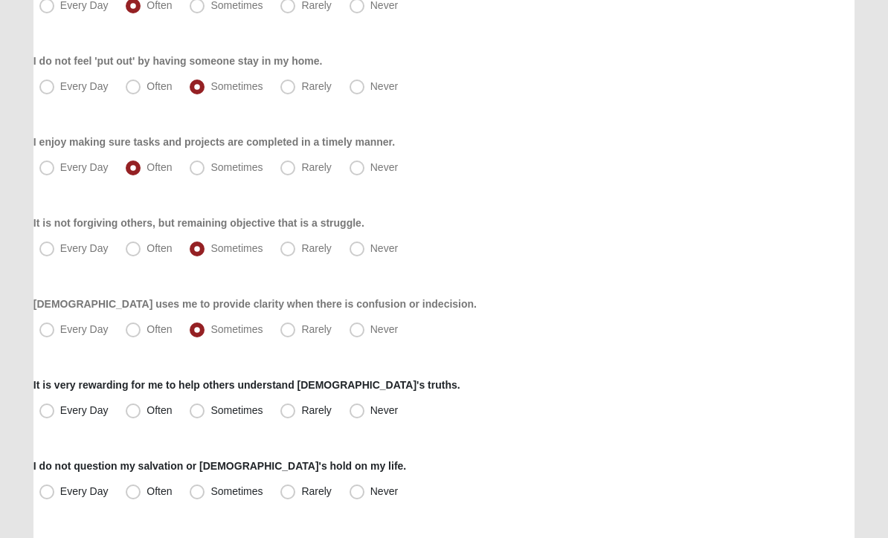
click at [146, 410] on span "Often" at bounding box center [158, 411] width 25 height 12
click at [135, 410] on input "Often" at bounding box center [137, 412] width 10 height 10
radio input "true"
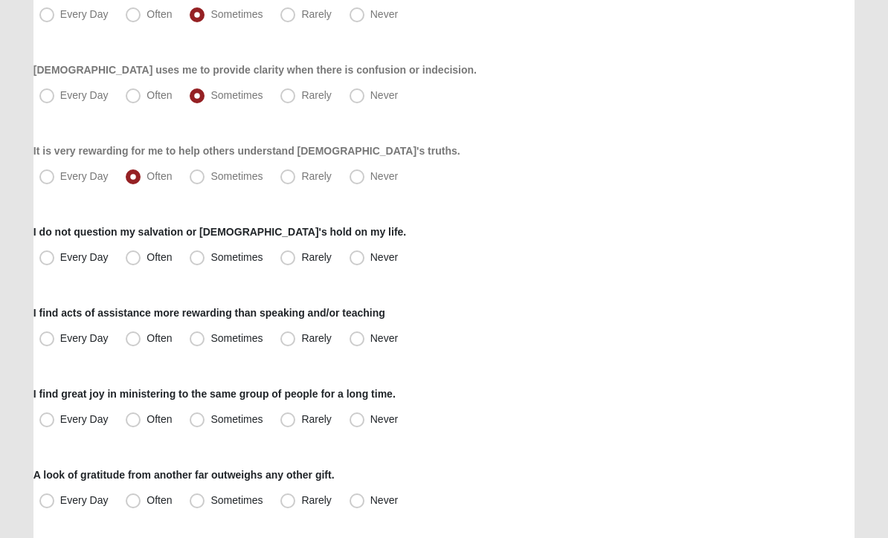
scroll to position [550, 0]
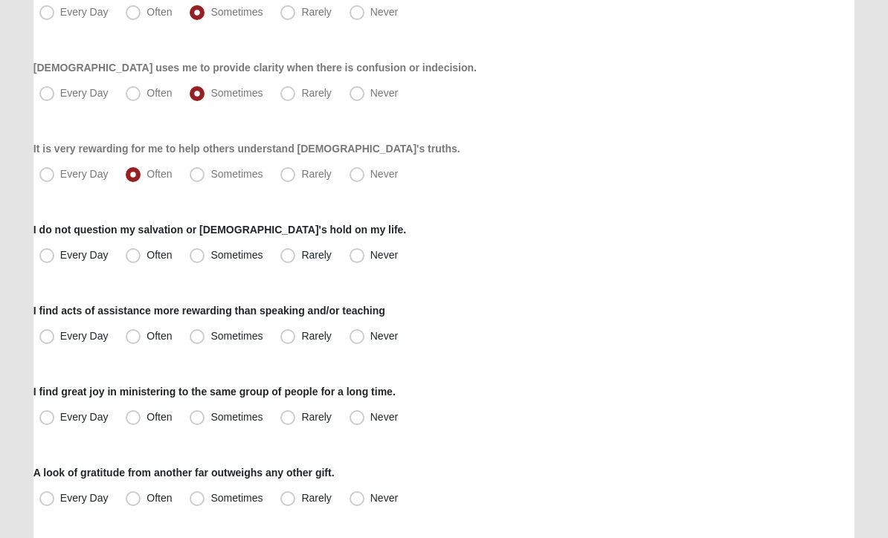
click at [60, 257] on span "Every Day" at bounding box center [84, 255] width 48 height 12
click at [53, 257] on input "Every Day" at bounding box center [50, 256] width 10 height 10
radio input "true"
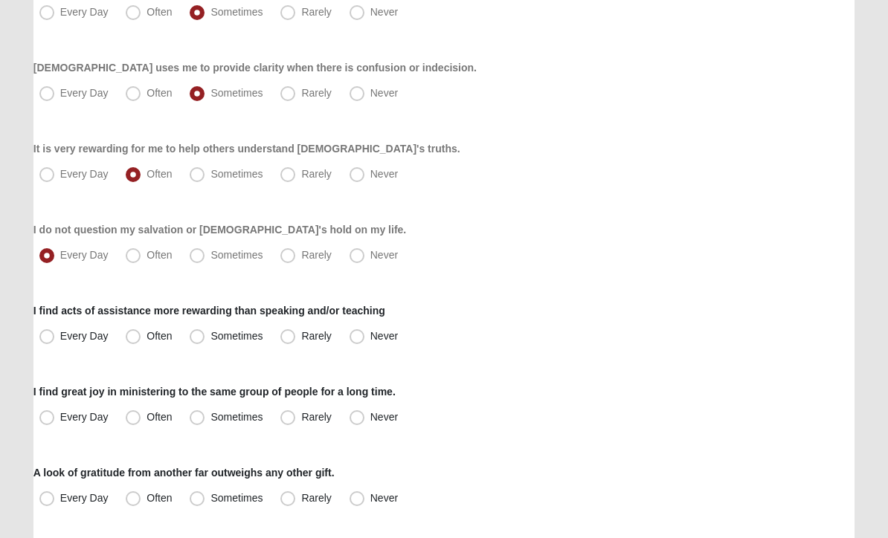
click at [210, 330] on span "Sometimes" at bounding box center [236, 336] width 52 height 12
click at [196, 332] on input "Sometimes" at bounding box center [201, 337] width 10 height 10
radio input "true"
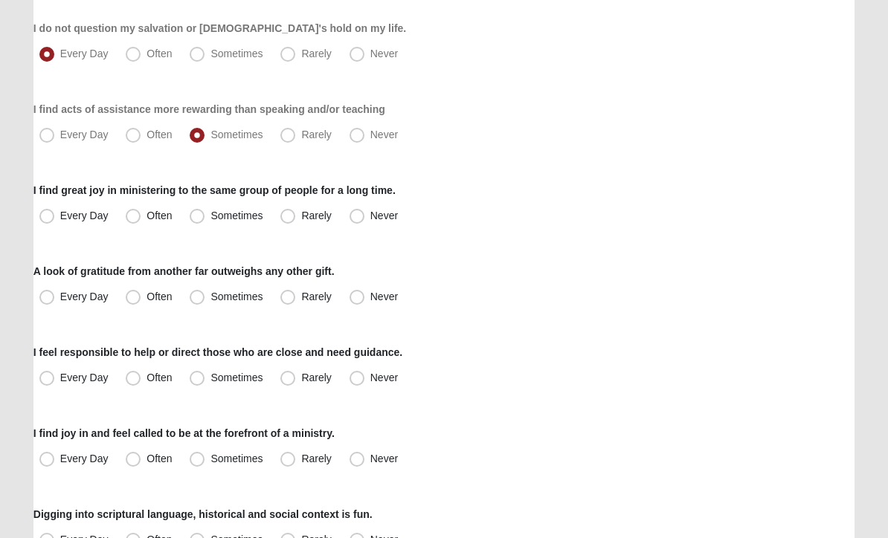
scroll to position [751, 0]
click at [210, 221] on span "Sometimes" at bounding box center [236, 216] width 52 height 12
click at [196, 221] on input "Sometimes" at bounding box center [201, 216] width 10 height 10
radio input "true"
click at [146, 294] on span "Often" at bounding box center [158, 297] width 25 height 12
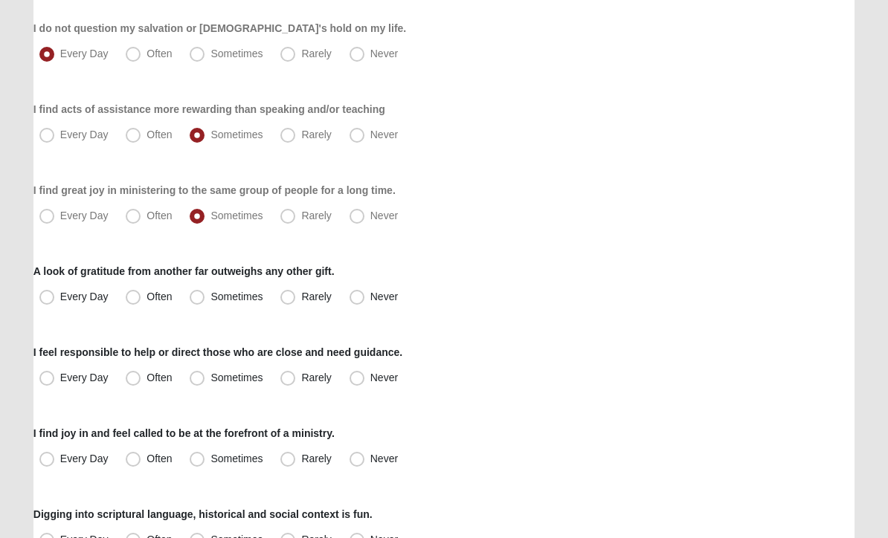
click at [136, 294] on input "Often" at bounding box center [137, 297] width 10 height 10
radio input "true"
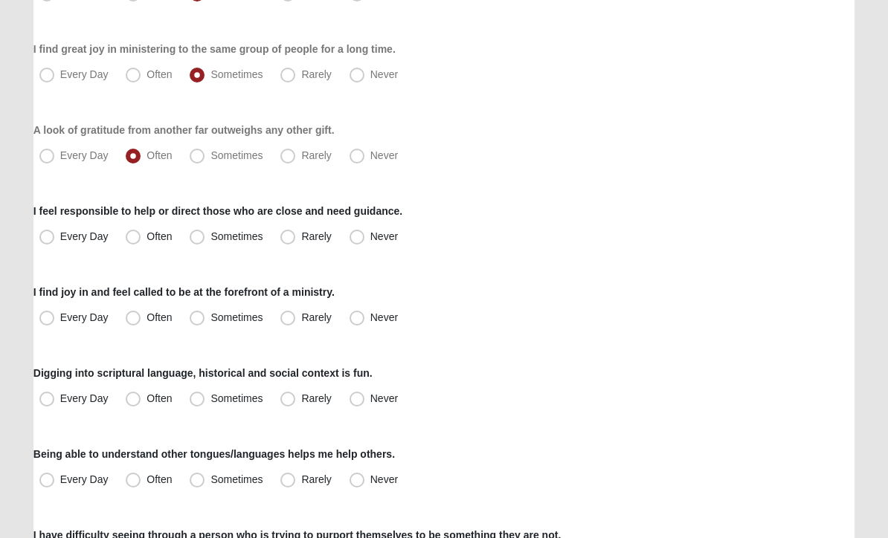
scroll to position [900, 0]
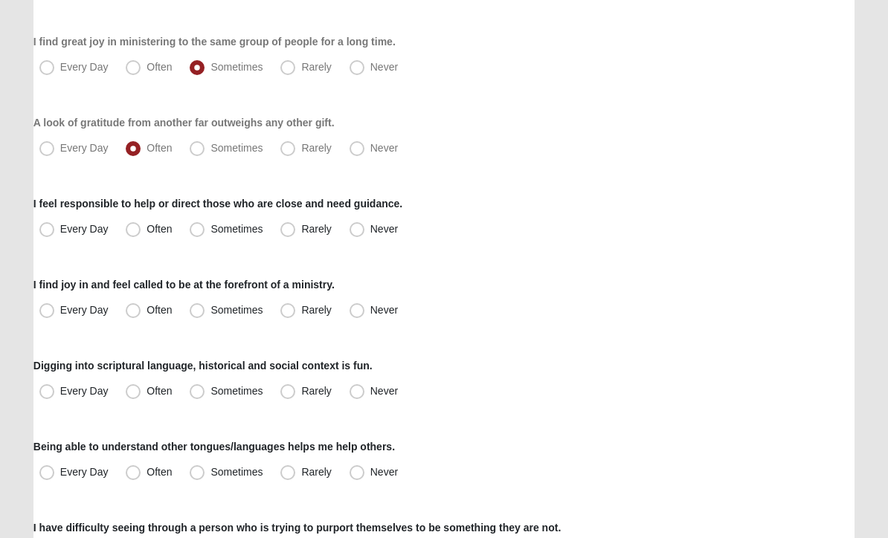
click at [146, 234] on span "Often" at bounding box center [158, 229] width 25 height 12
click at [140, 234] on input "Often" at bounding box center [137, 230] width 10 height 10
radio input "true"
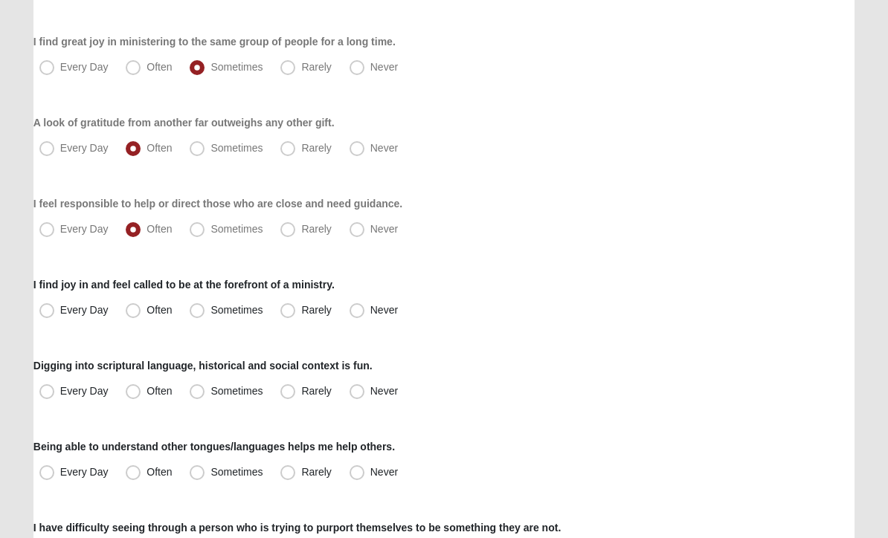
click at [210, 304] on span "Sometimes" at bounding box center [236, 310] width 52 height 12
click at [202, 306] on input "Sometimes" at bounding box center [201, 311] width 10 height 10
radio input "true"
click at [146, 390] on span "Often" at bounding box center [158, 391] width 25 height 12
click at [133, 390] on input "Often" at bounding box center [137, 392] width 10 height 10
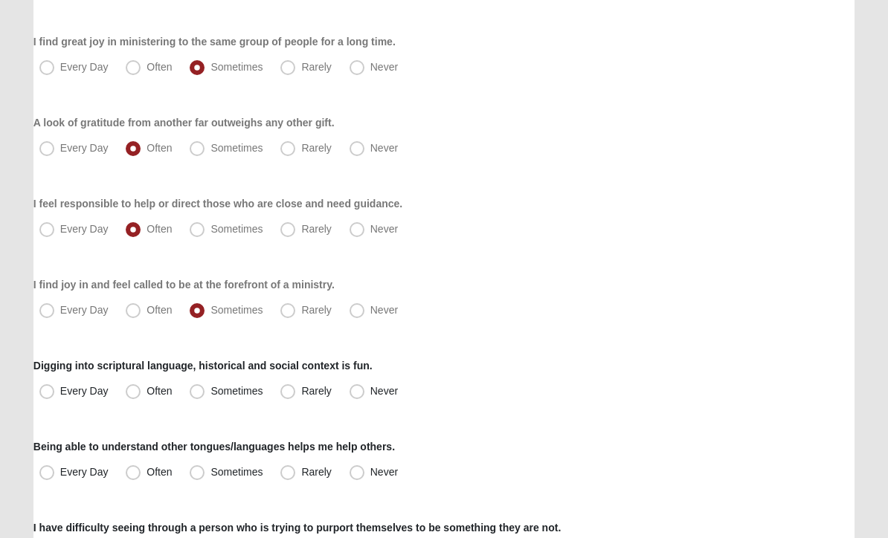
radio input "true"
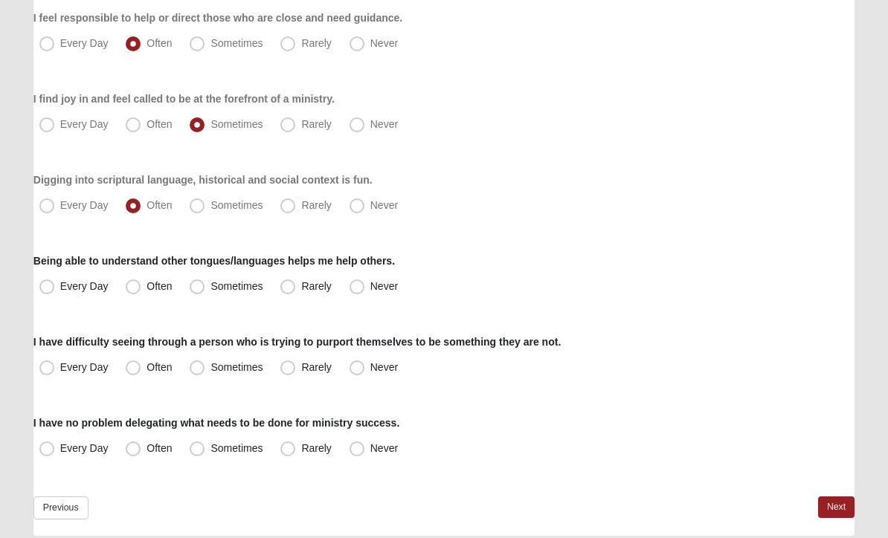
scroll to position [1089, 0]
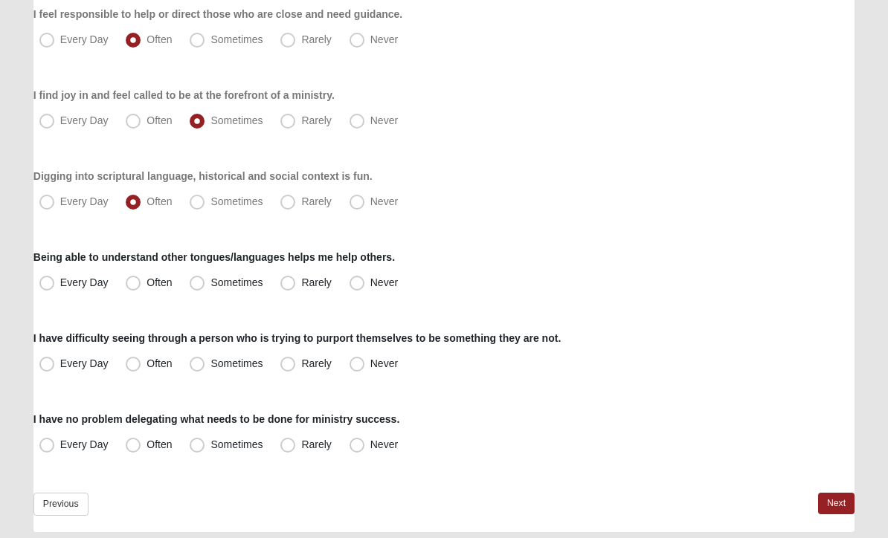
click at [210, 280] on span "Sometimes" at bounding box center [236, 283] width 52 height 12
click at [199, 280] on input "Sometimes" at bounding box center [201, 284] width 10 height 10
radio input "true"
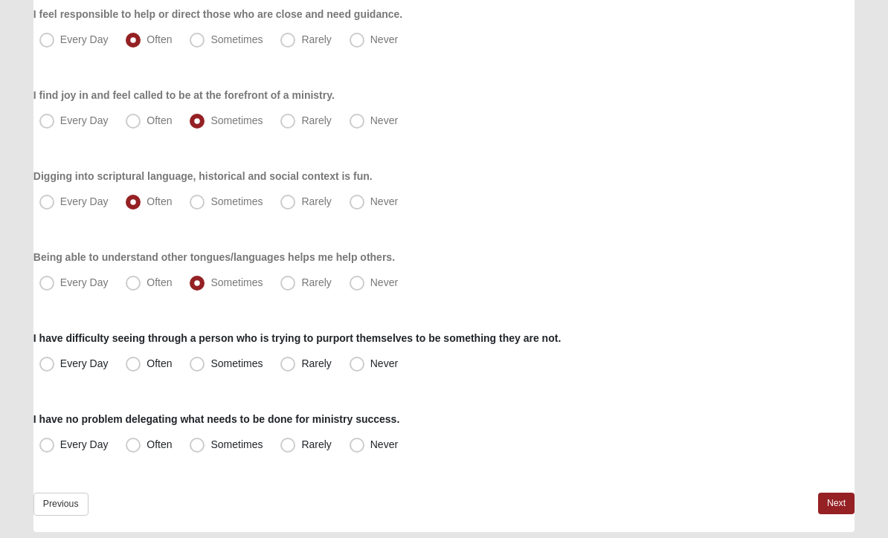
click at [301, 364] on span "Rarely" at bounding box center [316, 364] width 30 height 12
click at [292, 364] on input "Rarely" at bounding box center [291, 365] width 10 height 10
radio input "true"
click at [132, 453] on label "Often" at bounding box center [150, 446] width 61 height 24
click at [132, 451] on input "Often" at bounding box center [137, 446] width 10 height 10
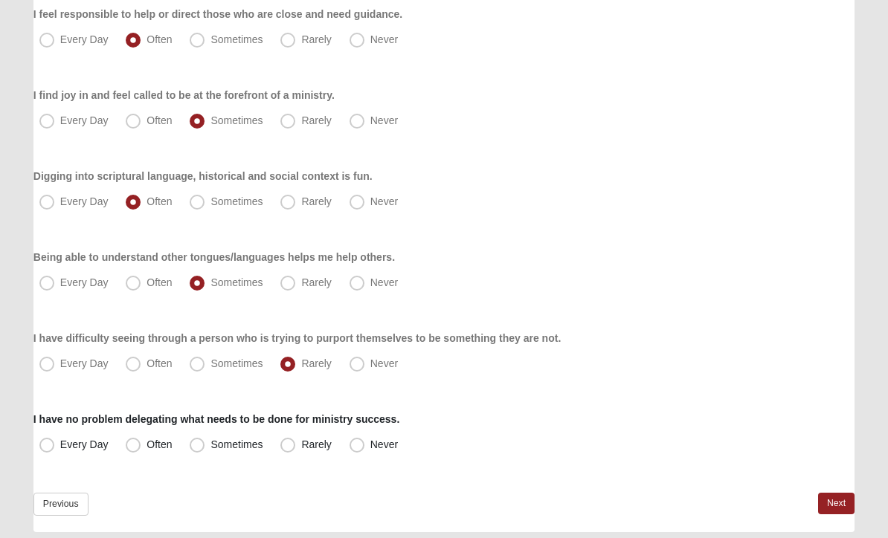
radio input "true"
click at [833, 501] on link "Next" at bounding box center [836, 505] width 36 height 22
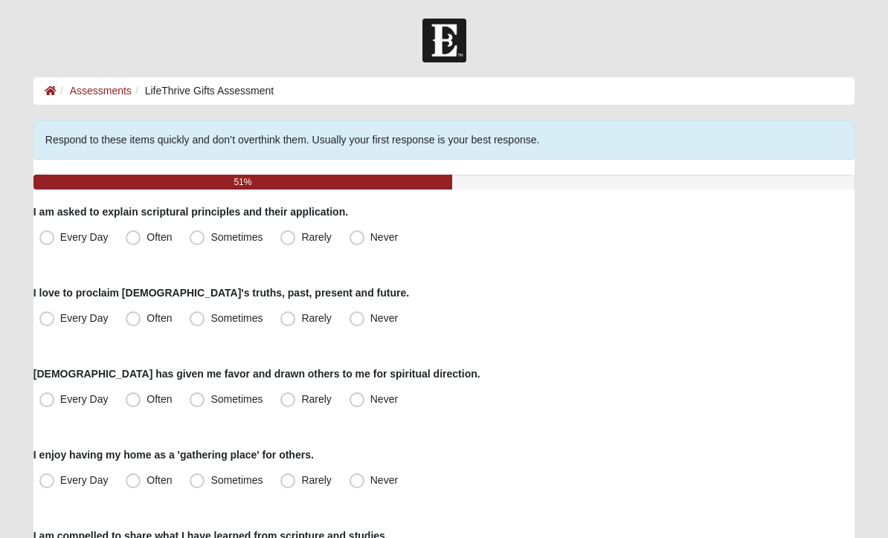
click at [210, 234] on span "Sometimes" at bounding box center [236, 237] width 52 height 12
click at [199, 234] on input "Sometimes" at bounding box center [201, 238] width 10 height 10
radio input "true"
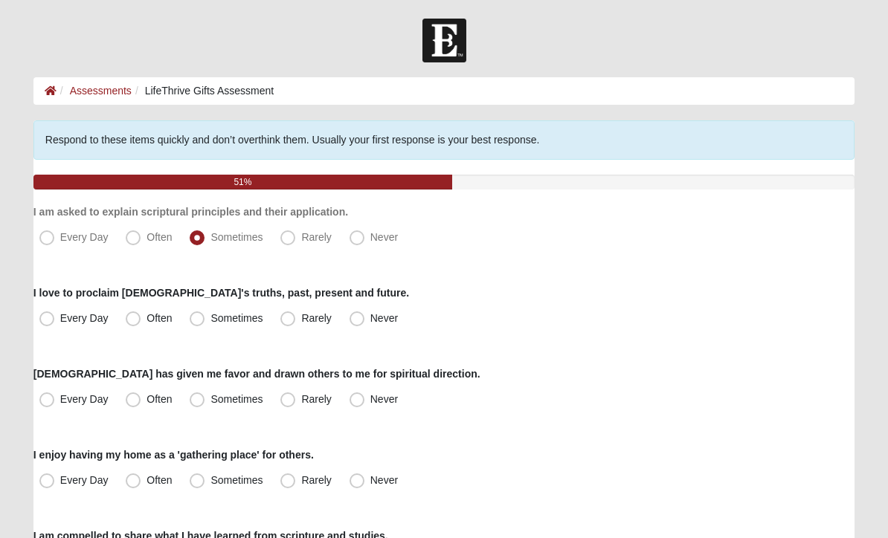
click at [146, 323] on span "Often" at bounding box center [158, 318] width 25 height 12
click at [132, 323] on input "Often" at bounding box center [137, 319] width 10 height 10
radio input "true"
click at [210, 401] on span "Sometimes" at bounding box center [236, 399] width 52 height 12
click at [200, 401] on input "Sometimes" at bounding box center [201, 400] width 10 height 10
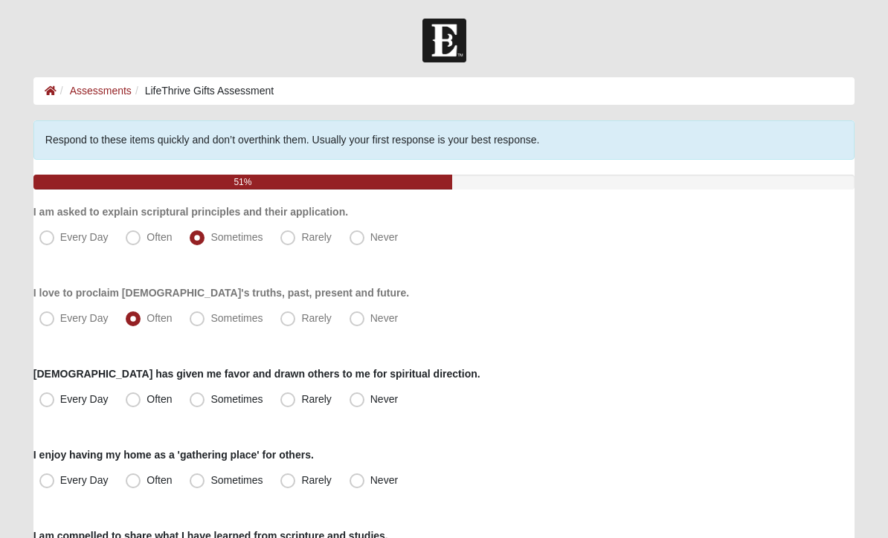
radio input "true"
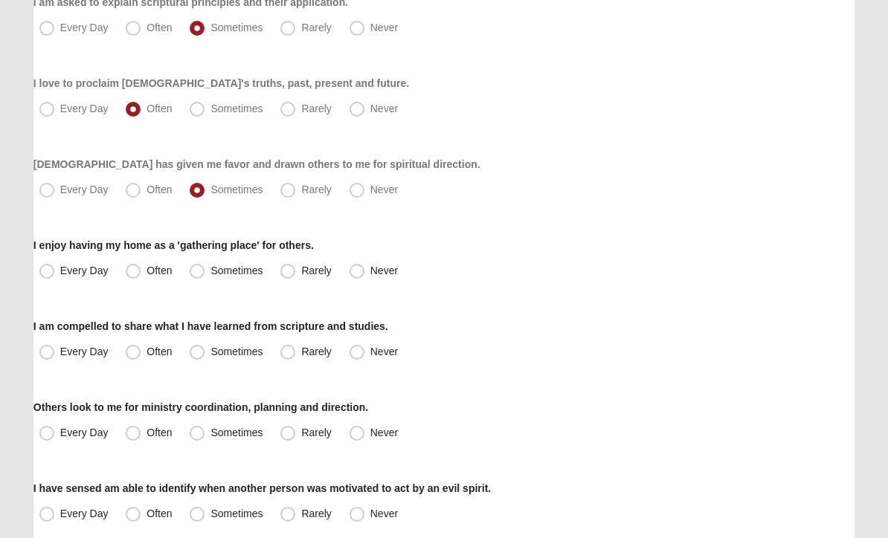
scroll to position [210, 0]
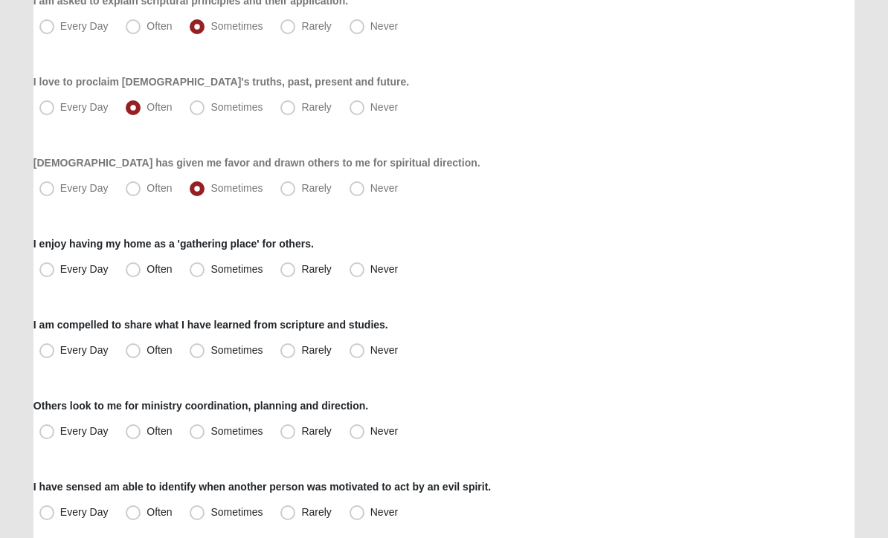
click at [146, 270] on span "Often" at bounding box center [158, 270] width 25 height 12
click at [135, 270] on input "Often" at bounding box center [137, 270] width 10 height 10
radio input "true"
click at [143, 354] on label "Often" at bounding box center [150, 352] width 61 height 24
click at [141, 354] on input "Often" at bounding box center [137, 352] width 10 height 10
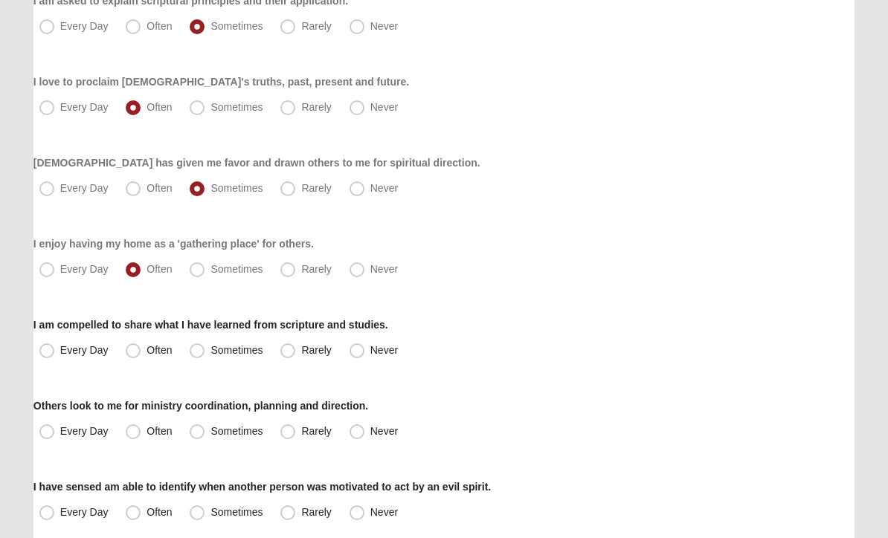
radio input "true"
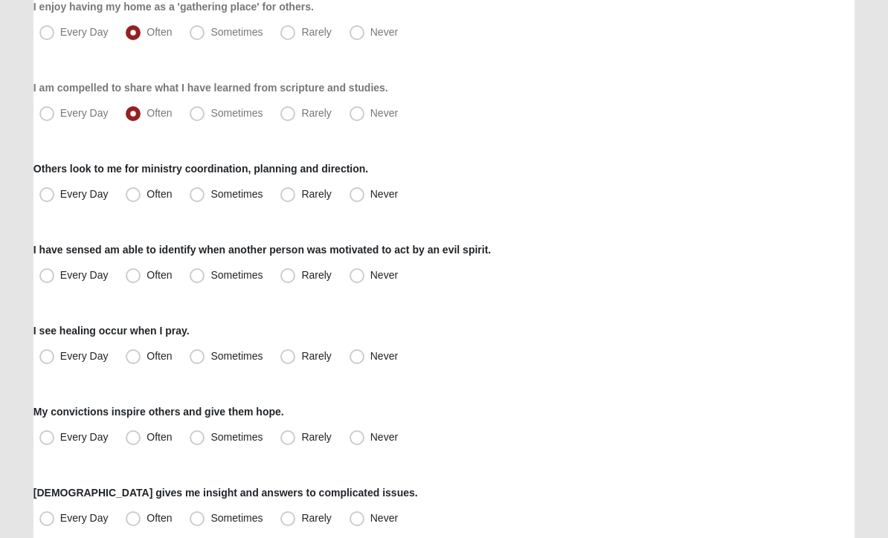
scroll to position [448, 0]
click at [297, 197] on label "Rarely" at bounding box center [306, 195] width 65 height 24
click at [296, 197] on input "Rarely" at bounding box center [291, 195] width 10 height 10
radio input "true"
click at [144, 276] on label "Often" at bounding box center [150, 276] width 61 height 24
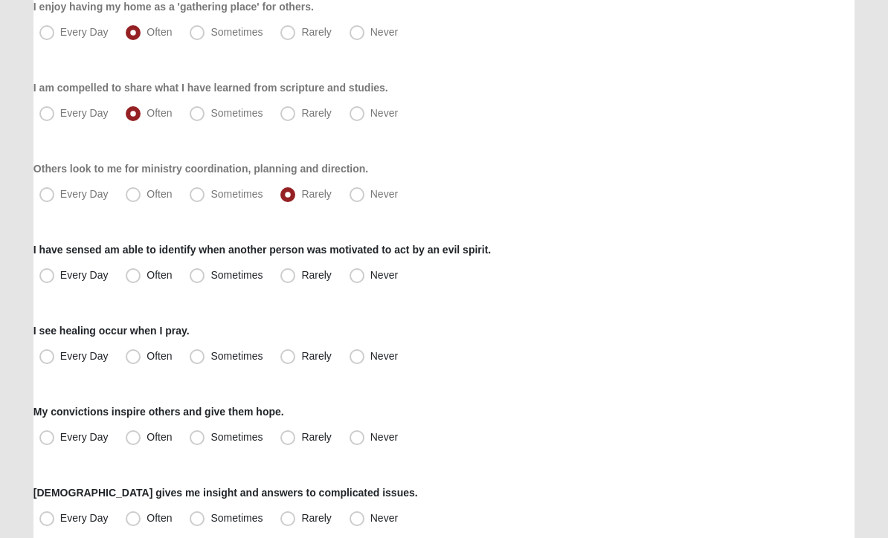
click at [141, 276] on input "Often" at bounding box center [137, 276] width 10 height 10
radio input "true"
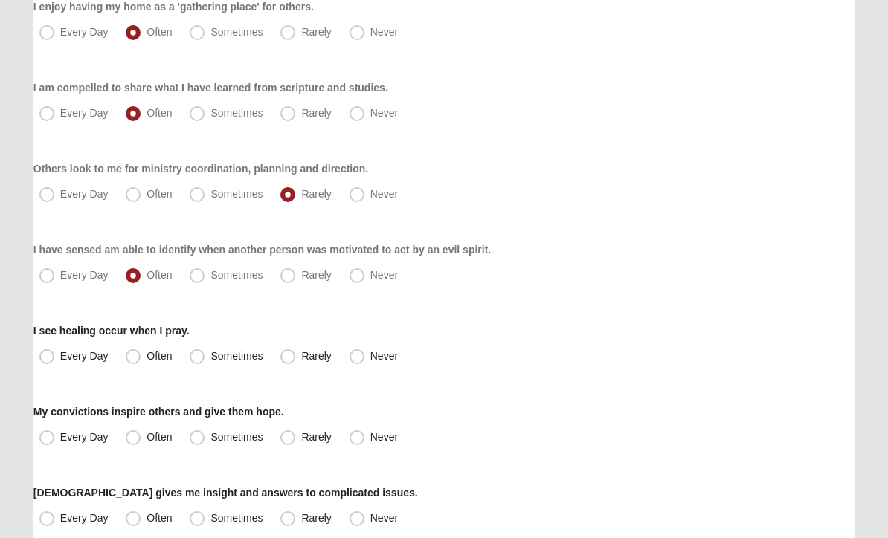
click at [210, 361] on span "Sometimes" at bounding box center [236, 356] width 52 height 12
click at [199, 361] on input "Sometimes" at bounding box center [201, 357] width 10 height 10
radio input "true"
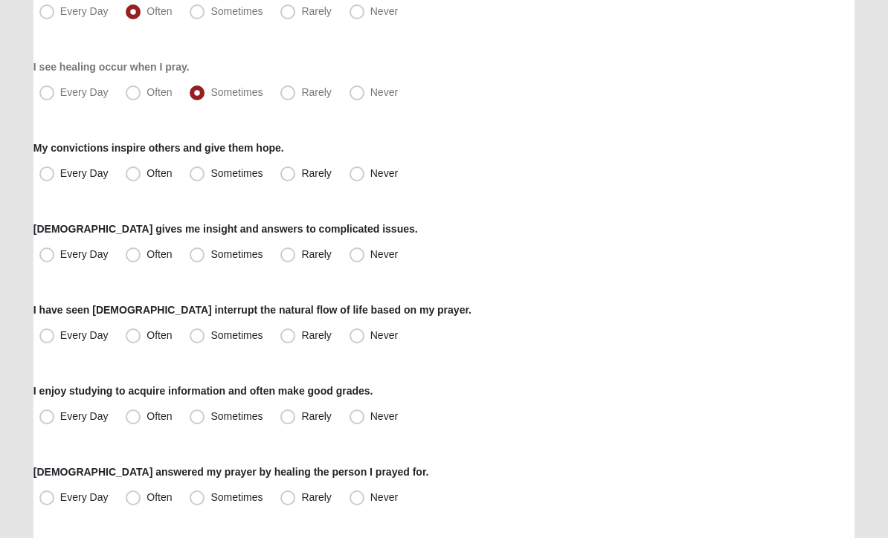
scroll to position [712, 0]
click at [205, 181] on label "Sometimes" at bounding box center [228, 174] width 88 height 24
click at [205, 178] on input "Sometimes" at bounding box center [201, 174] width 10 height 10
radio input "true"
click at [146, 254] on span "Often" at bounding box center [158, 254] width 25 height 12
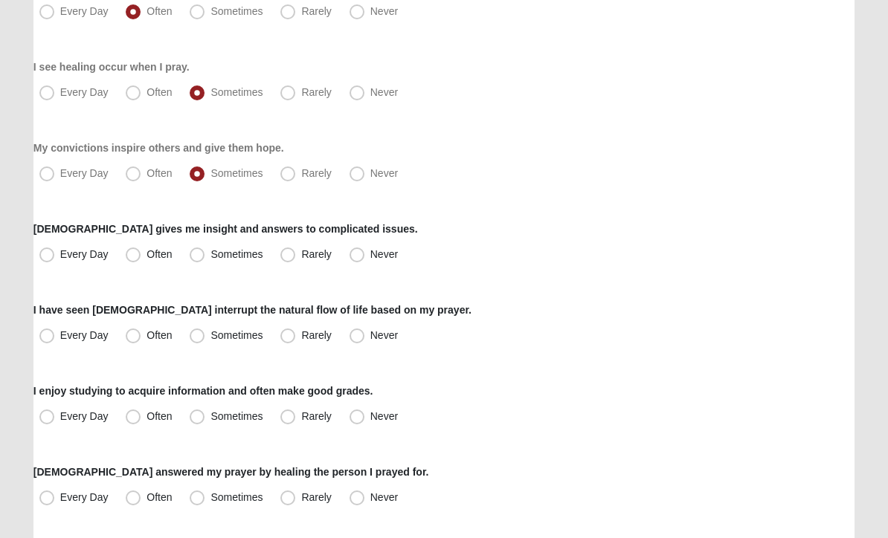
click at [138, 254] on input "Often" at bounding box center [137, 255] width 10 height 10
radio input "true"
click at [210, 341] on span "Sometimes" at bounding box center [236, 335] width 52 height 12
click at [198, 341] on input "Sometimes" at bounding box center [201, 336] width 10 height 10
radio input "true"
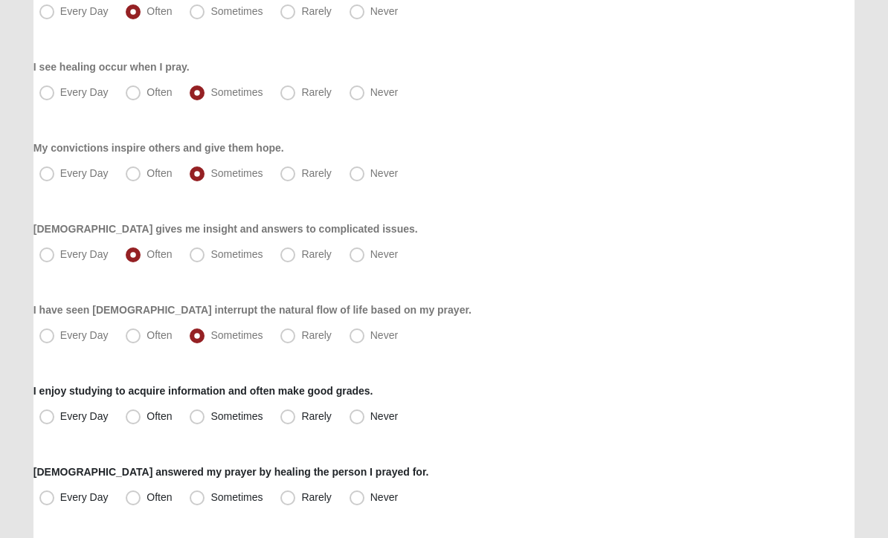
click at [146, 420] on span "Often" at bounding box center [158, 416] width 25 height 12
click at [137, 420] on input "Often" at bounding box center [137, 417] width 10 height 10
radio input "true"
click at [206, 504] on label "Sometimes" at bounding box center [228, 498] width 88 height 24
click at [205, 503] on input "Sometimes" at bounding box center [201, 498] width 10 height 10
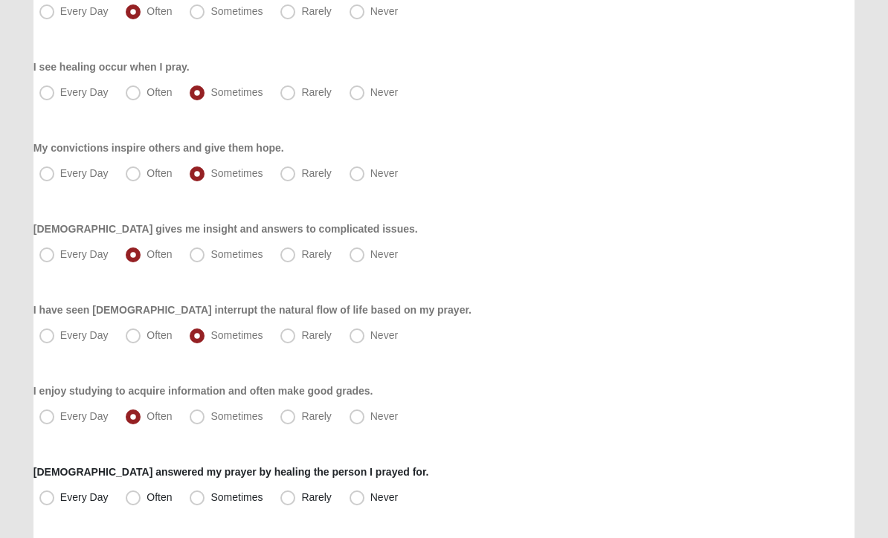
radio input "true"
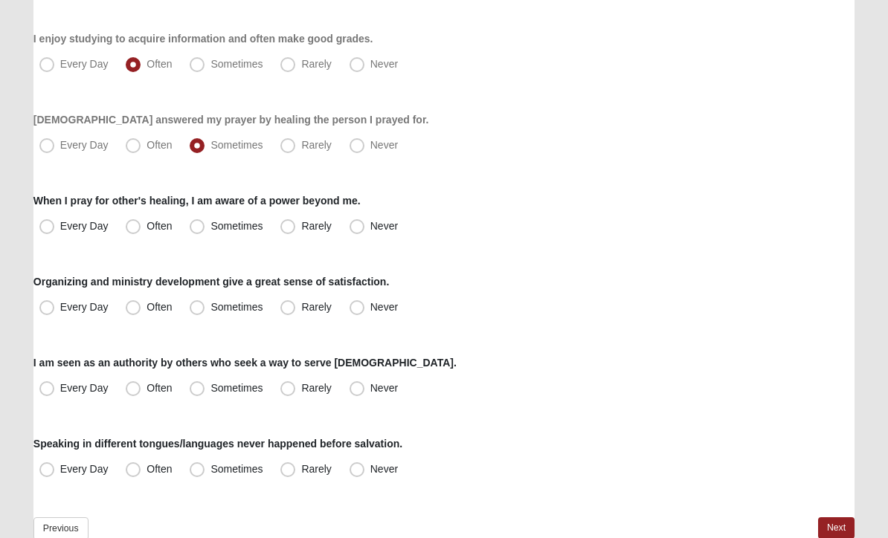
scroll to position [1065, 0]
click at [146, 228] on span "Often" at bounding box center [158, 226] width 25 height 12
click at [135, 228] on input "Often" at bounding box center [137, 227] width 10 height 10
radio input "true"
click at [288, 300] on label "Rarely" at bounding box center [306, 308] width 65 height 24
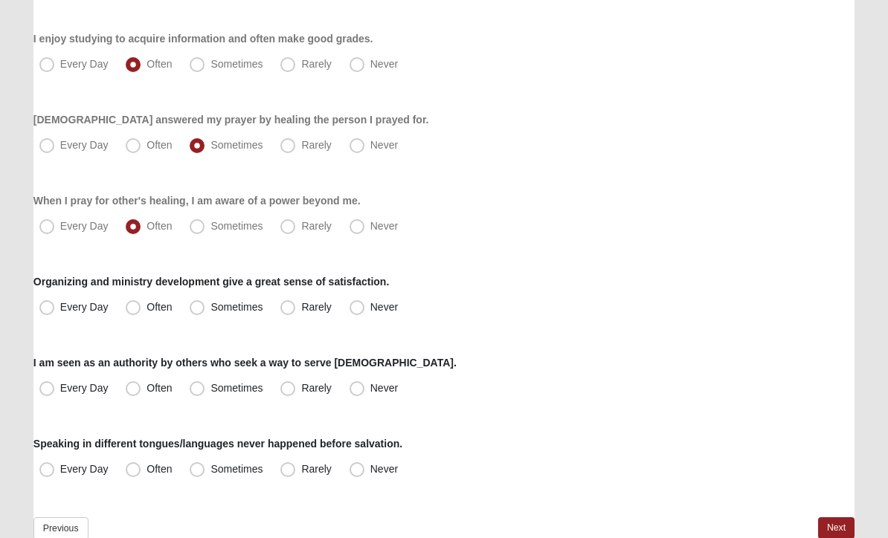
click at [288, 303] on input "Rarely" at bounding box center [291, 308] width 10 height 10
radio input "true"
click at [210, 394] on span "Sometimes" at bounding box center [236, 388] width 52 height 12
click at [199, 393] on input "Sometimes" at bounding box center [201, 389] width 10 height 10
radio input "true"
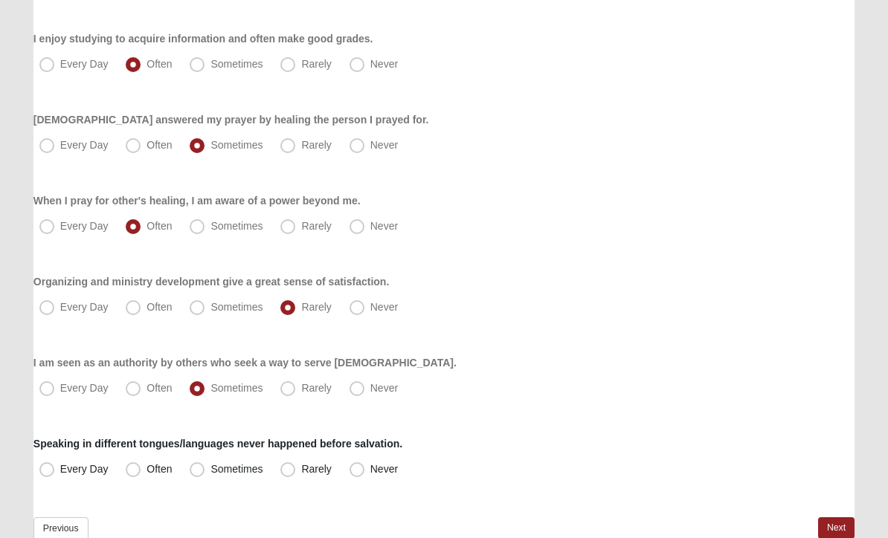
click at [147, 466] on span "Often" at bounding box center [158, 469] width 25 height 12
click at [141, 466] on input "Often" at bounding box center [137, 470] width 10 height 10
radio input "true"
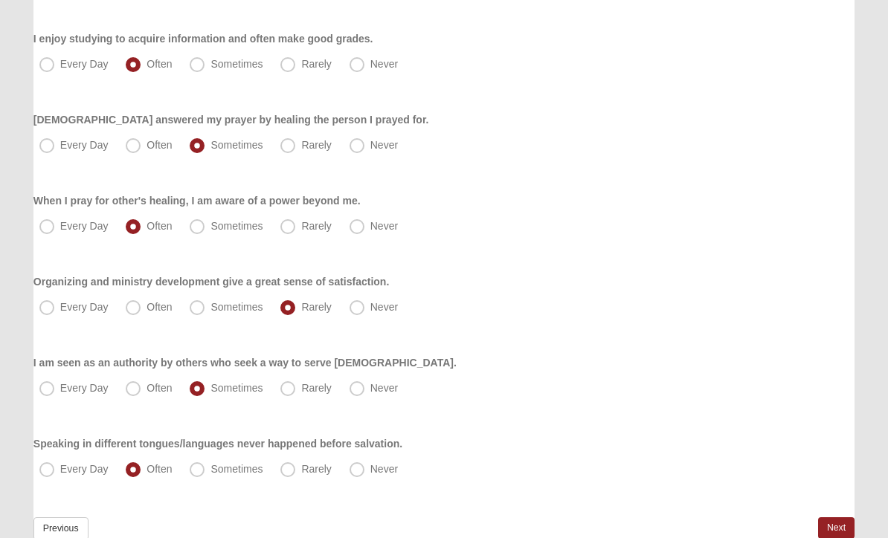
click at [825, 538] on link "Next" at bounding box center [836, 529] width 36 height 22
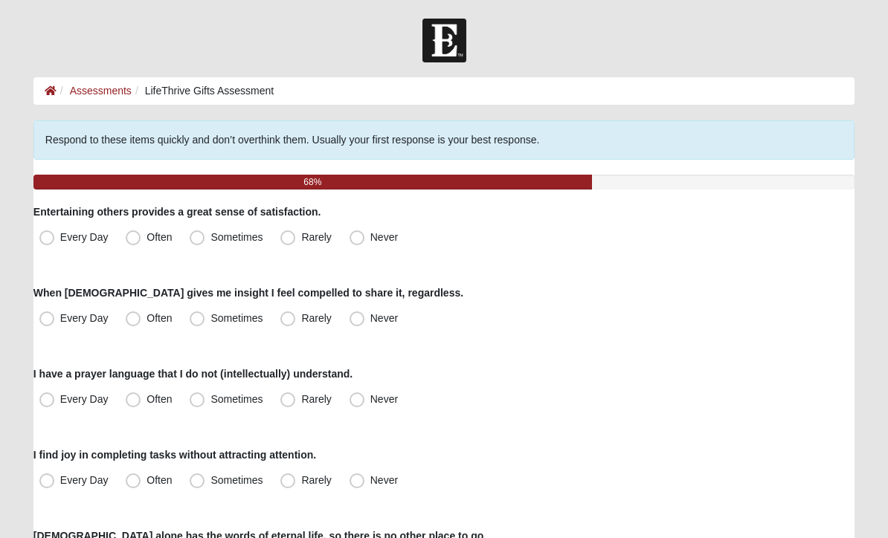
click at [210, 241] on span "Sometimes" at bounding box center [236, 237] width 52 height 12
click at [196, 241] on input "Sometimes" at bounding box center [201, 238] width 10 height 10
radio input "true"
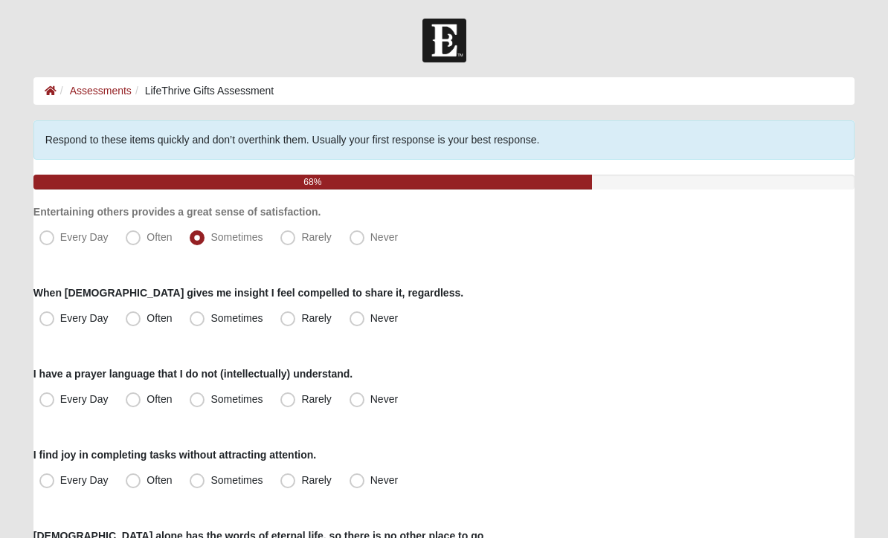
click at [56, 318] on label "Every Day" at bounding box center [75, 319] width 84 height 24
click at [55, 318] on input "Every Day" at bounding box center [50, 319] width 10 height 10
radio input "true"
click at [210, 394] on span "Sometimes" at bounding box center [236, 399] width 52 height 12
click at [201, 395] on input "Sometimes" at bounding box center [201, 400] width 10 height 10
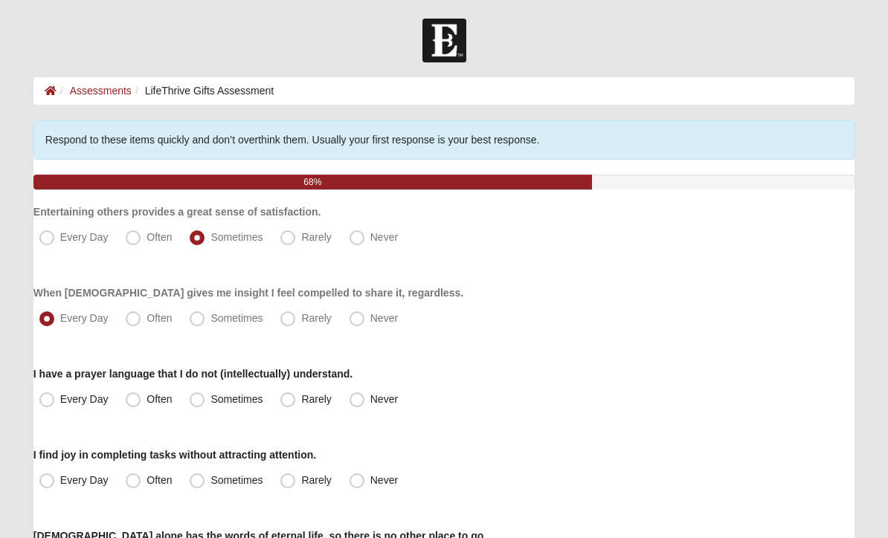
radio input "true"
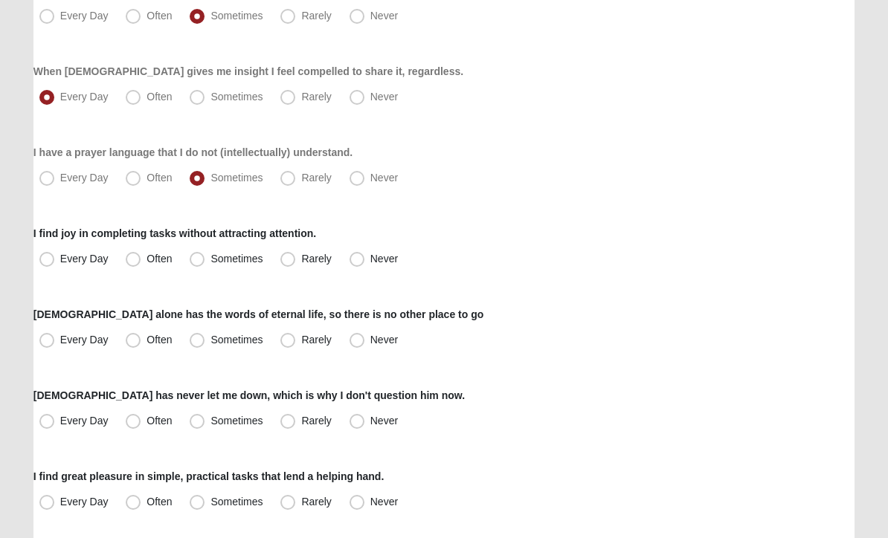
scroll to position [222, 0]
click at [146, 264] on span "Often" at bounding box center [158, 259] width 25 height 12
click at [141, 264] on input "Often" at bounding box center [137, 259] width 10 height 10
radio input "true"
click at [146, 343] on span "Often" at bounding box center [158, 340] width 25 height 12
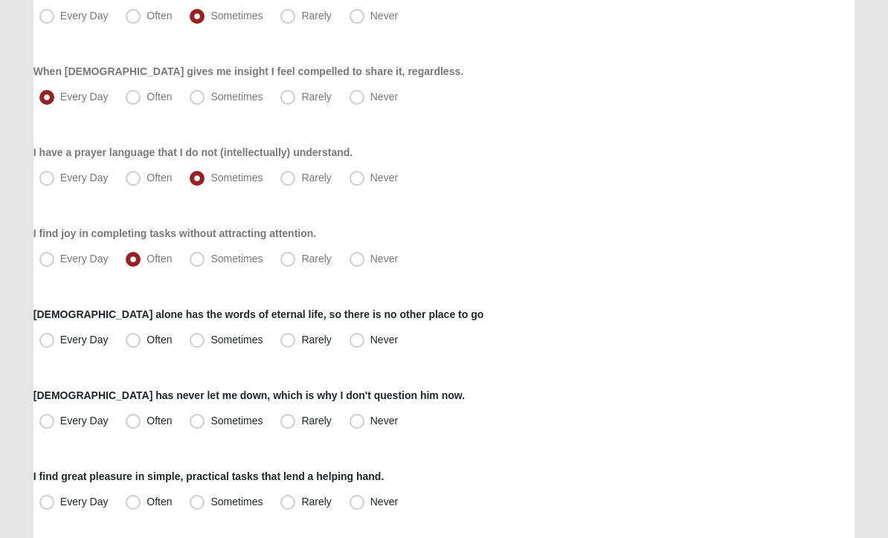
click at [132, 343] on input "Often" at bounding box center [137, 340] width 10 height 10
radio input "true"
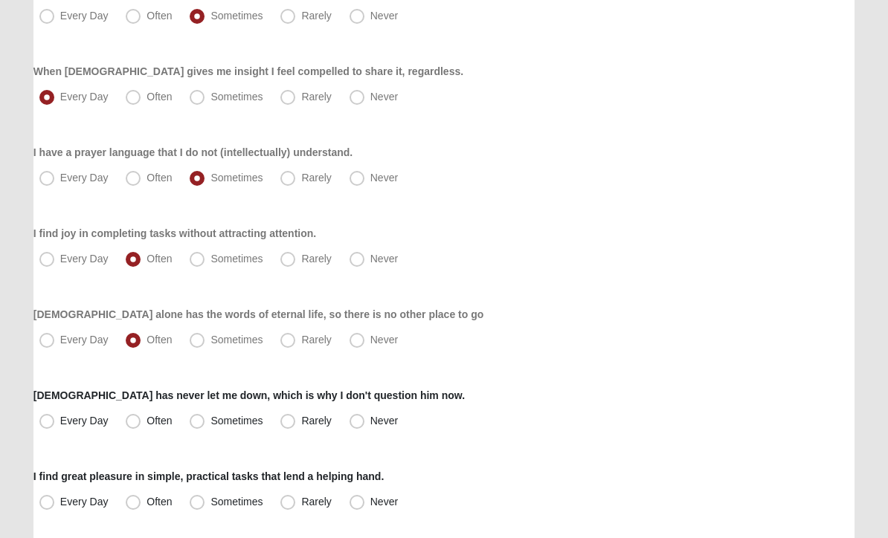
click at [60, 424] on span "Every Day" at bounding box center [84, 421] width 48 height 12
click at [51, 424] on input "Every Day" at bounding box center [50, 421] width 10 height 10
radio input "true"
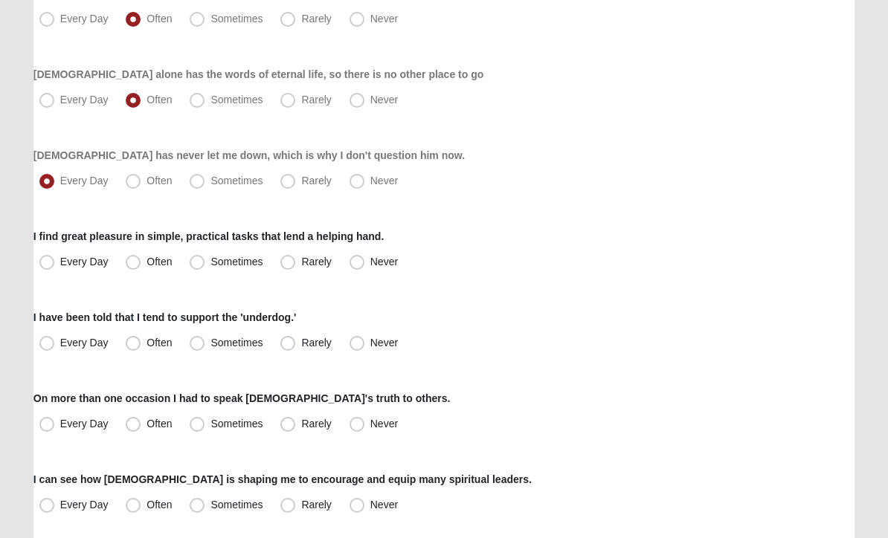
scroll to position [463, 0]
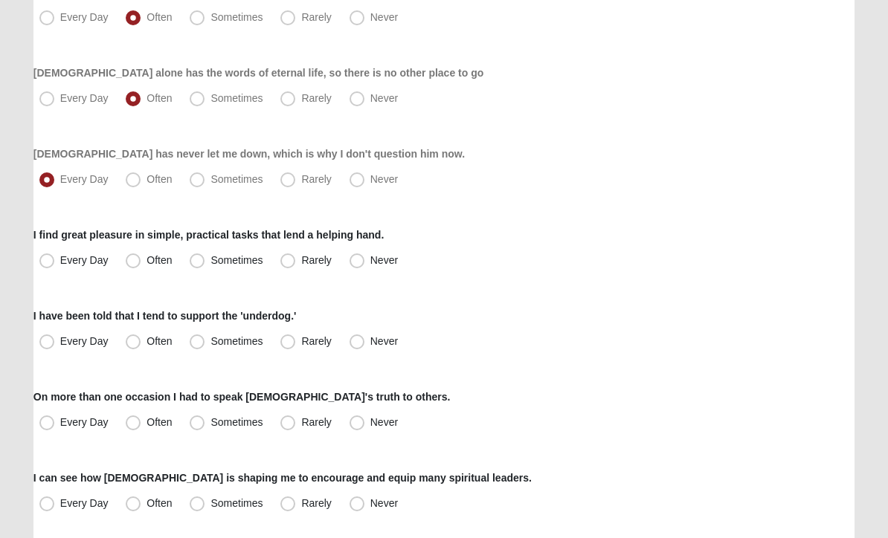
click at [210, 260] on span "Sometimes" at bounding box center [236, 261] width 52 height 12
click at [196, 260] on input "Sometimes" at bounding box center [201, 262] width 10 height 10
radio input "true"
click at [210, 344] on span "Sometimes" at bounding box center [236, 342] width 52 height 12
click at [196, 344] on input "Sometimes" at bounding box center [201, 343] width 10 height 10
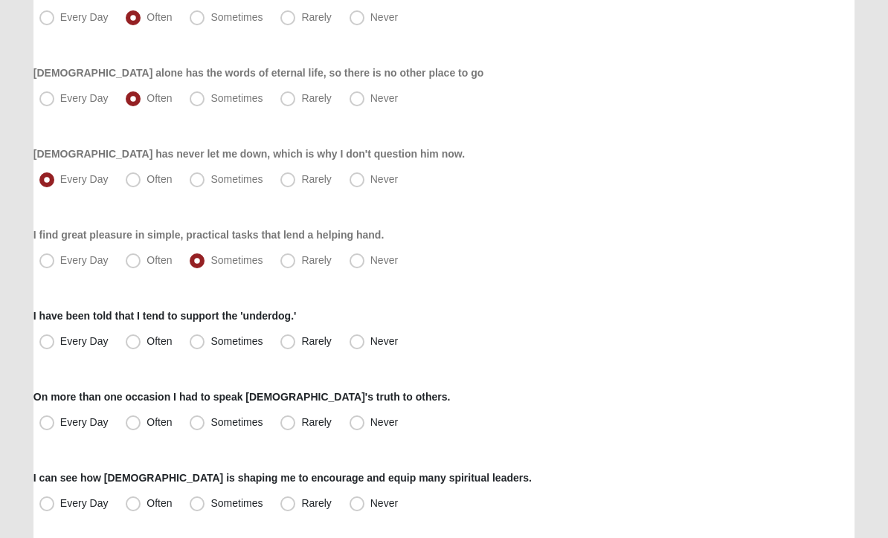
radio input "true"
click at [146, 423] on span "Often" at bounding box center [158, 423] width 25 height 12
click at [133, 423] on input "Often" at bounding box center [137, 424] width 10 height 10
radio input "true"
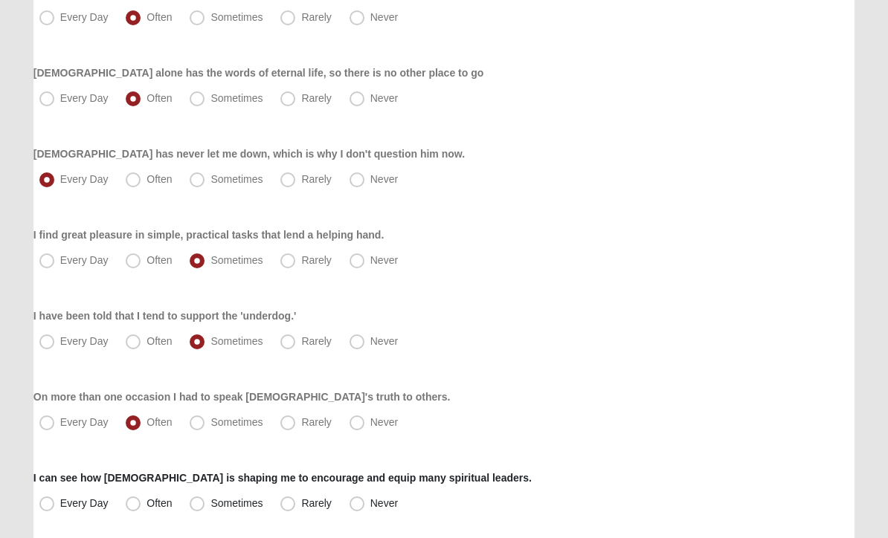
click at [210, 421] on span "Sometimes" at bounding box center [236, 423] width 52 height 12
click at [199, 421] on input "Sometimes" at bounding box center [201, 424] width 10 height 10
radio input "true"
click at [146, 419] on span "Often" at bounding box center [158, 423] width 25 height 12
click at [133, 419] on input "Often" at bounding box center [137, 424] width 10 height 10
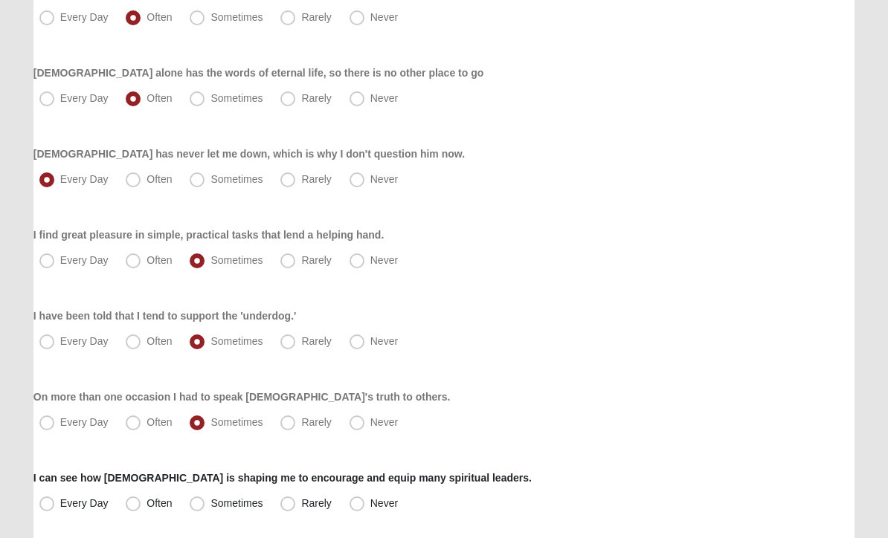
radio input "true"
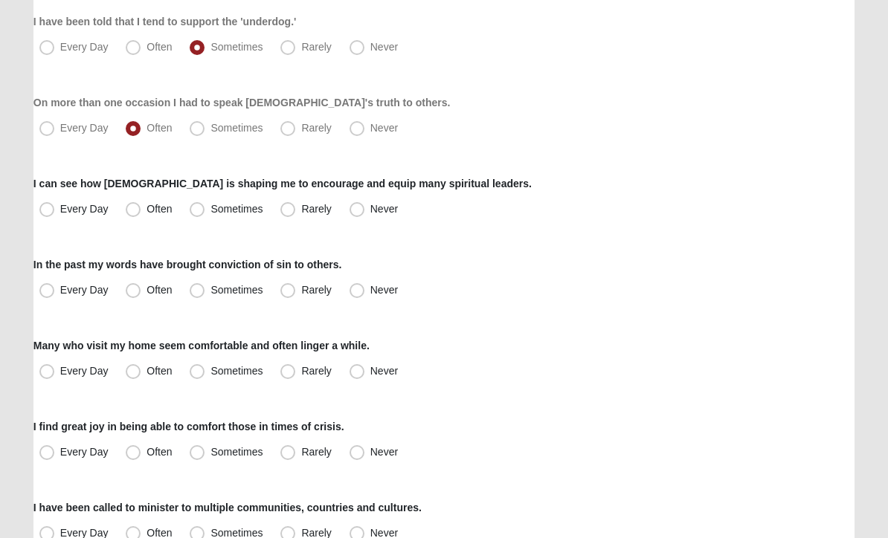
scroll to position [773, 0]
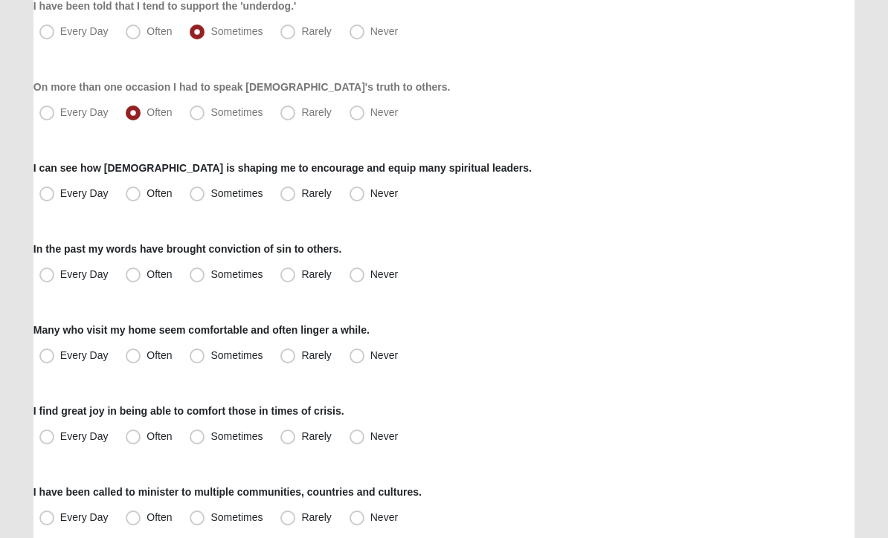
click at [210, 199] on span "Sometimes" at bounding box center [236, 193] width 52 height 12
click at [196, 199] on input "Sometimes" at bounding box center [201, 194] width 10 height 10
radio input "true"
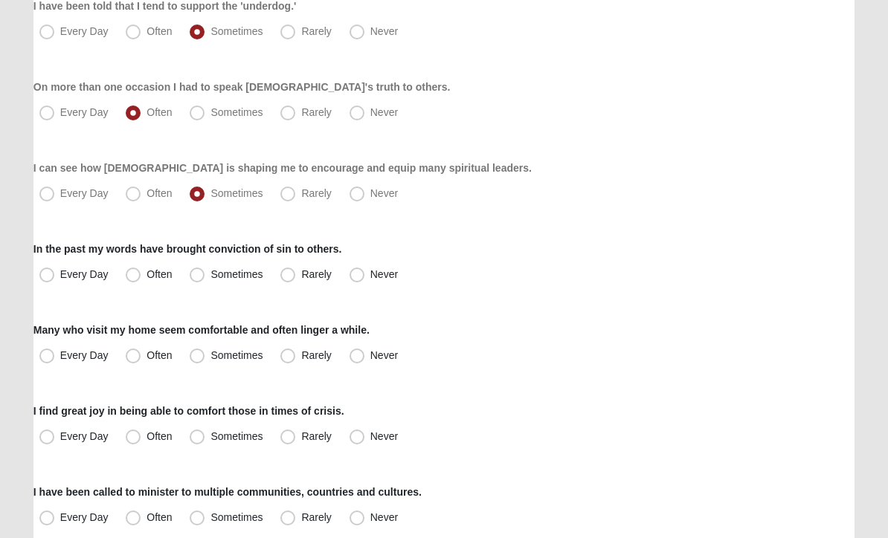
click at [301, 277] on span "Rarely" at bounding box center [316, 274] width 30 height 12
click at [286, 277] on input "Rarely" at bounding box center [291, 275] width 10 height 10
radio input "true"
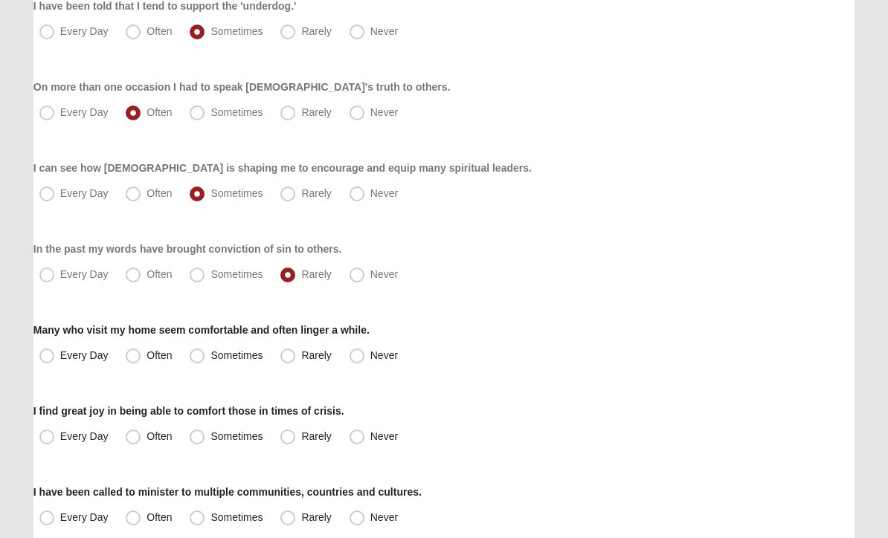
click at [146, 354] on span "Often" at bounding box center [158, 356] width 25 height 12
click at [137, 354] on input "Often" at bounding box center [137, 356] width 10 height 10
radio input "true"
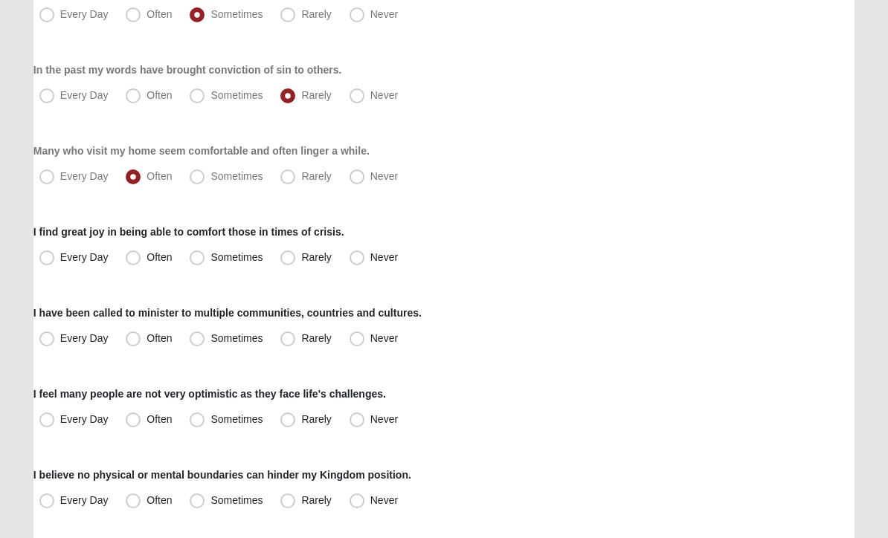
scroll to position [954, 0]
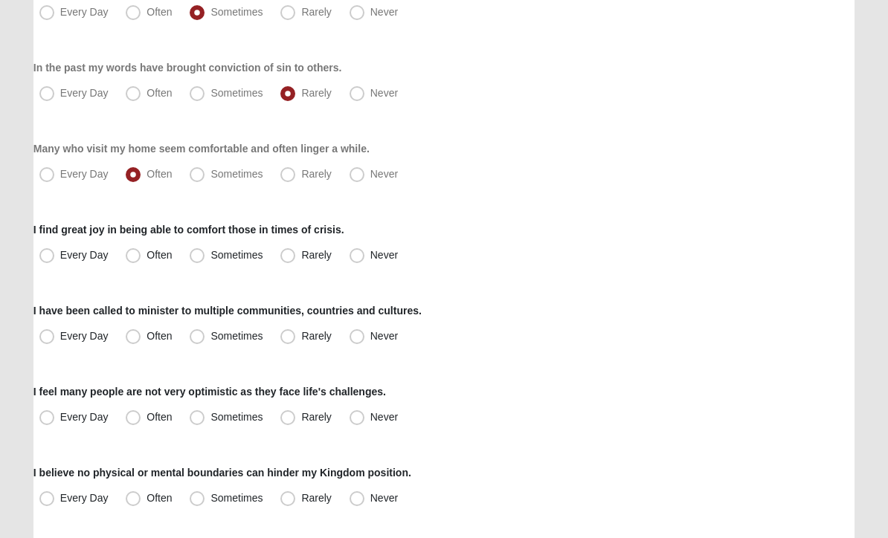
click at [146, 254] on span "Often" at bounding box center [158, 256] width 25 height 12
click at [135, 254] on input "Often" at bounding box center [137, 256] width 10 height 10
radio input "true"
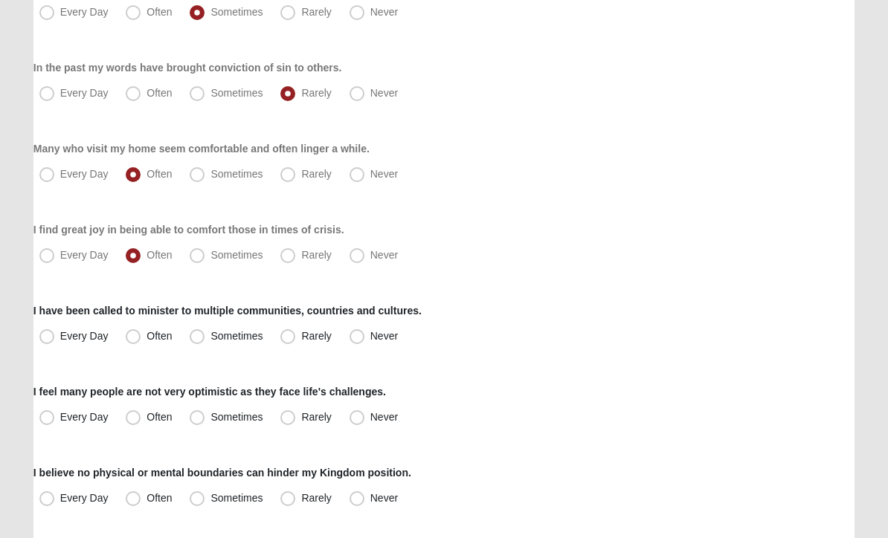
click at [370, 337] on span "Never" at bounding box center [384, 337] width 28 height 12
click at [355, 337] on input "Never" at bounding box center [360, 337] width 10 height 10
radio input "true"
click at [210, 412] on span "Sometimes" at bounding box center [236, 418] width 52 height 12
click at [197, 413] on input "Sometimes" at bounding box center [201, 418] width 10 height 10
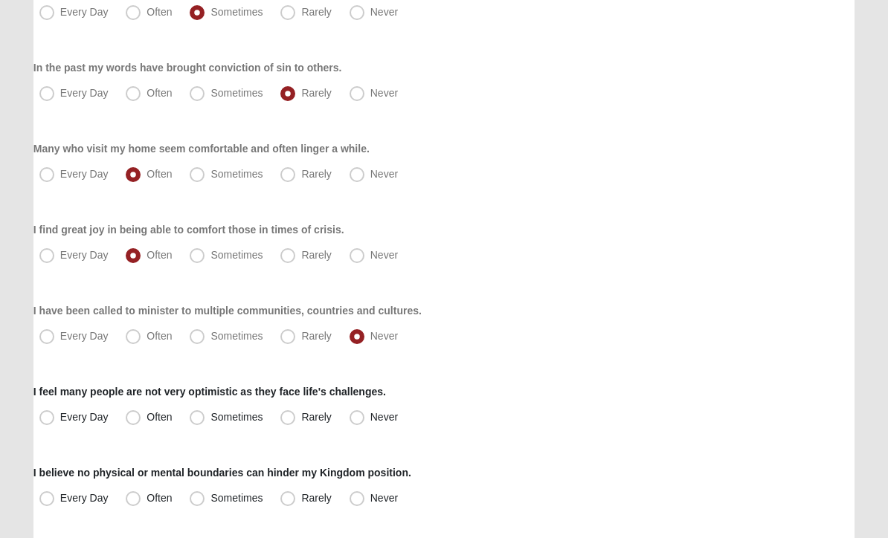
radio input "true"
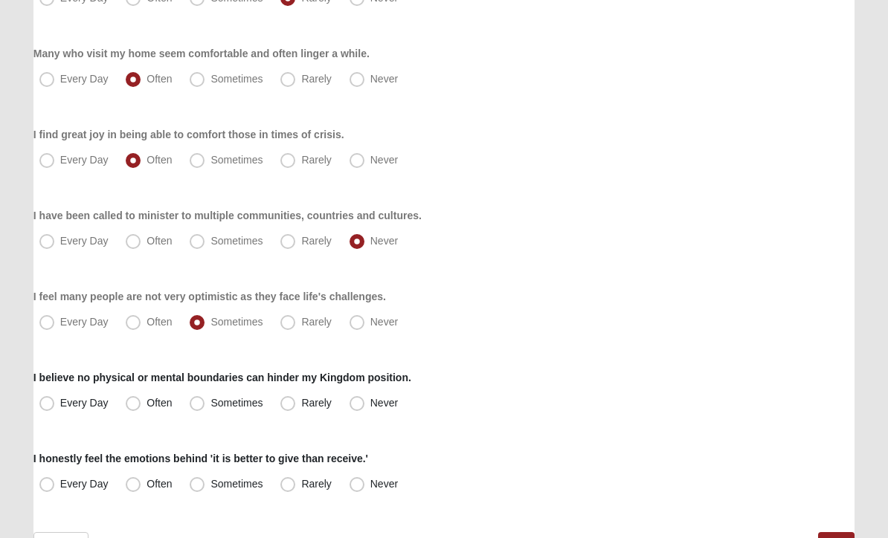
scroll to position [1089, 0]
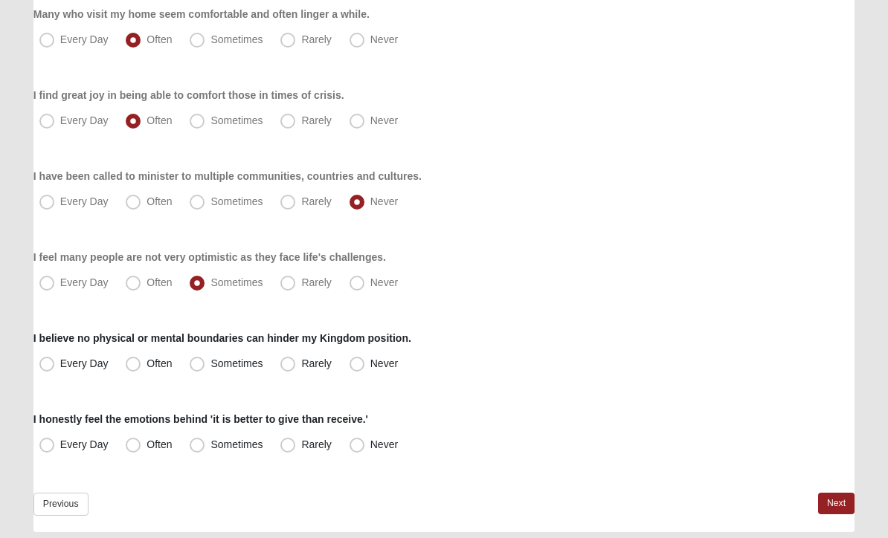
click at [59, 365] on label "Every Day" at bounding box center [75, 365] width 84 height 24
click at [55, 365] on input "Every Day" at bounding box center [50, 365] width 10 height 10
radio input "true"
click at [146, 446] on span "Often" at bounding box center [158, 445] width 25 height 12
click at [134, 446] on input "Often" at bounding box center [137, 446] width 10 height 10
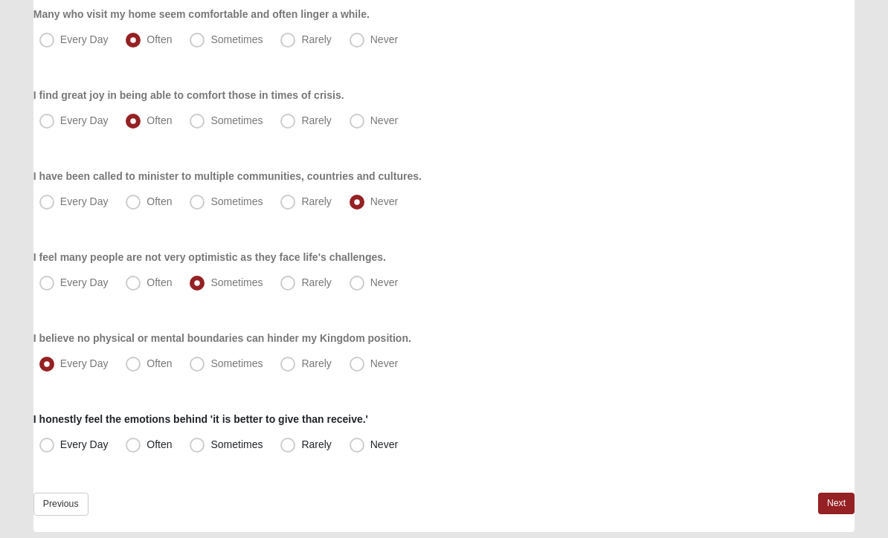
radio input "true"
click at [837, 504] on link "Next" at bounding box center [836, 505] width 36 height 22
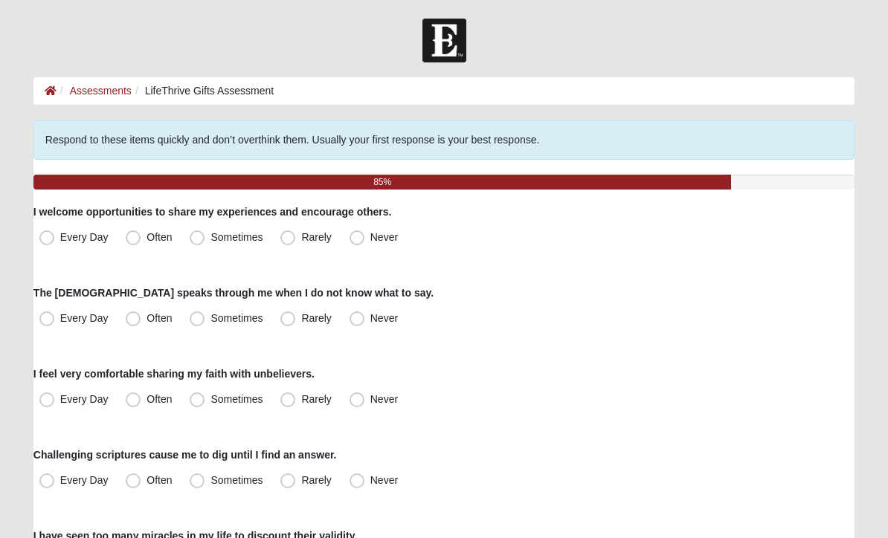
click at [60, 239] on span "Every Day" at bounding box center [84, 237] width 48 height 12
click at [54, 239] on input "Every Day" at bounding box center [50, 238] width 10 height 10
radio input "true"
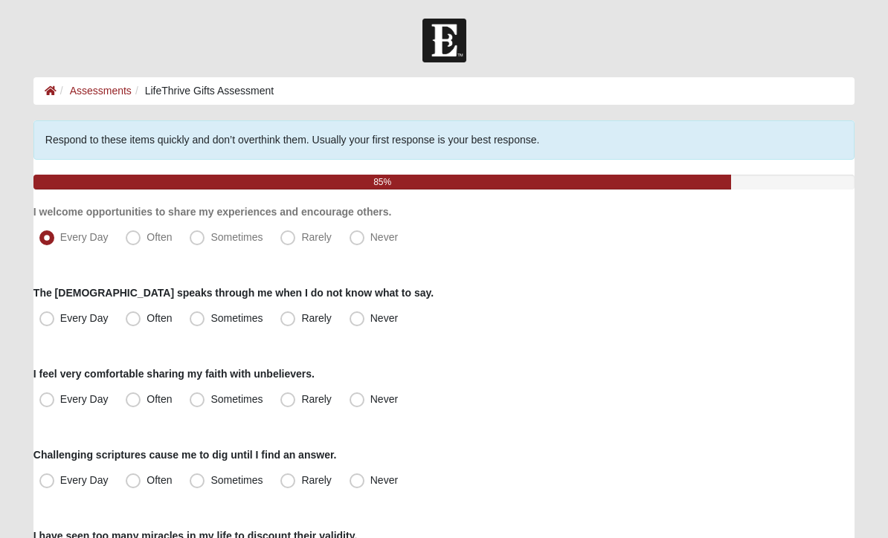
click at [210, 321] on span "Sometimes" at bounding box center [236, 318] width 52 height 12
click at [196, 321] on input "Sometimes" at bounding box center [201, 319] width 10 height 10
radio input "true"
click at [60, 399] on span "Every Day" at bounding box center [84, 399] width 48 height 12
click at [54, 399] on input "Every Day" at bounding box center [50, 400] width 10 height 10
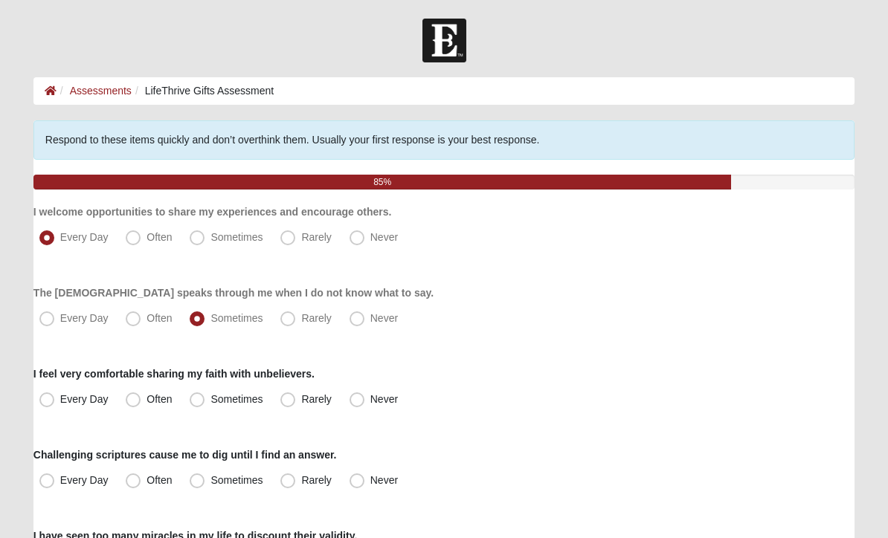
radio input "true"
click at [146, 484] on span "Often" at bounding box center [158, 480] width 25 height 12
click at [133, 484] on input "Often" at bounding box center [137, 481] width 10 height 10
radio input "true"
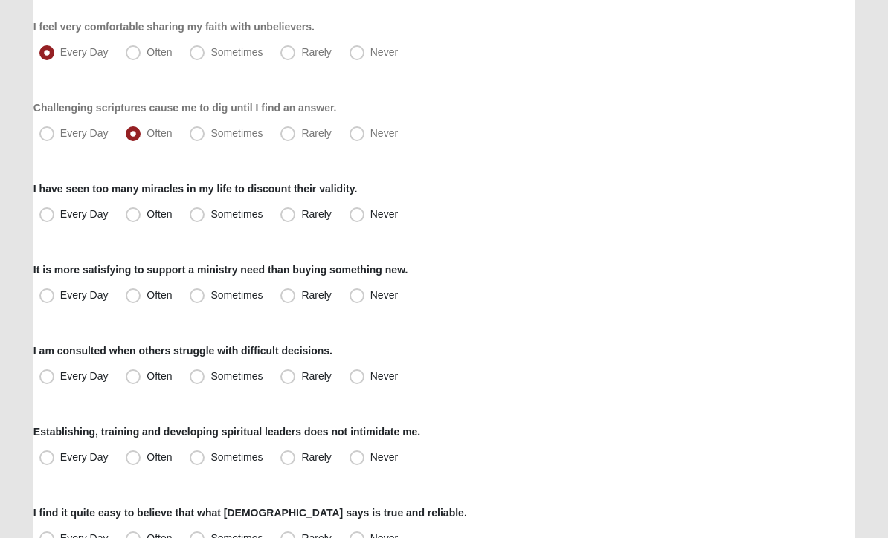
scroll to position [353, 0]
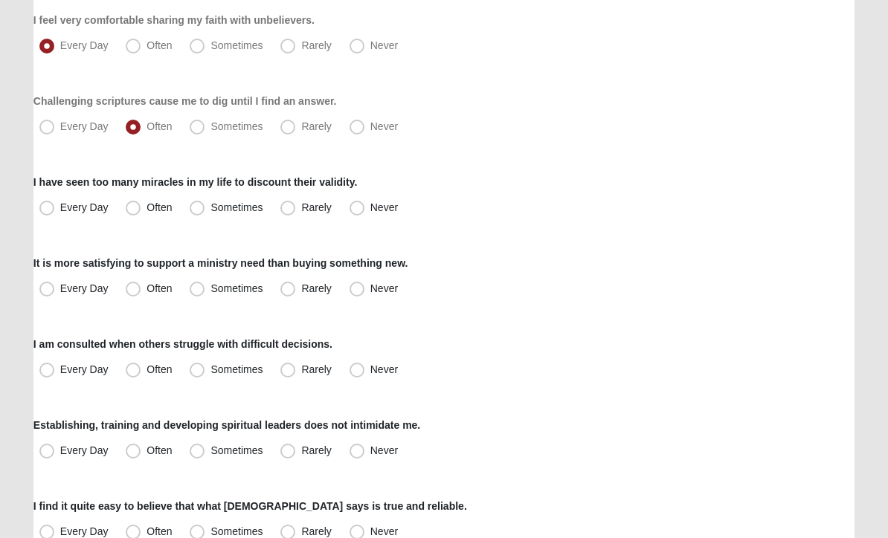
click at [60, 210] on span "Every Day" at bounding box center [84, 208] width 48 height 12
click at [53, 210] on input "Every Day" at bounding box center [50, 209] width 10 height 10
radio input "true"
click at [146, 286] on span "Often" at bounding box center [158, 289] width 25 height 12
click at [133, 286] on input "Often" at bounding box center [137, 290] width 10 height 10
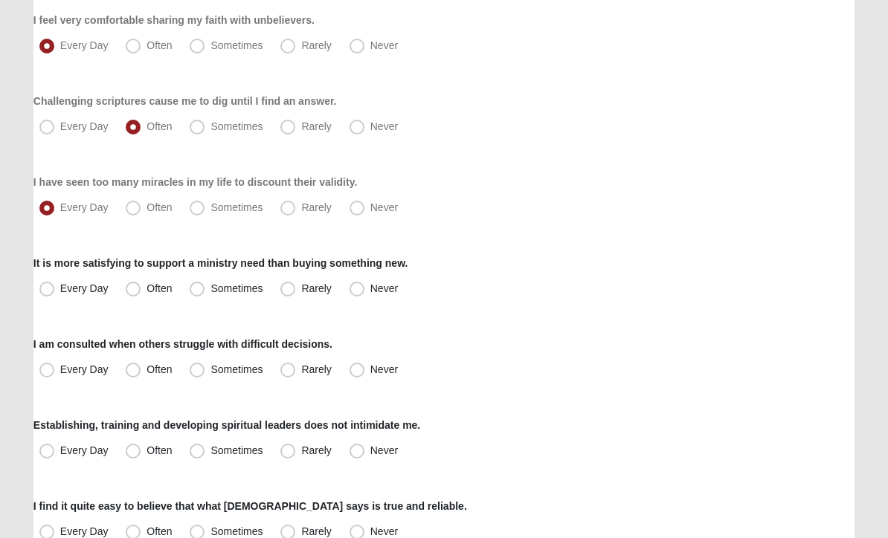
radio input "true"
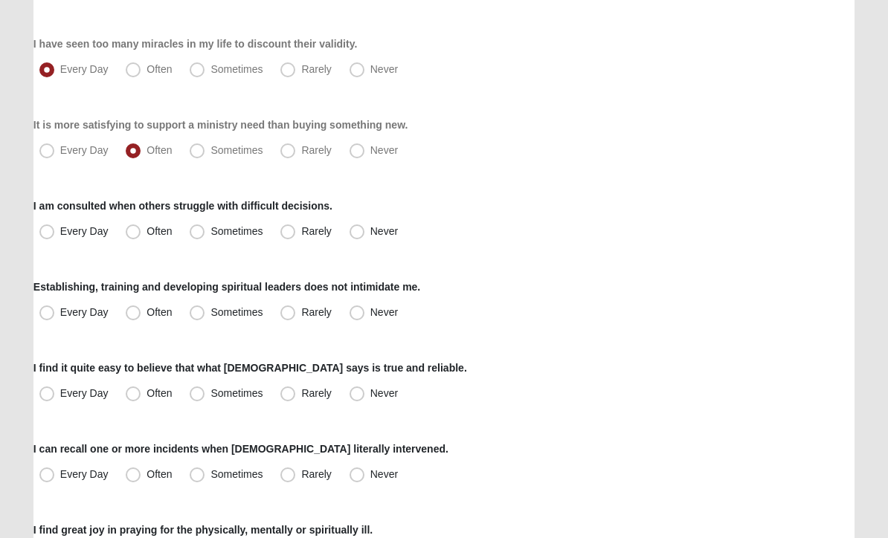
scroll to position [492, 0]
click at [210, 236] on span "Sometimes" at bounding box center [236, 231] width 52 height 12
click at [199, 236] on input "Sometimes" at bounding box center [201, 232] width 10 height 10
radio input "true"
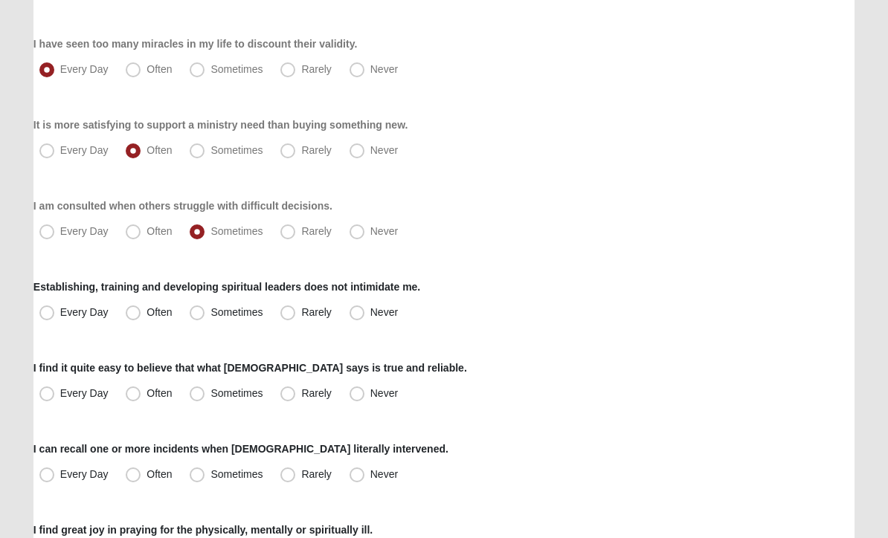
click at [146, 315] on span "Often" at bounding box center [158, 312] width 25 height 12
click at [132, 315] on input "Often" at bounding box center [137, 313] width 10 height 10
radio input "true"
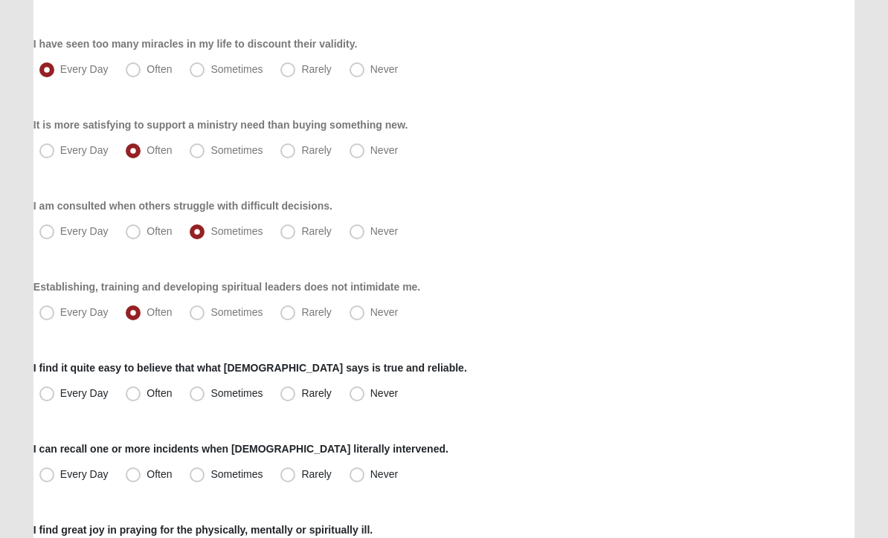
click at [210, 312] on span "Sometimes" at bounding box center [236, 312] width 52 height 12
click at [200, 312] on input "Sometimes" at bounding box center [201, 313] width 10 height 10
radio input "true"
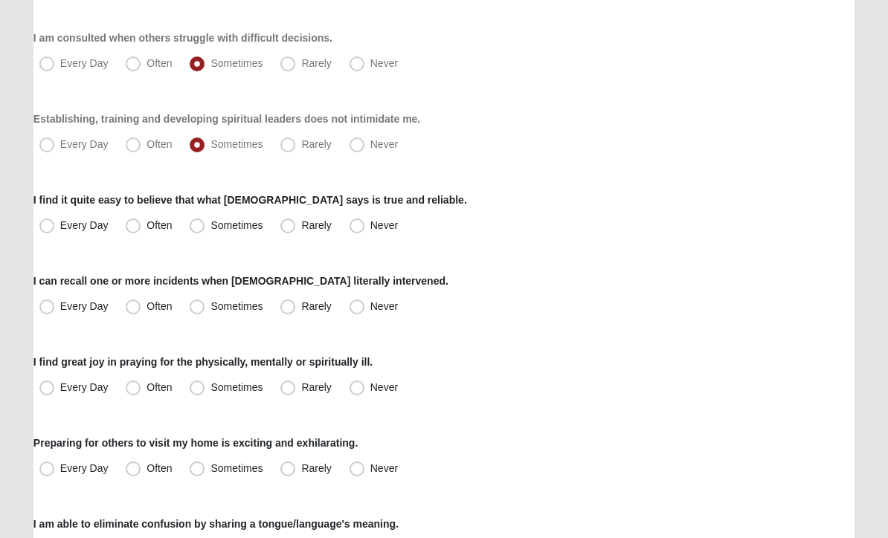
scroll to position [660, 0]
click at [60, 229] on span "Every Day" at bounding box center [84, 225] width 48 height 12
click at [51, 229] on input "Every Day" at bounding box center [50, 226] width 10 height 10
radio input "true"
click at [60, 309] on span "Every Day" at bounding box center [84, 306] width 48 height 12
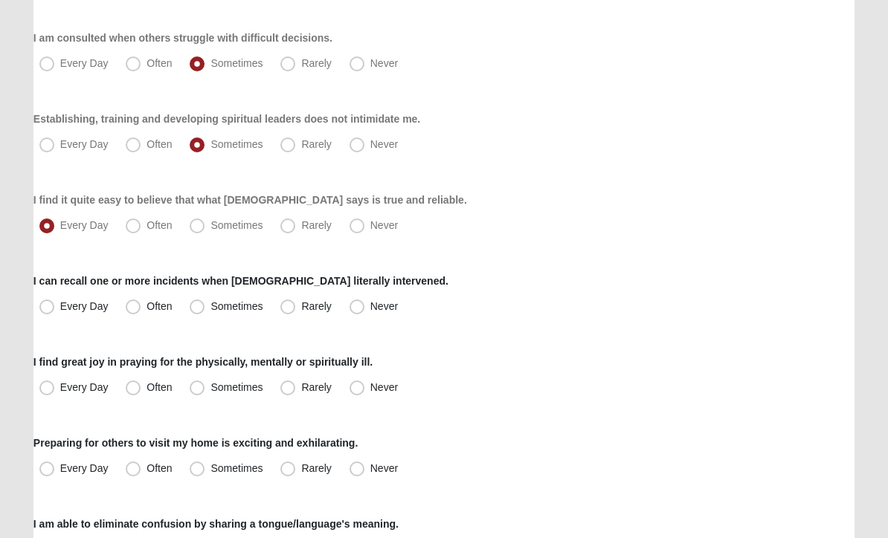
click at [49, 309] on input "Every Day" at bounding box center [50, 307] width 10 height 10
radio input "true"
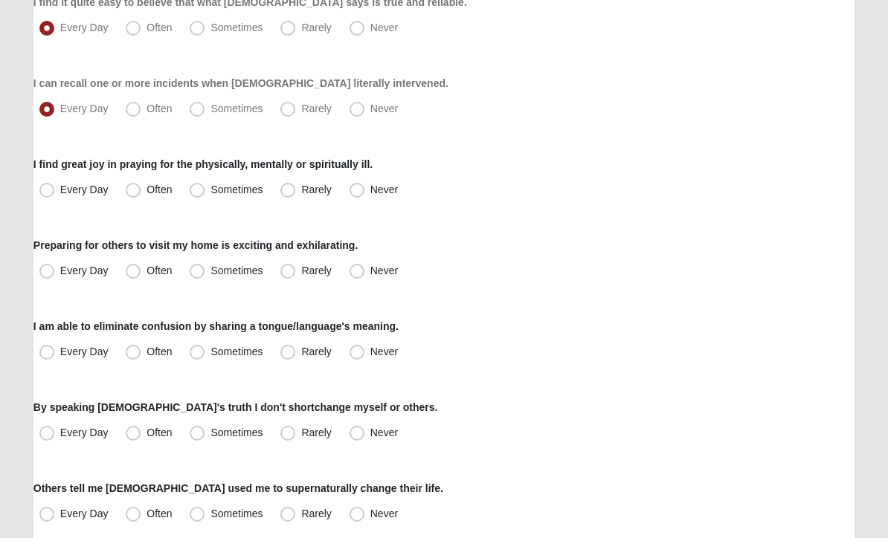
scroll to position [858, 0]
click at [146, 193] on span "Often" at bounding box center [158, 190] width 25 height 12
click at [135, 193] on input "Often" at bounding box center [137, 190] width 10 height 10
radio input "true"
click at [210, 274] on span "Sometimes" at bounding box center [236, 271] width 52 height 12
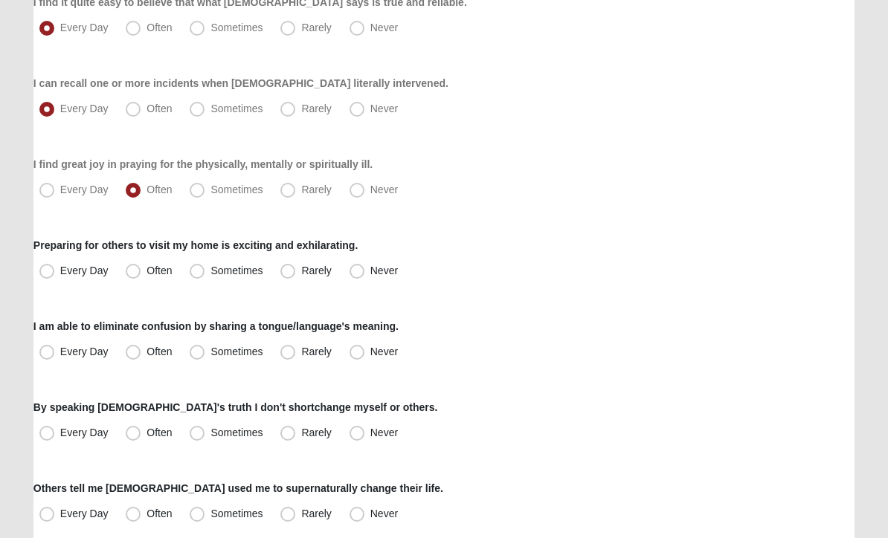
click at [201, 274] on input "Sometimes" at bounding box center [201, 271] width 10 height 10
radio input "true"
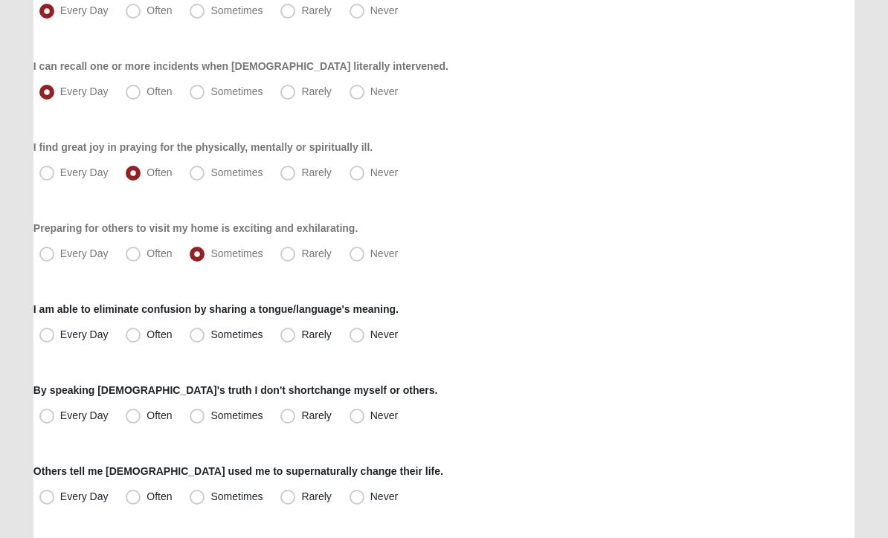
scroll to position [927, 0]
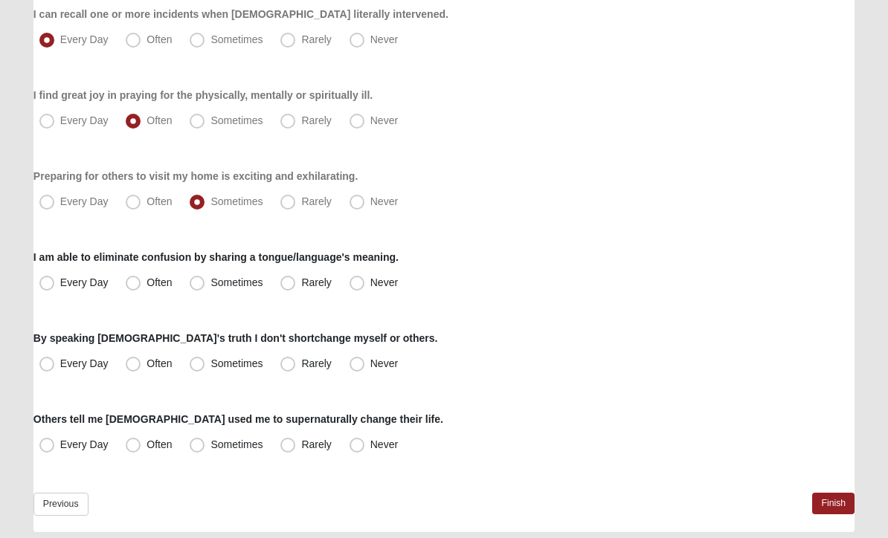
click at [301, 281] on span "Rarely" at bounding box center [316, 283] width 30 height 12
click at [295, 281] on input "Rarely" at bounding box center [291, 284] width 10 height 10
radio input "true"
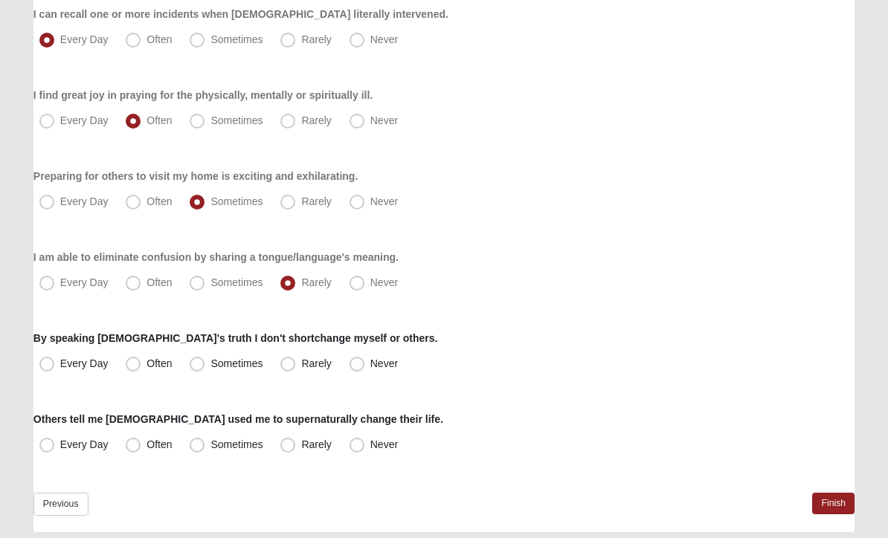
click at [60, 370] on span "Every Day" at bounding box center [84, 364] width 48 height 12
click at [52, 370] on input "Every Day" at bounding box center [50, 365] width 10 height 10
radio input "true"
click at [301, 442] on span "Rarely" at bounding box center [316, 445] width 30 height 12
click at [290, 442] on input "Rarely" at bounding box center [291, 446] width 10 height 10
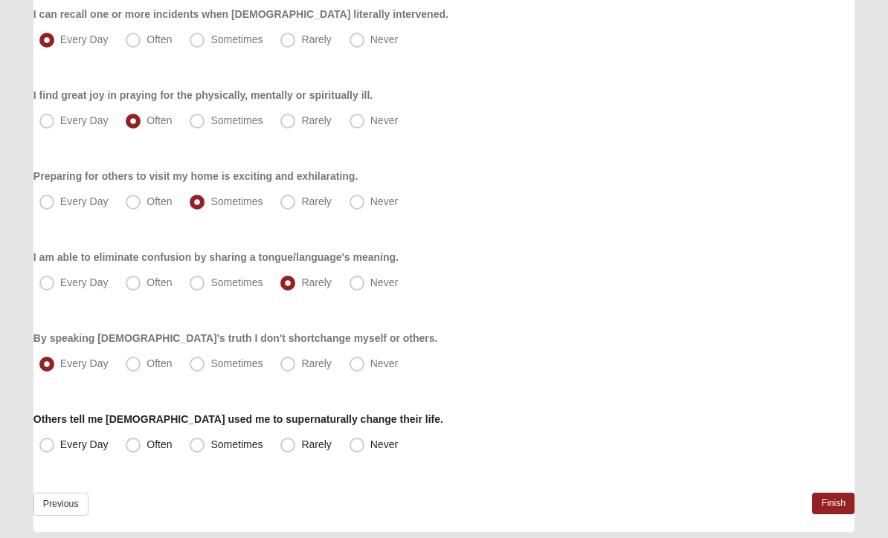
radio input "true"
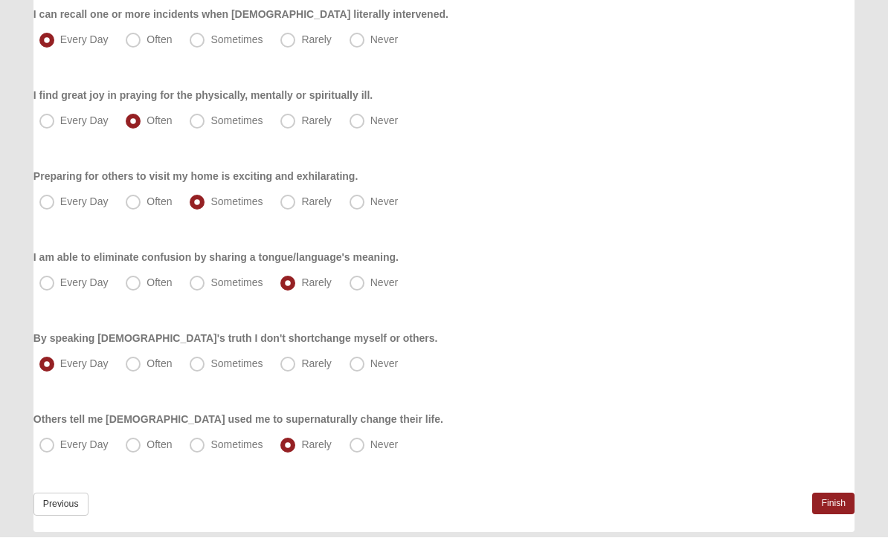
click at [820, 512] on link "Finish" at bounding box center [833, 505] width 42 height 22
click at [831, 505] on link "Finish" at bounding box center [833, 505] width 42 height 22
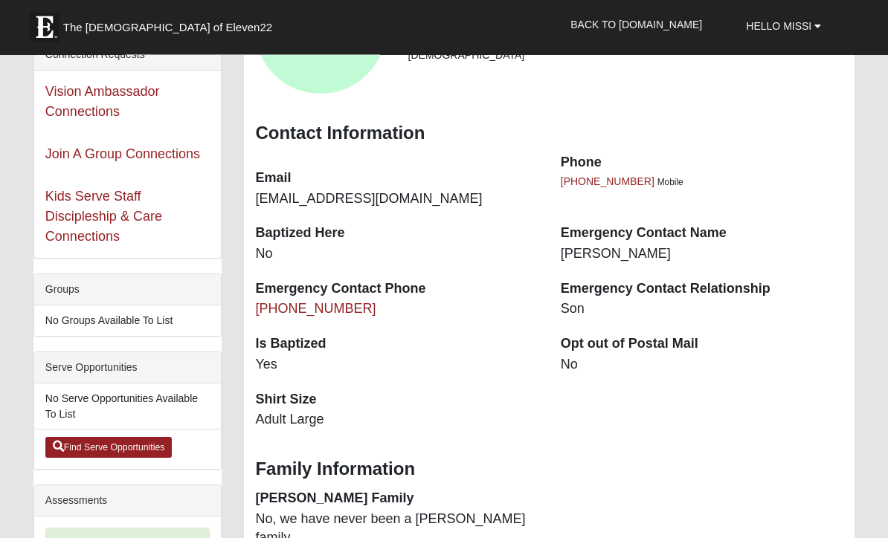
scroll to position [125, 0]
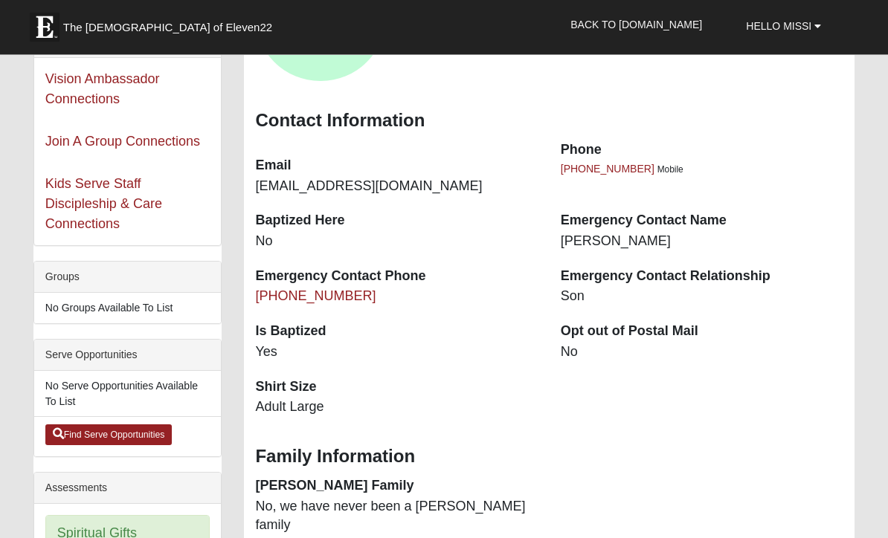
click at [157, 390] on li "No Serve Opportunities Available To List" at bounding box center [127, 395] width 187 height 46
click at [121, 358] on div "Serve Opportunities" at bounding box center [127, 356] width 187 height 31
click at [141, 306] on li "No Groups Available To List" at bounding box center [127, 309] width 187 height 30
click at [138, 433] on link "Find Serve Opportunities" at bounding box center [108, 435] width 127 height 21
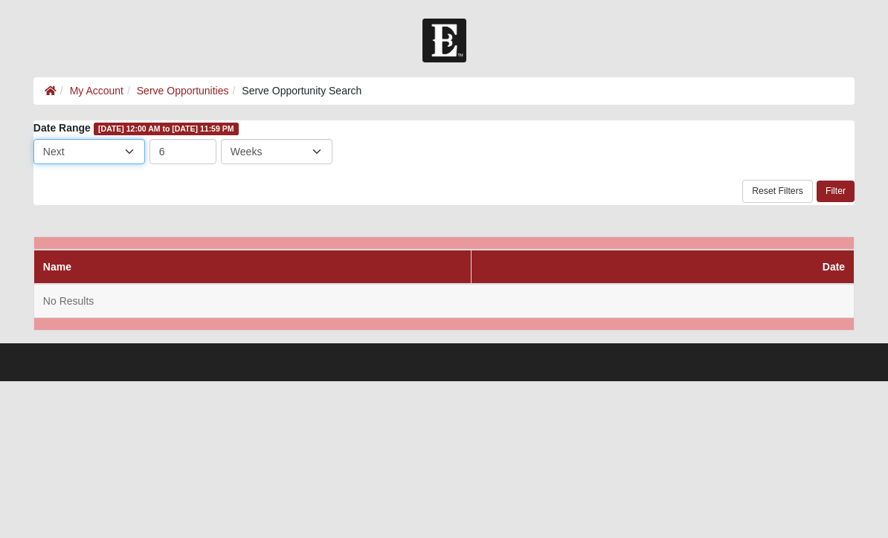
click at [129, 158] on select "Last Next" at bounding box center [89, 151] width 112 height 25
click at [203, 150] on input "6" at bounding box center [182, 151] width 67 height 25
type input "40"
click at [841, 194] on link "Filter" at bounding box center [836, 192] width 38 height 22
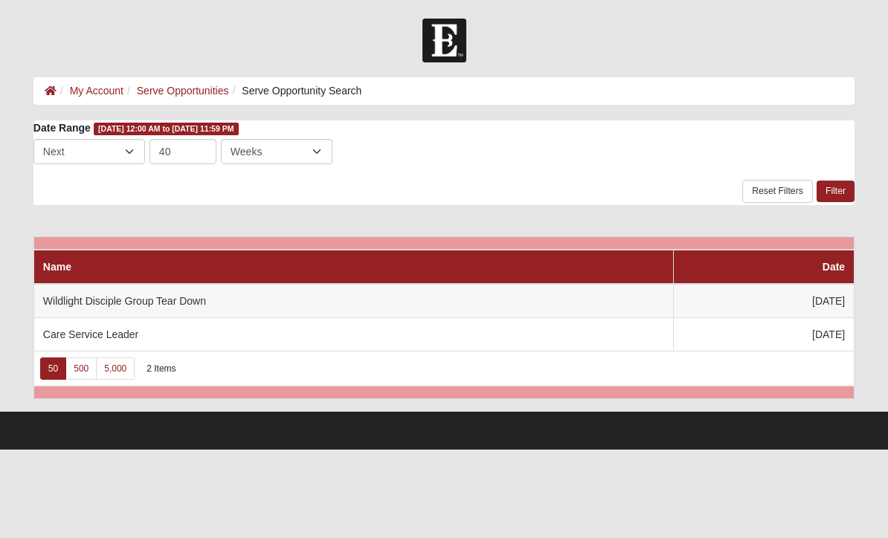
click at [138, 341] on td "Care Service Leader" at bounding box center [353, 334] width 640 height 33
click at [187, 312] on td "Wildlight Disciple Group Tear Down" at bounding box center [353, 301] width 640 height 34
click at [201, 150] on input "40" at bounding box center [182, 151] width 67 height 25
type input "4"
type input "52"
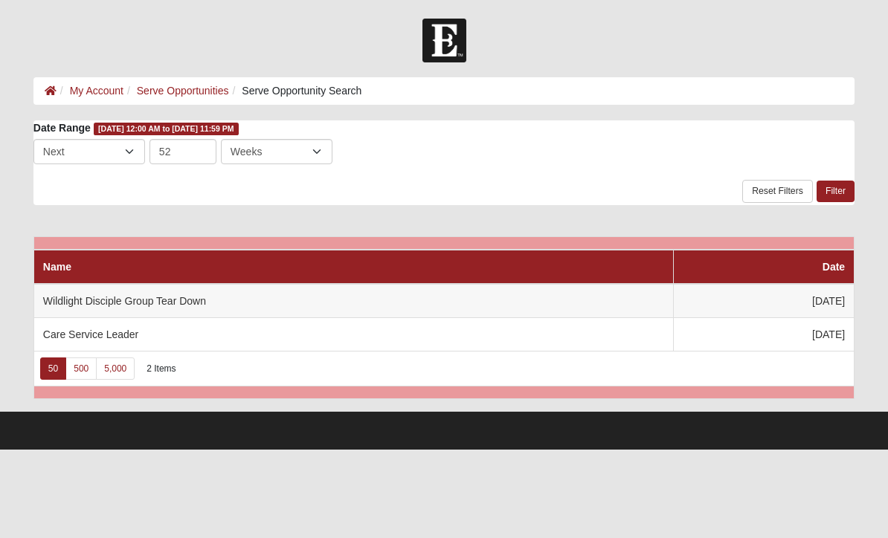
click at [838, 193] on link "Filter" at bounding box center [836, 192] width 38 height 22
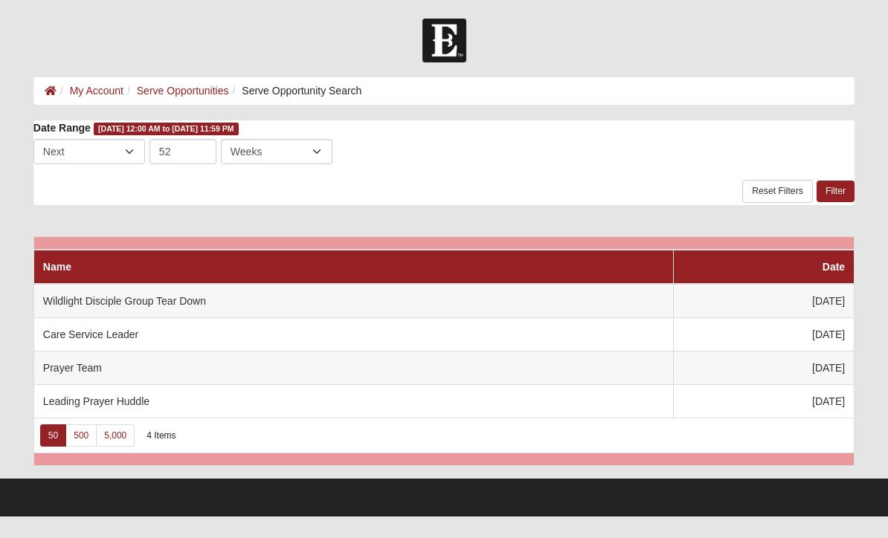
click at [142, 399] on td "Leading Prayer Huddle" at bounding box center [353, 401] width 640 height 33
